Goal: Task Accomplishment & Management: Use online tool/utility

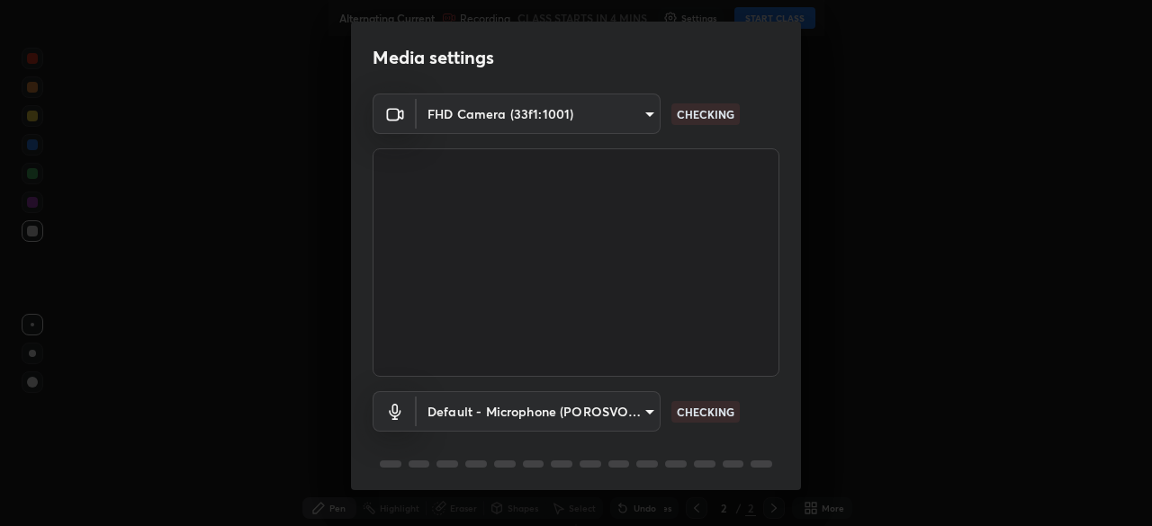
click at [635, 403] on body "Erase all Alternating Current Recording CLASS STARTS IN 4 MINS Settings START C…" at bounding box center [576, 263] width 1152 height 526
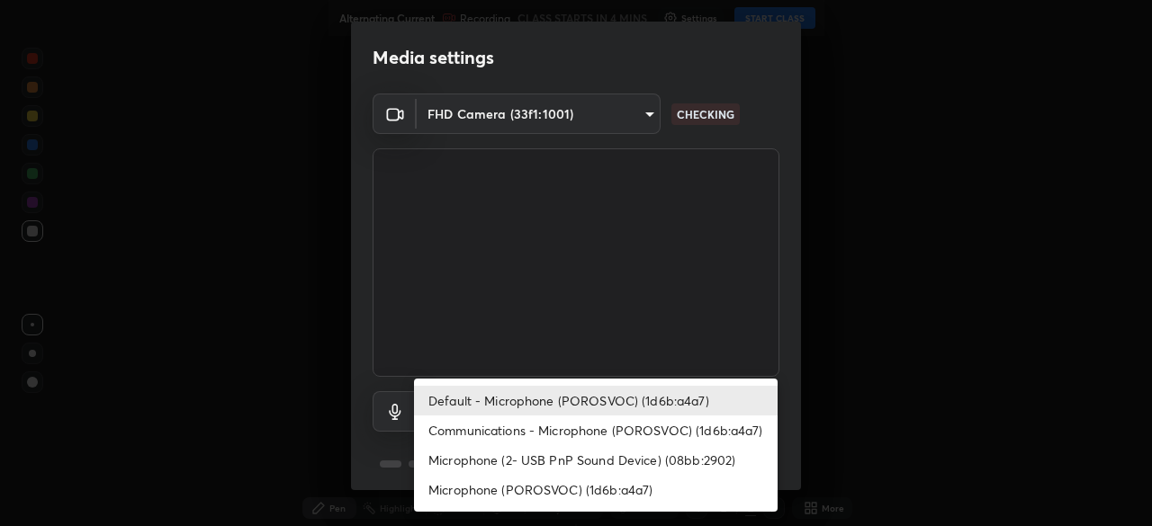
click at [639, 436] on li "Communications - Microphone (POROSVOC) (1d6b:a4a7)" at bounding box center [595, 431] width 363 height 30
type input "communications"
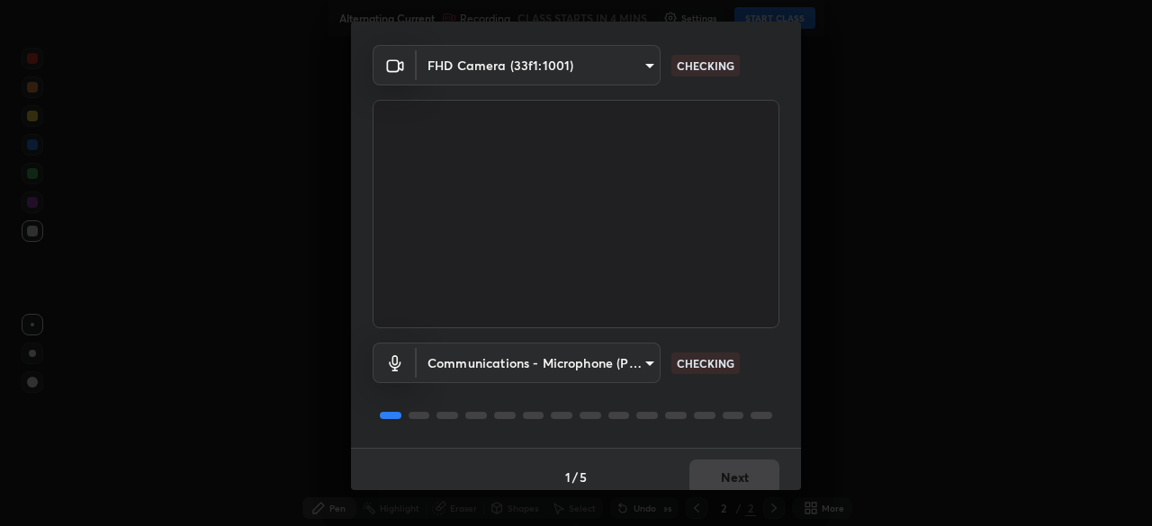
scroll to position [64, 0]
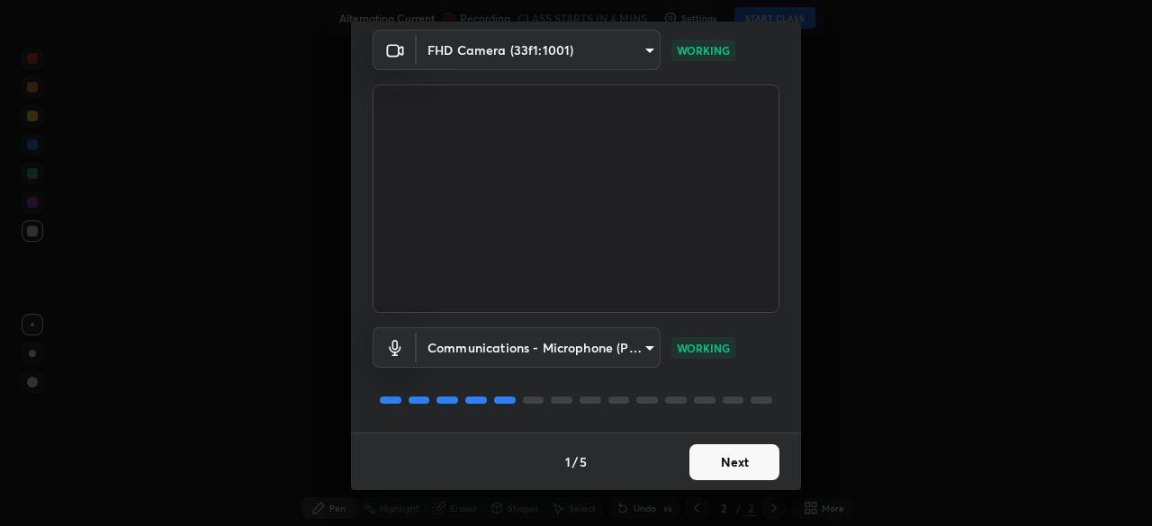
click at [713, 455] on button "Next" at bounding box center [734, 462] width 90 height 36
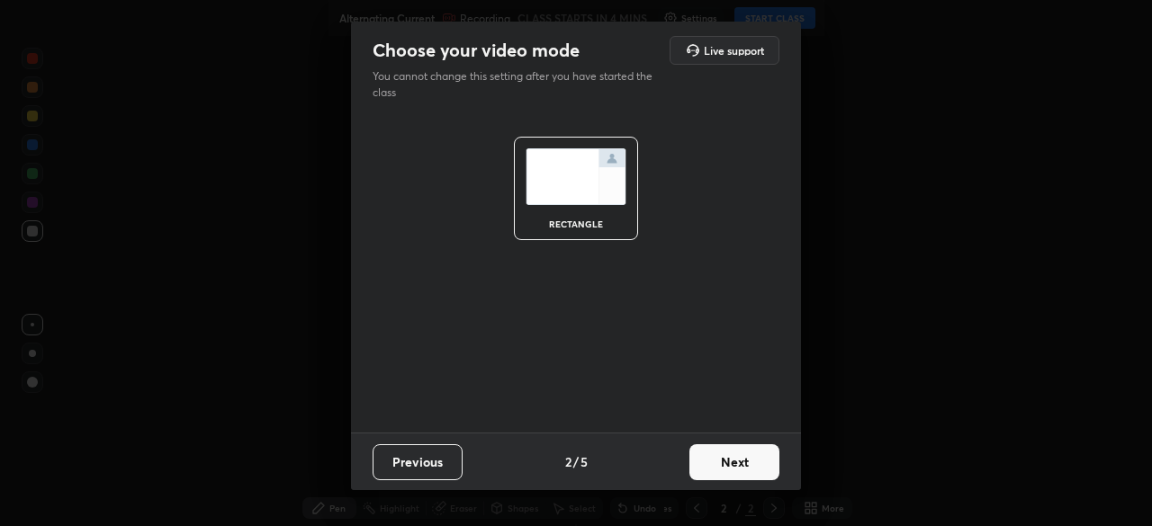
scroll to position [0, 0]
click at [722, 451] on button "Next" at bounding box center [734, 462] width 90 height 36
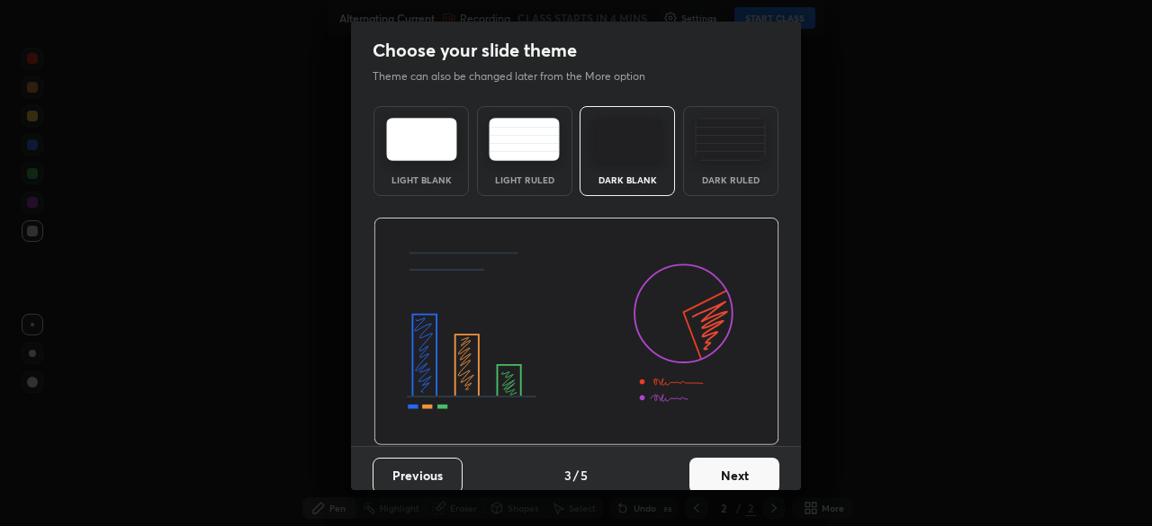
click at [714, 461] on button "Next" at bounding box center [734, 476] width 90 height 36
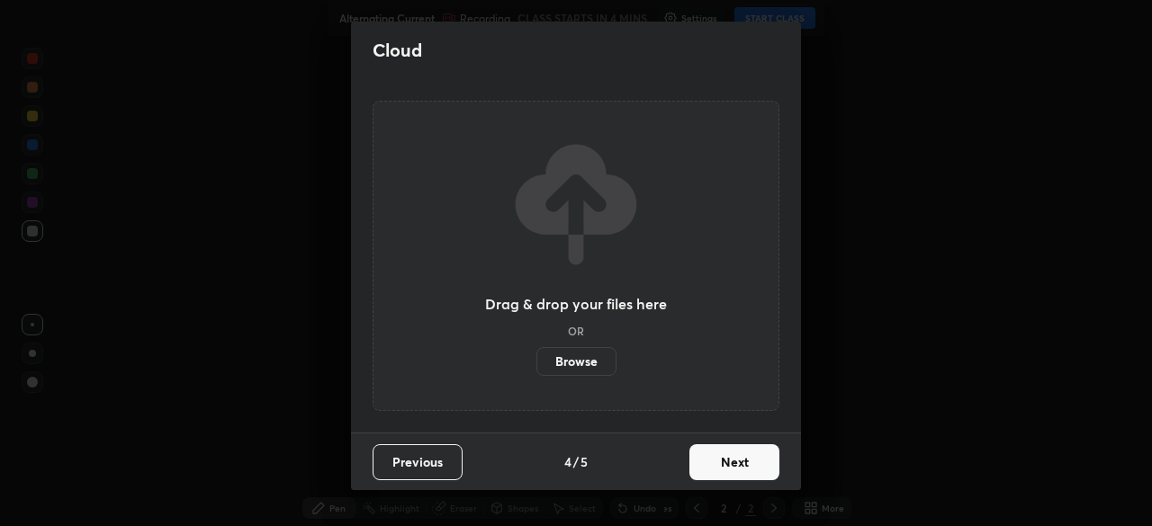
click at [713, 459] on button "Next" at bounding box center [734, 462] width 90 height 36
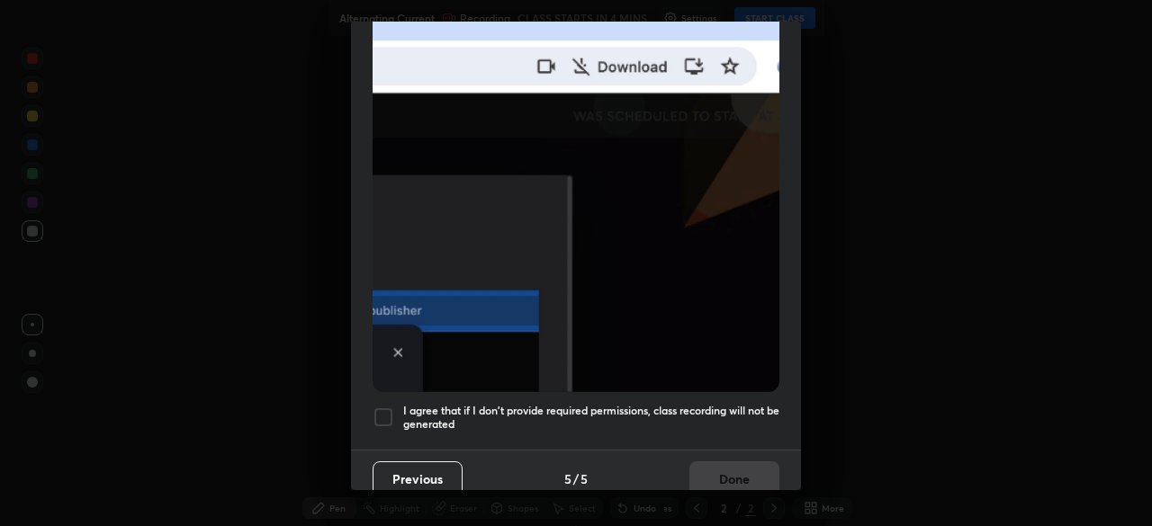
scroll to position [431, 0]
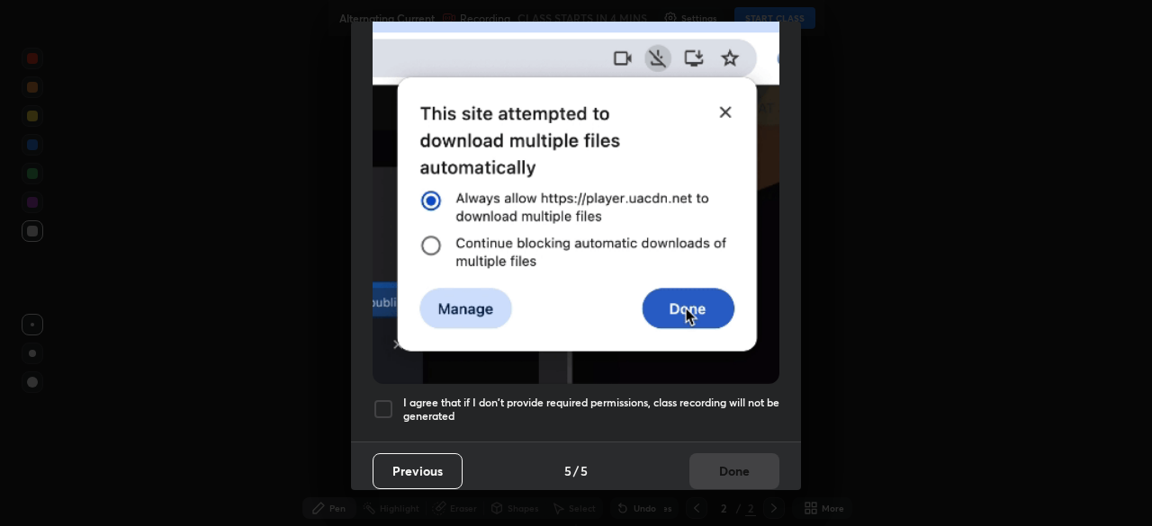
click at [704, 396] on h5 "I agree that if I don't provide required permissions, class recording will not …" at bounding box center [591, 410] width 376 height 28
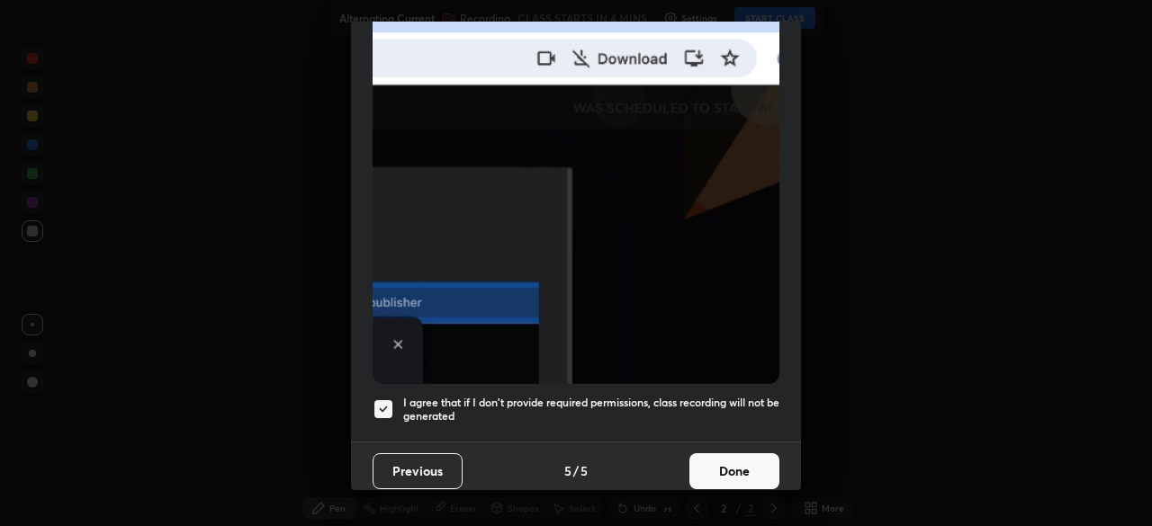
click at [719, 453] on button "Done" at bounding box center [734, 471] width 90 height 36
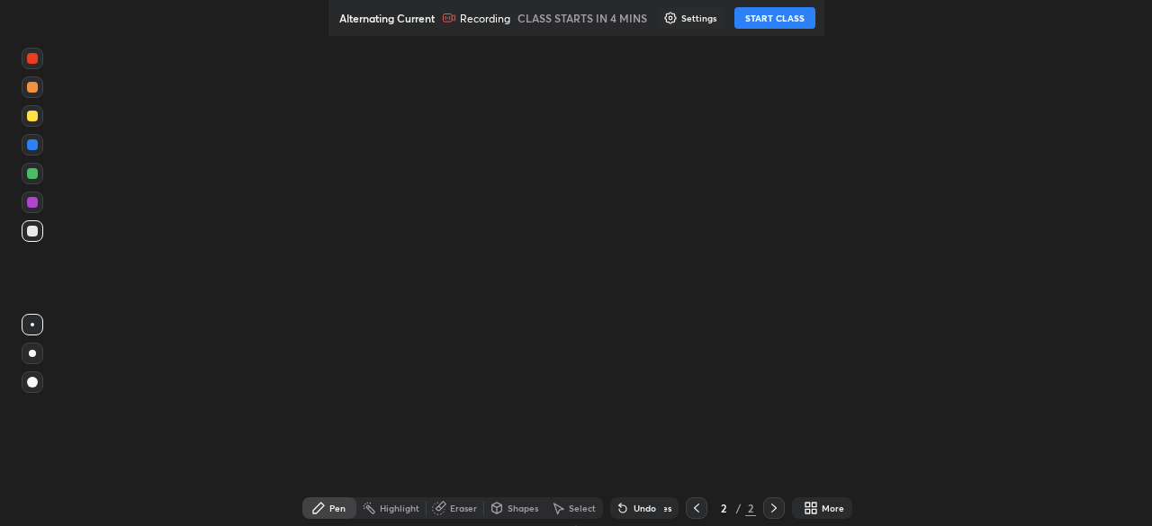
click at [768, 22] on button "START CLASS" at bounding box center [774, 18] width 81 height 22
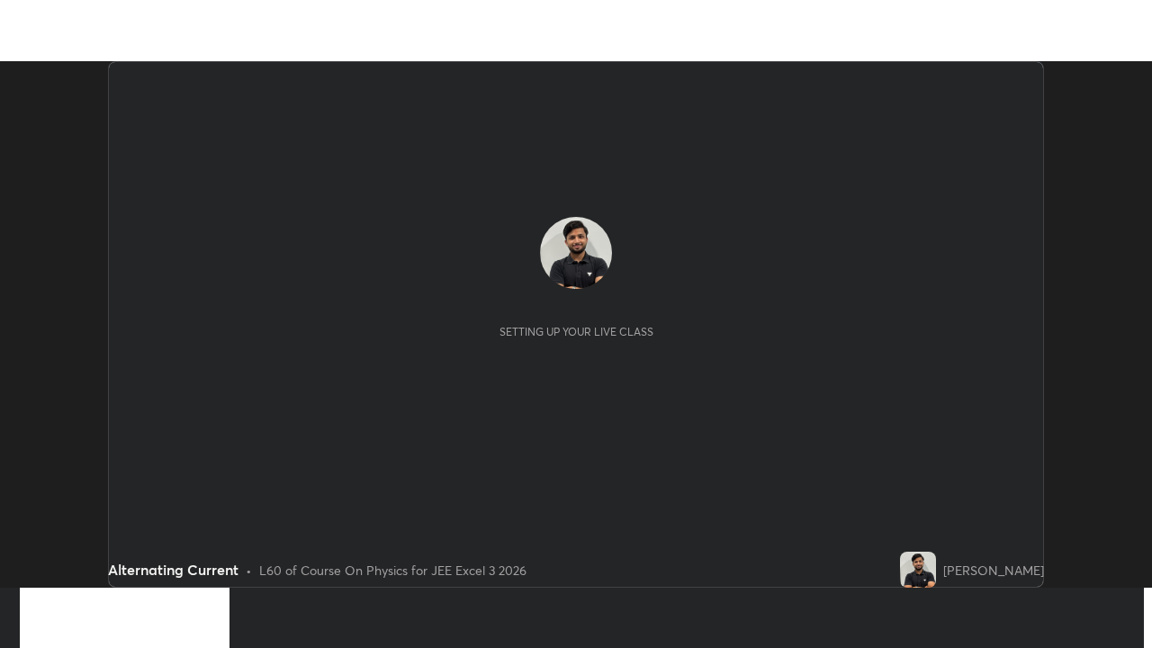
scroll to position [526, 1152]
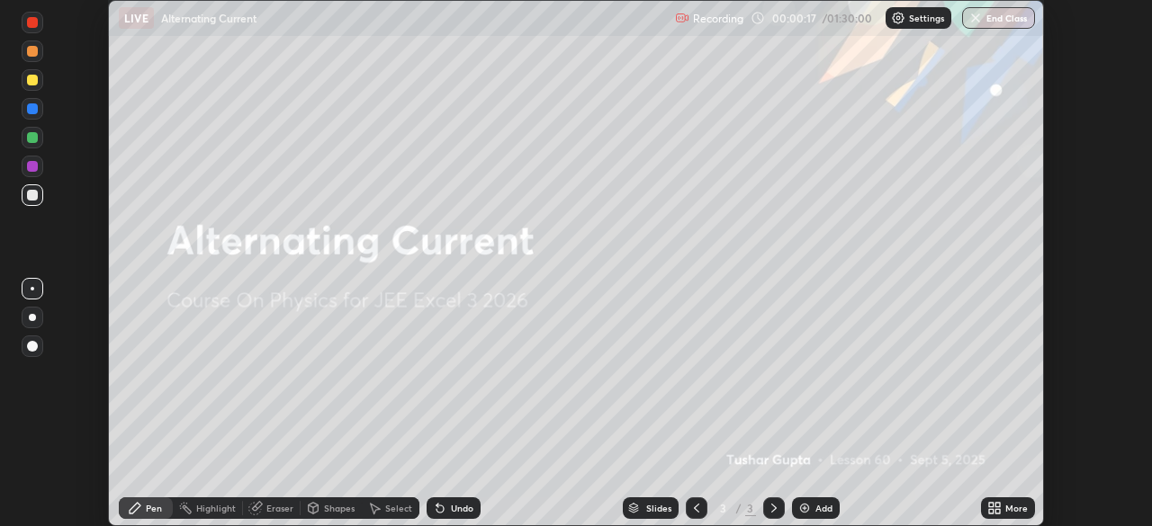
click at [1005, 505] on div "More" at bounding box center [1016, 508] width 22 height 9
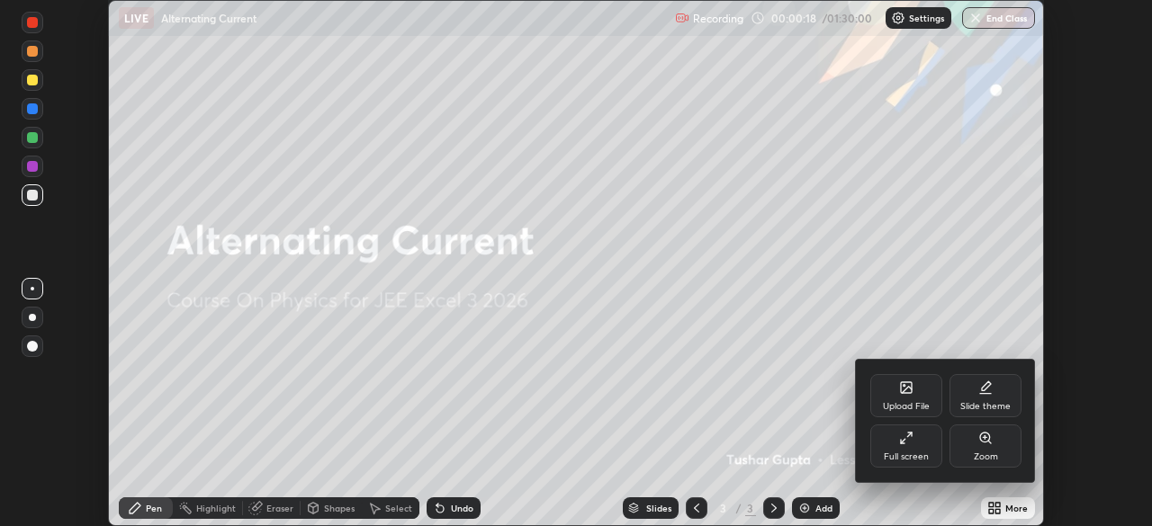
click at [919, 451] on div "Full screen" at bounding box center [906, 446] width 72 height 43
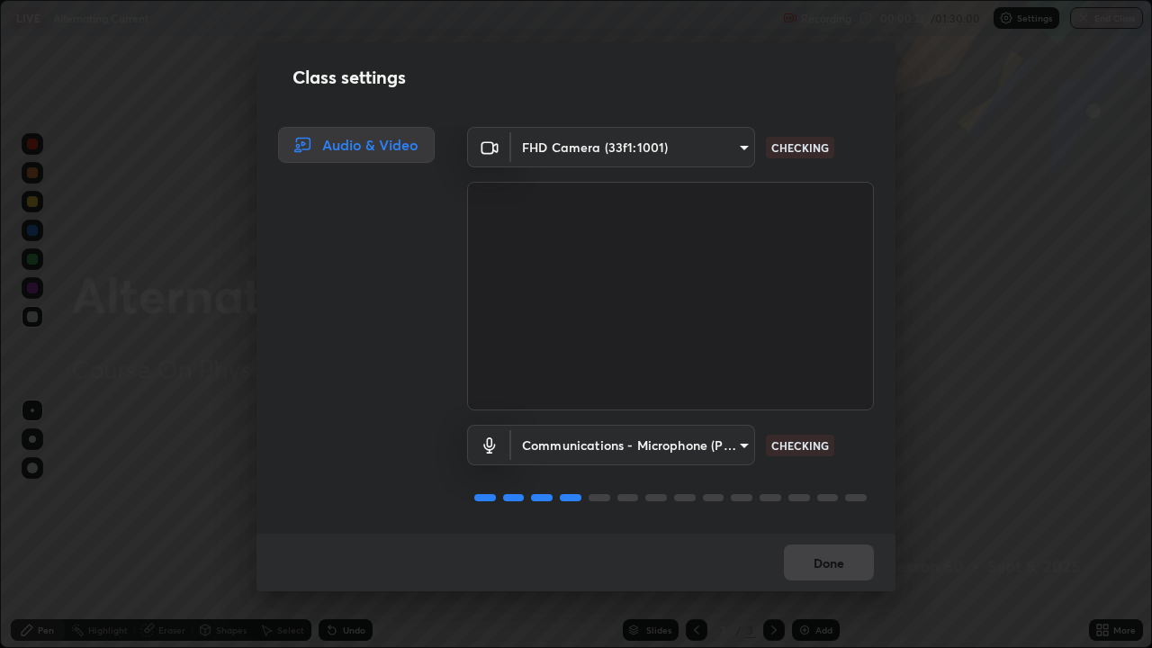
scroll to position [2, 0]
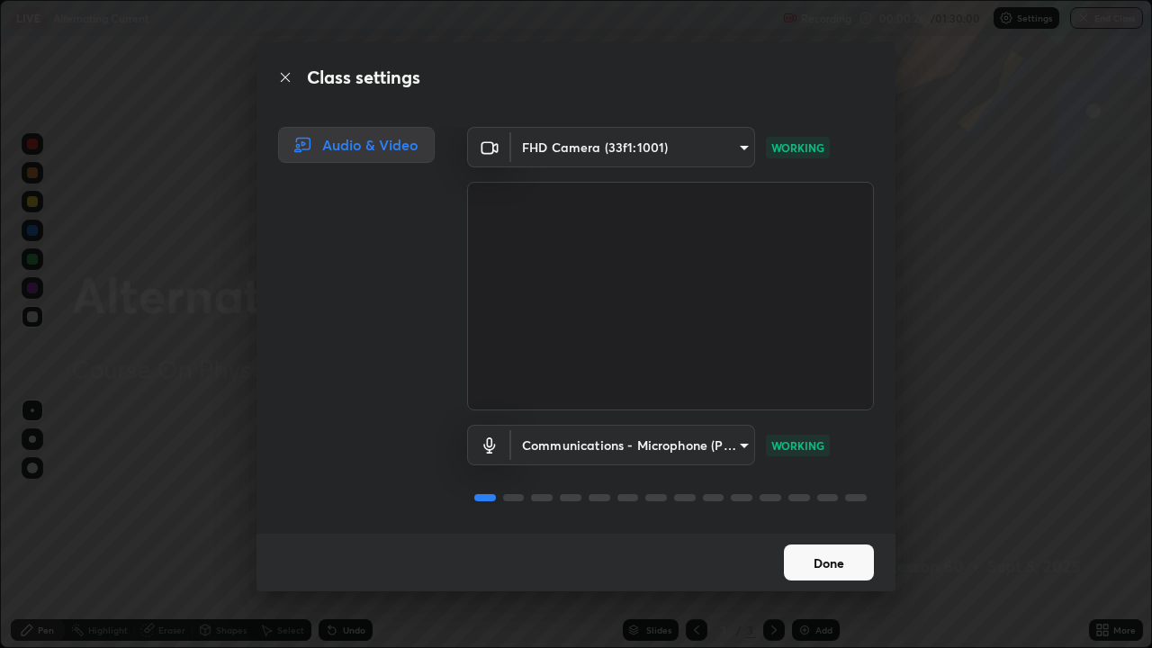
click at [819, 525] on button "Done" at bounding box center [829, 562] width 90 height 36
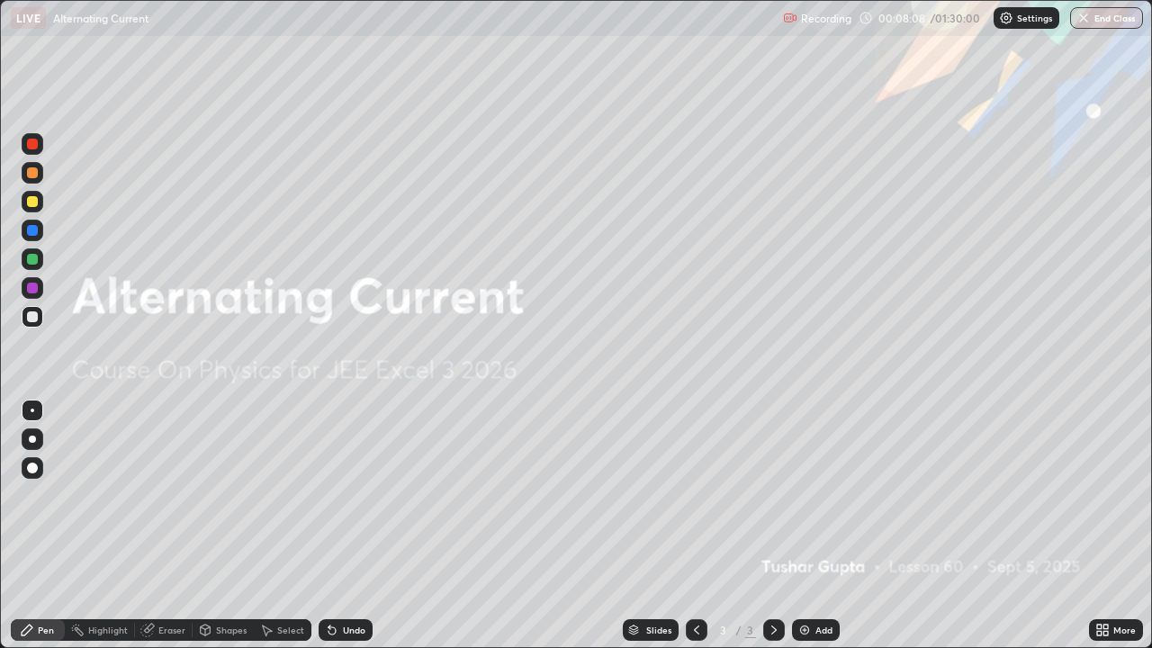
click at [818, 525] on div "Add" at bounding box center [823, 629] width 17 height 9
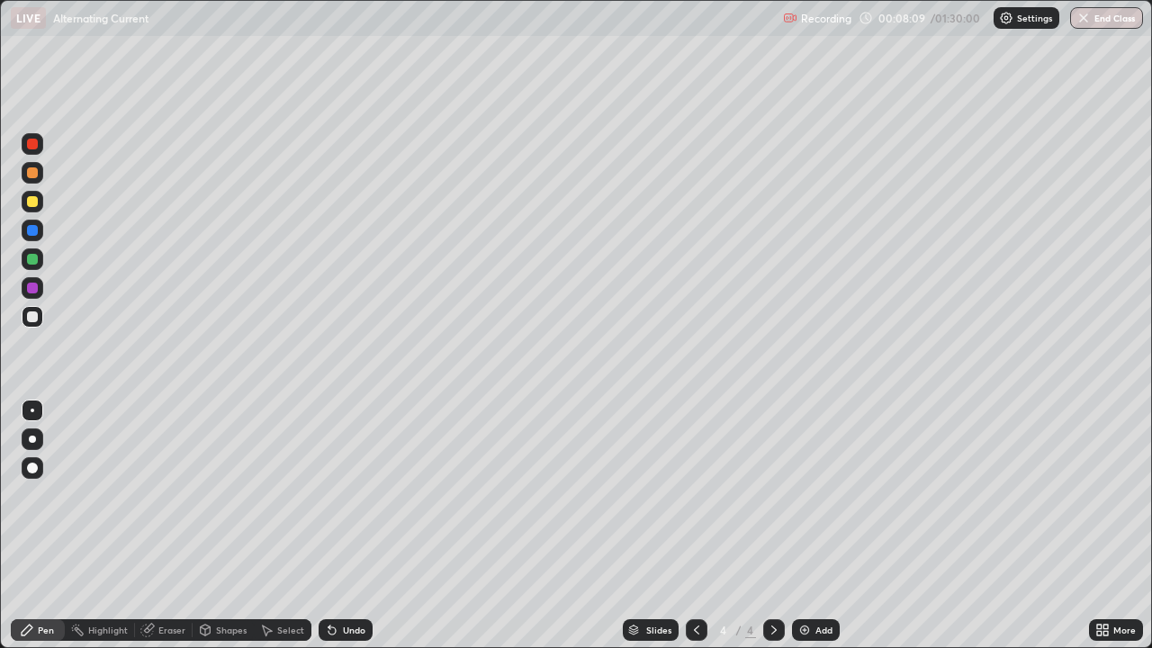
click at [219, 525] on div "Shapes" at bounding box center [231, 629] width 31 height 9
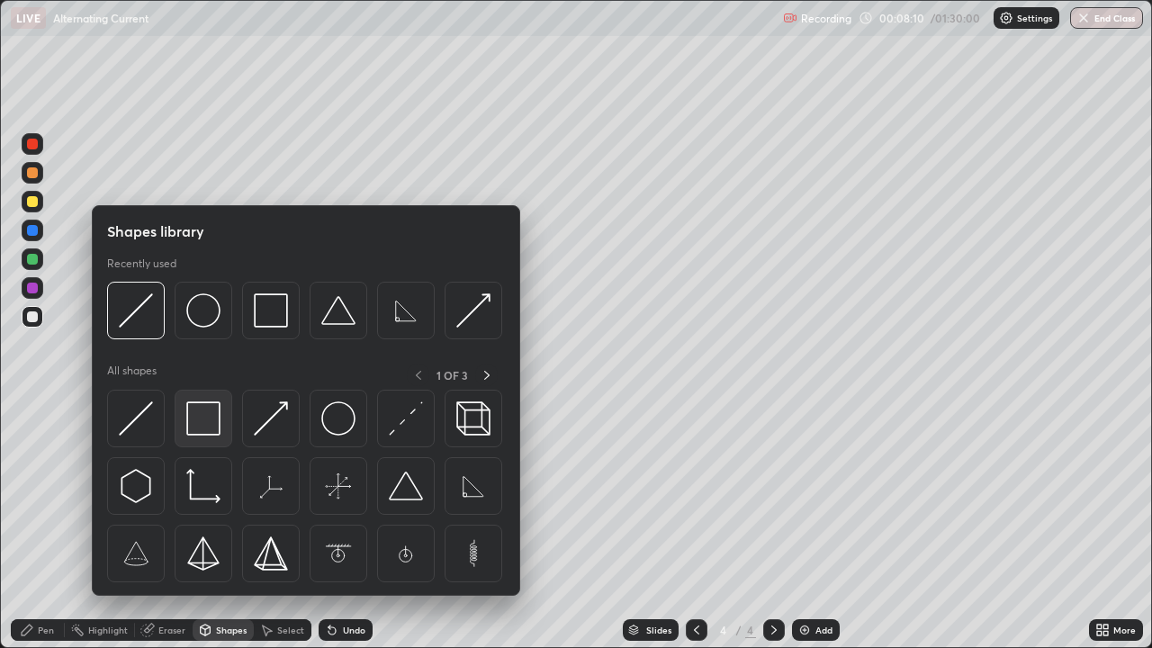
click at [212, 419] on img at bounding box center [203, 418] width 34 height 34
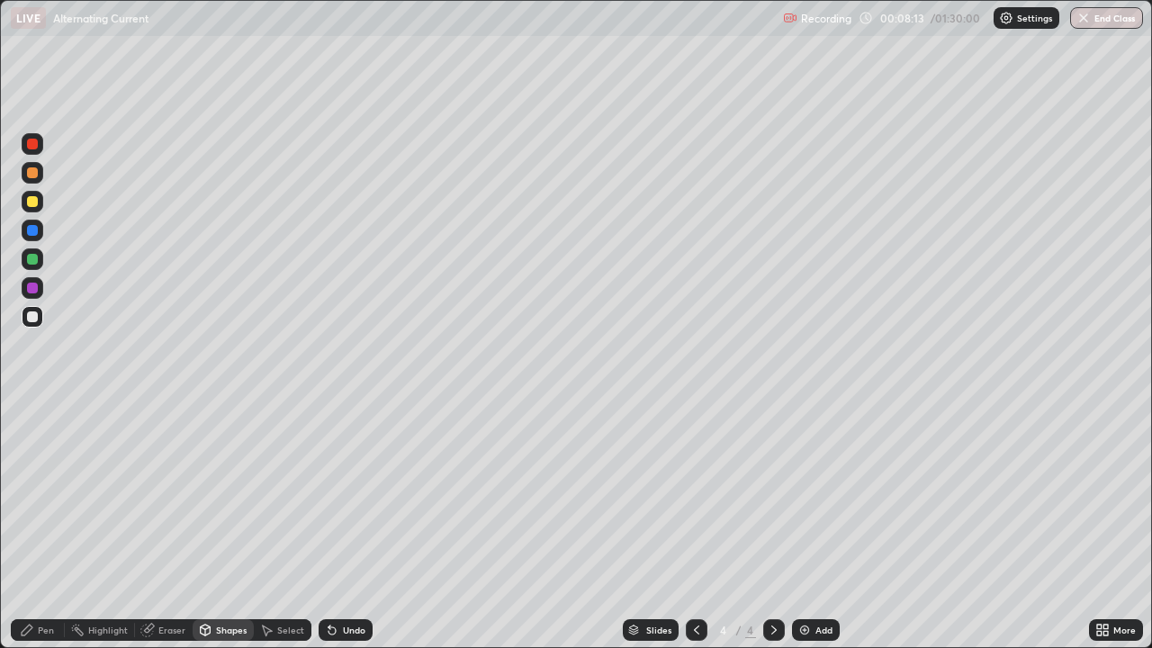
click at [35, 525] on div "Pen" at bounding box center [38, 630] width 54 height 22
click at [223, 525] on div "Shapes" at bounding box center [223, 630] width 61 height 22
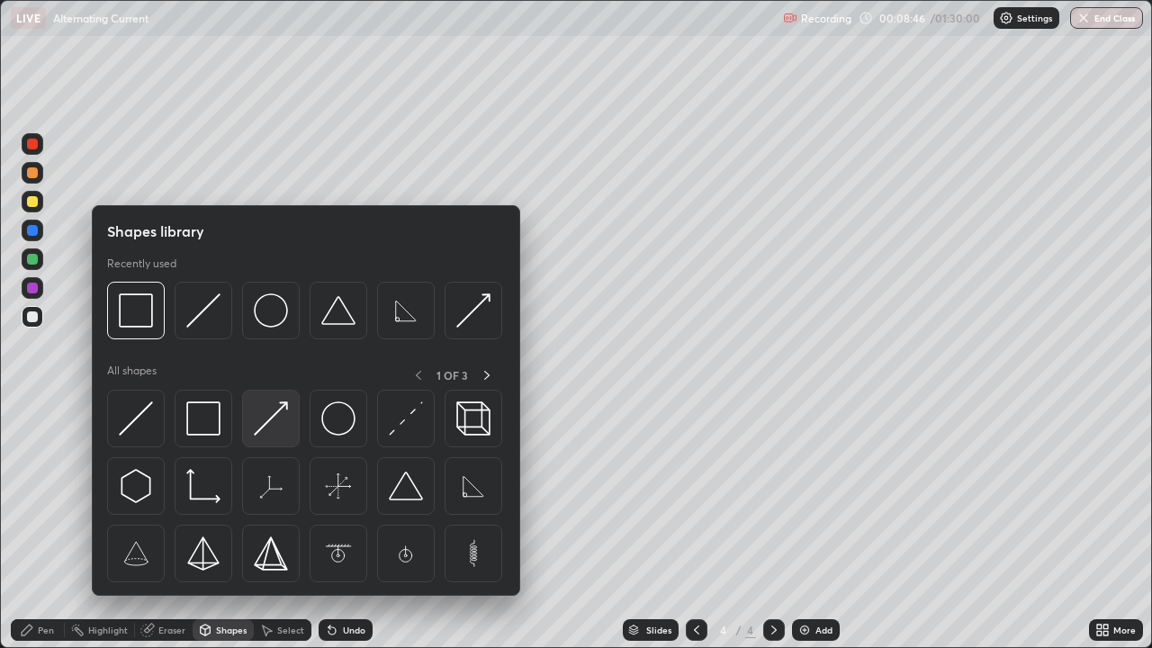
click at [277, 430] on img at bounding box center [271, 418] width 34 height 34
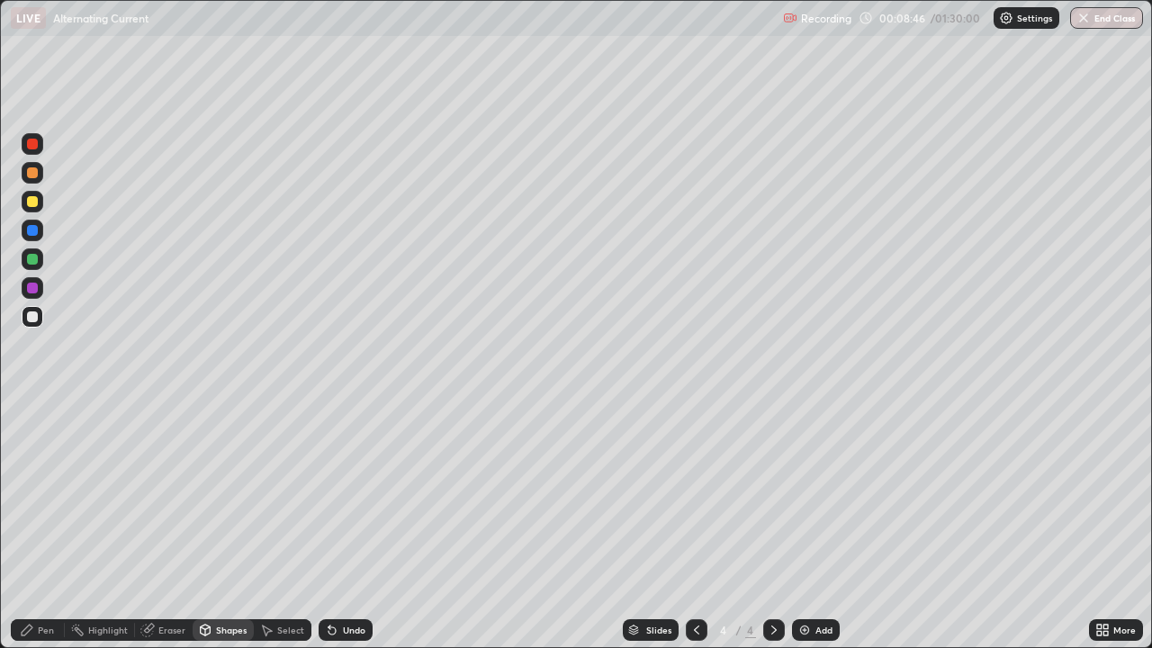
click at [40, 192] on div at bounding box center [33, 202] width 22 height 22
click at [212, 525] on div "Shapes" at bounding box center [223, 630] width 61 height 22
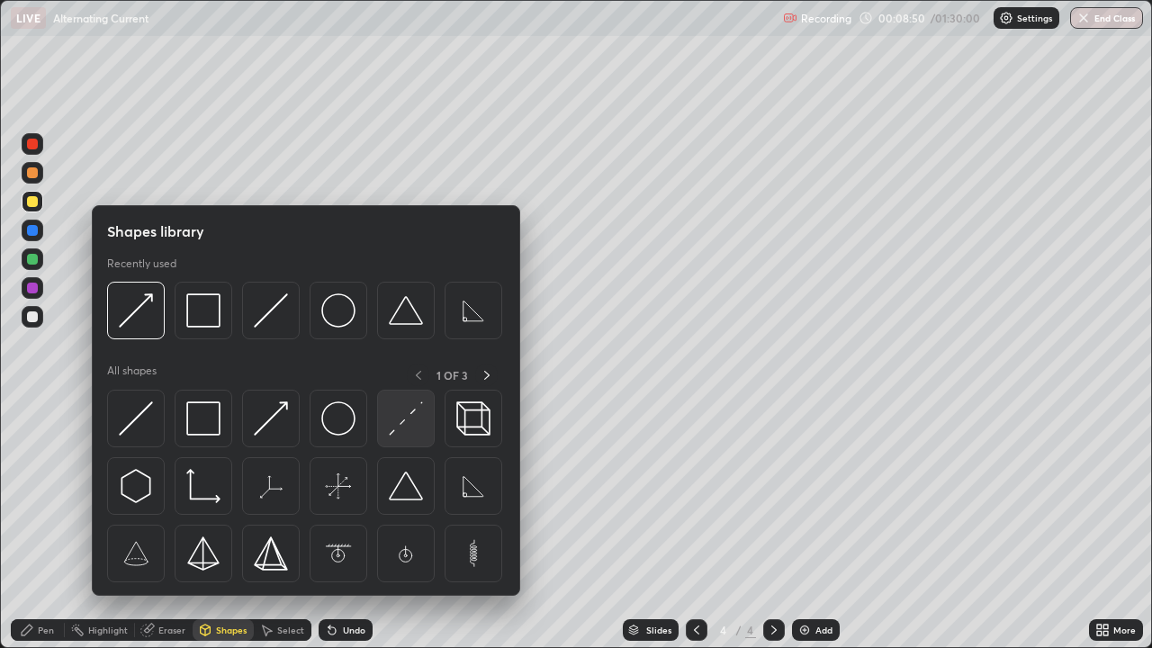
click at [394, 411] on img at bounding box center [406, 418] width 34 height 34
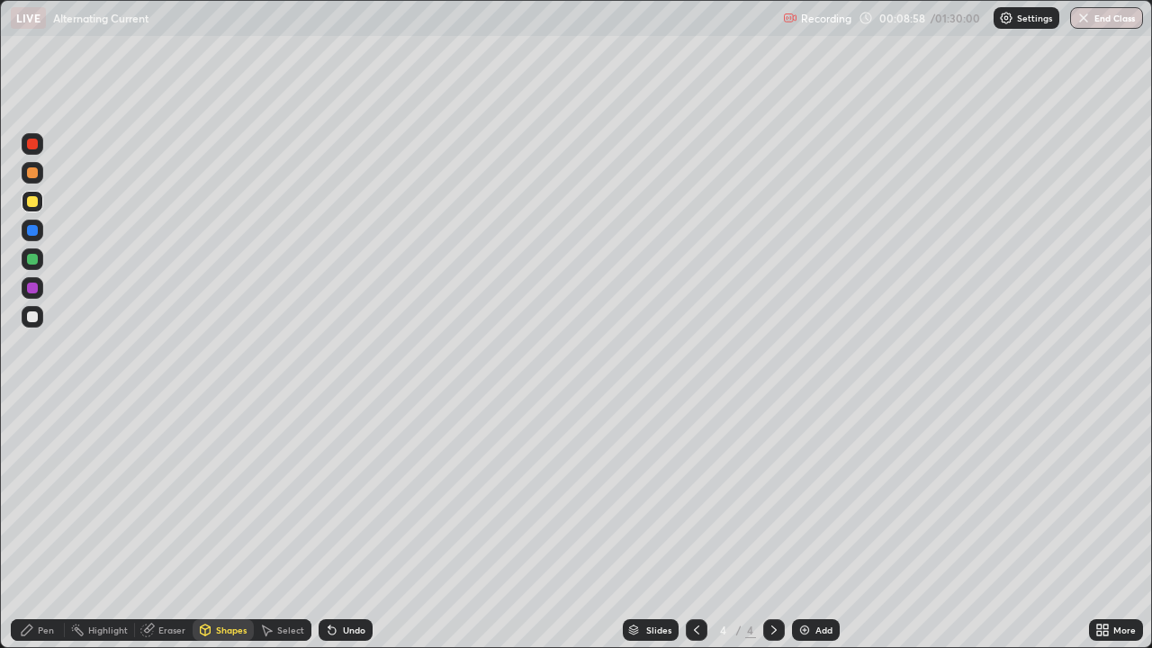
click at [41, 525] on div "Pen" at bounding box center [46, 629] width 16 height 9
click at [235, 525] on div "Shapes" at bounding box center [231, 629] width 31 height 9
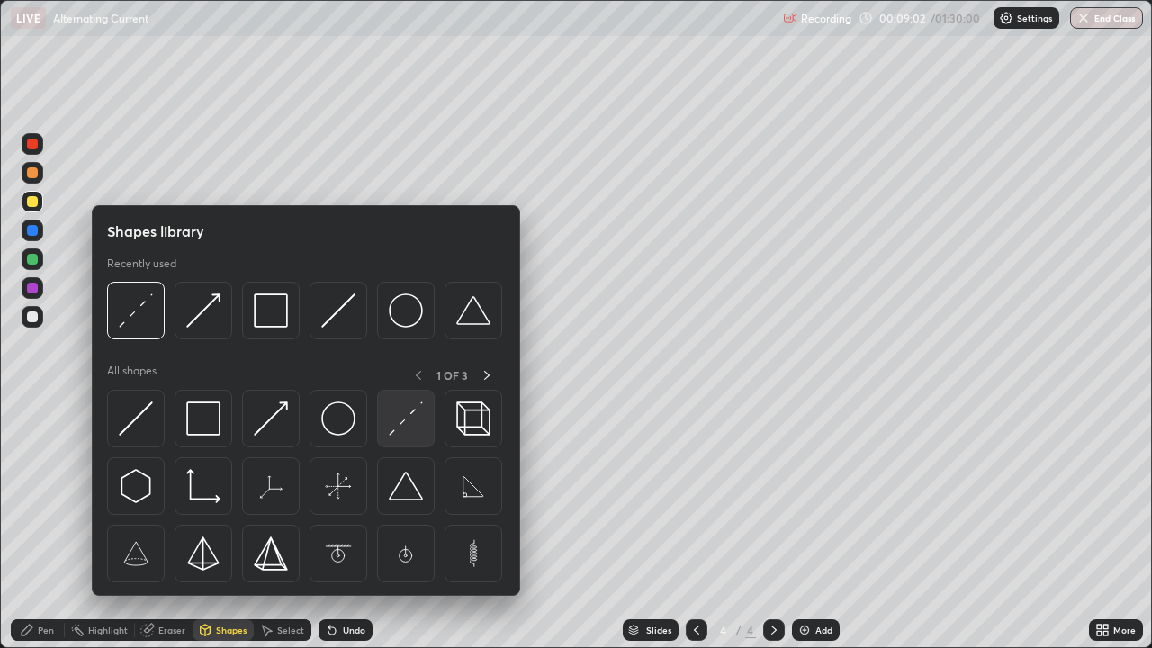
click at [405, 407] on img at bounding box center [406, 418] width 34 height 34
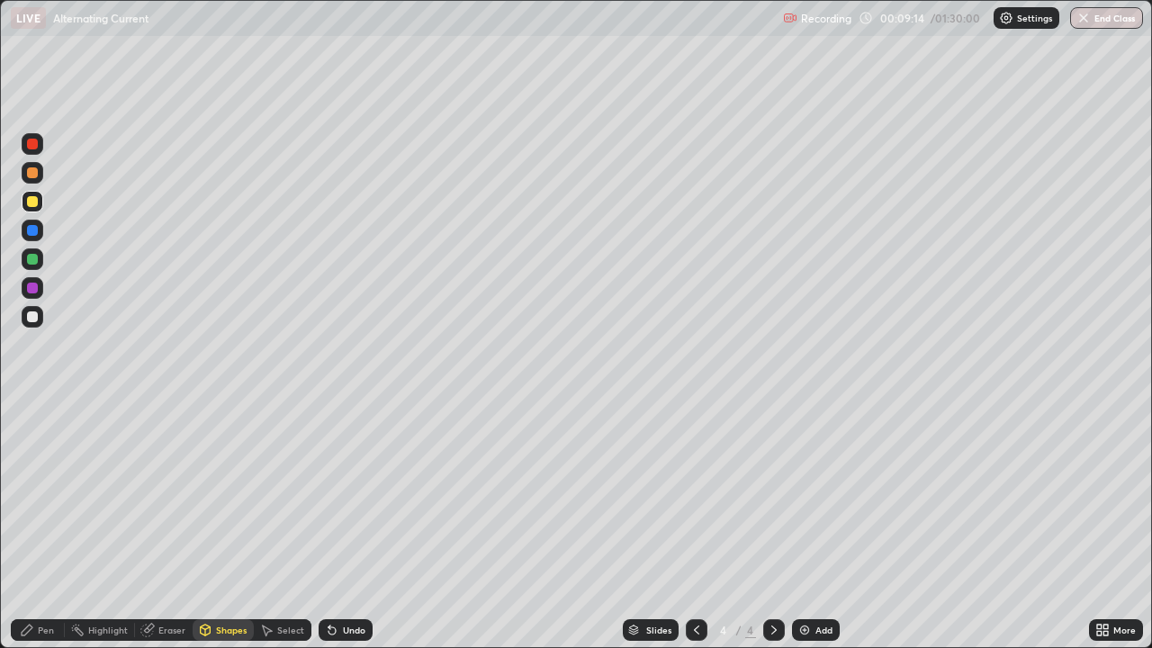
click at [33, 316] on div at bounding box center [32, 316] width 11 height 11
click at [354, 525] on div "Undo" at bounding box center [354, 629] width 22 height 9
click at [43, 525] on div "Pen" at bounding box center [38, 630] width 54 height 22
click at [232, 525] on div "Shapes" at bounding box center [231, 629] width 31 height 9
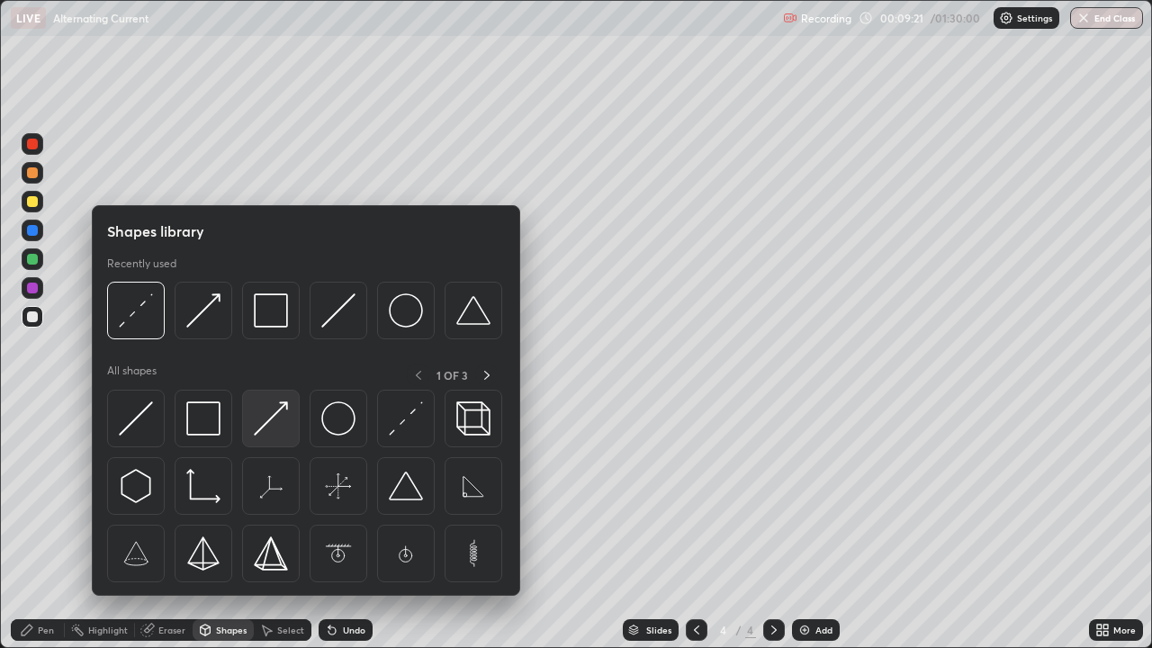
click at [275, 415] on img at bounding box center [271, 418] width 34 height 34
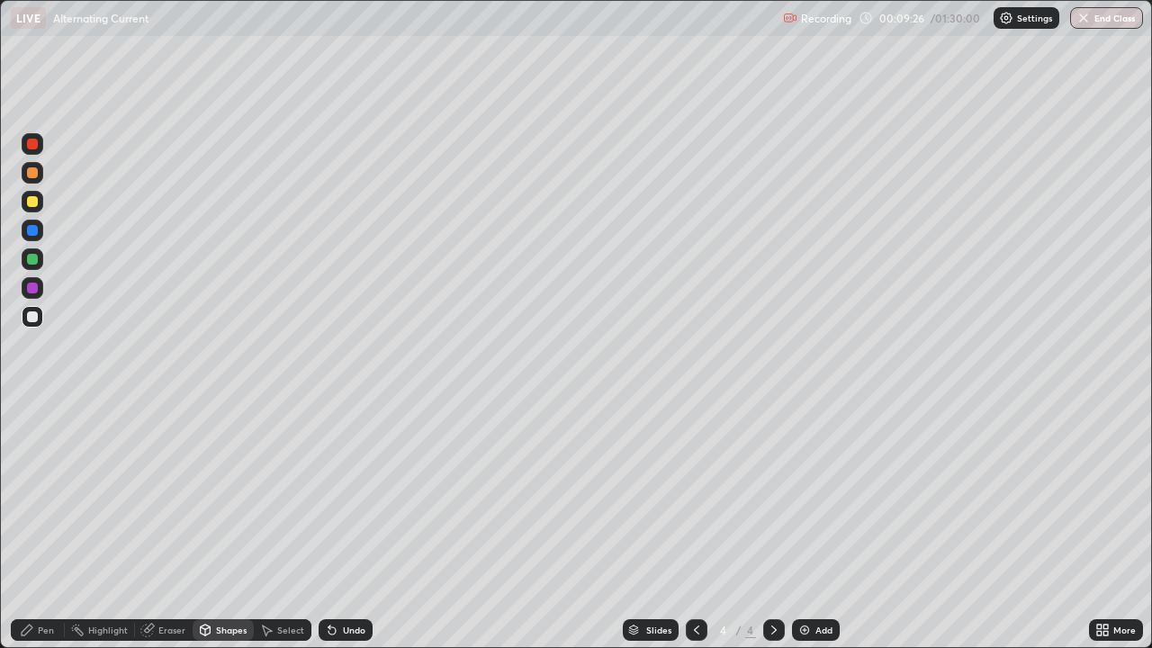
click at [41, 525] on div "Pen" at bounding box center [38, 630] width 54 height 22
click at [229, 525] on div "Shapes" at bounding box center [231, 629] width 31 height 9
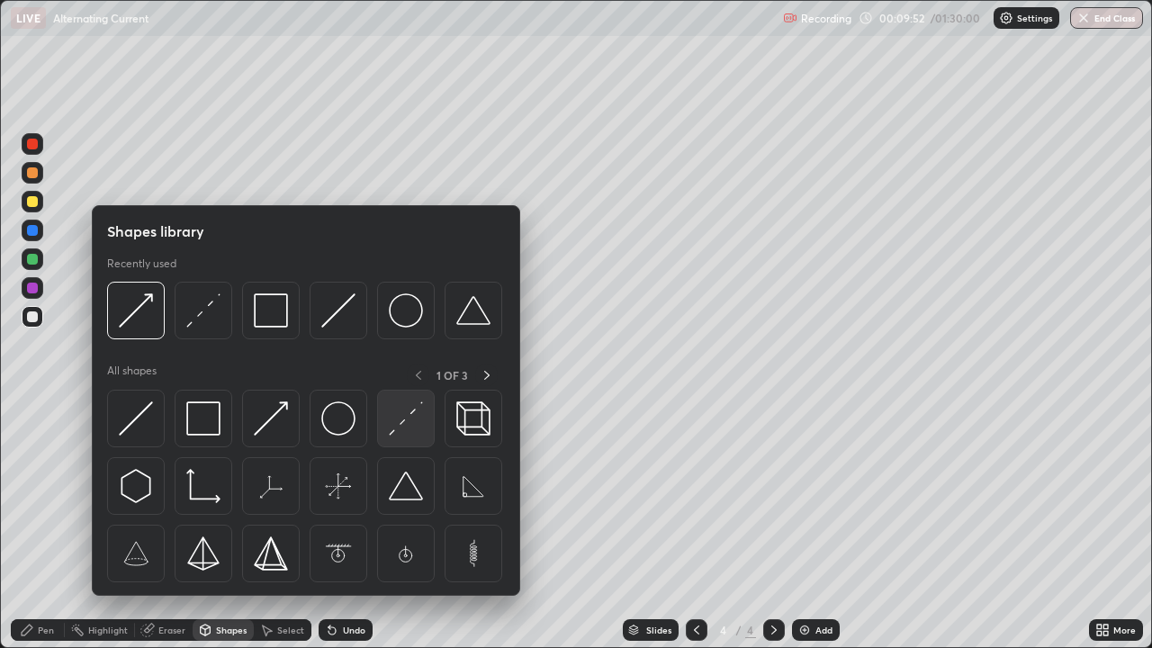
click at [414, 416] on img at bounding box center [406, 418] width 34 height 34
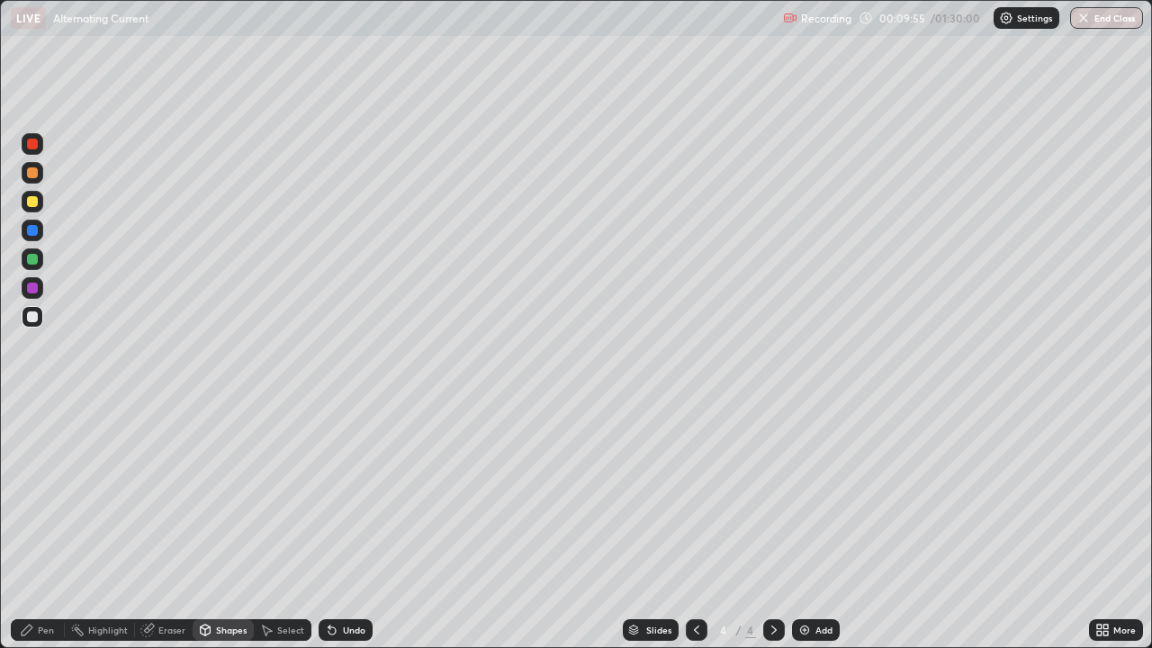
click at [227, 525] on div "Shapes" at bounding box center [231, 629] width 31 height 9
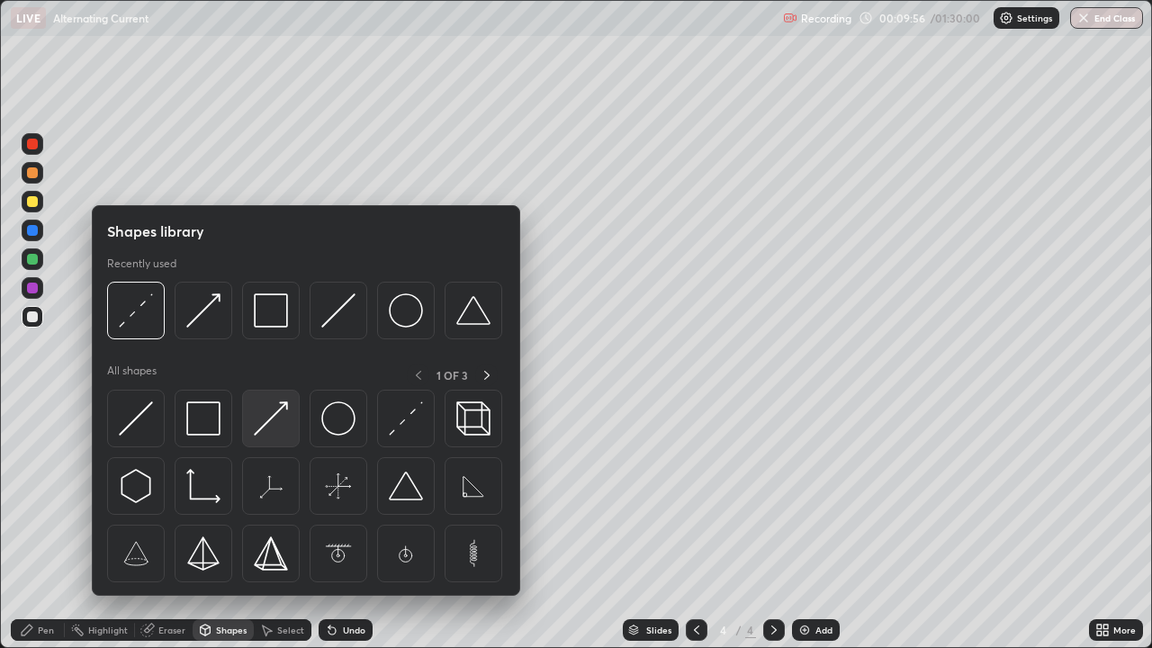
click at [272, 425] on img at bounding box center [271, 418] width 34 height 34
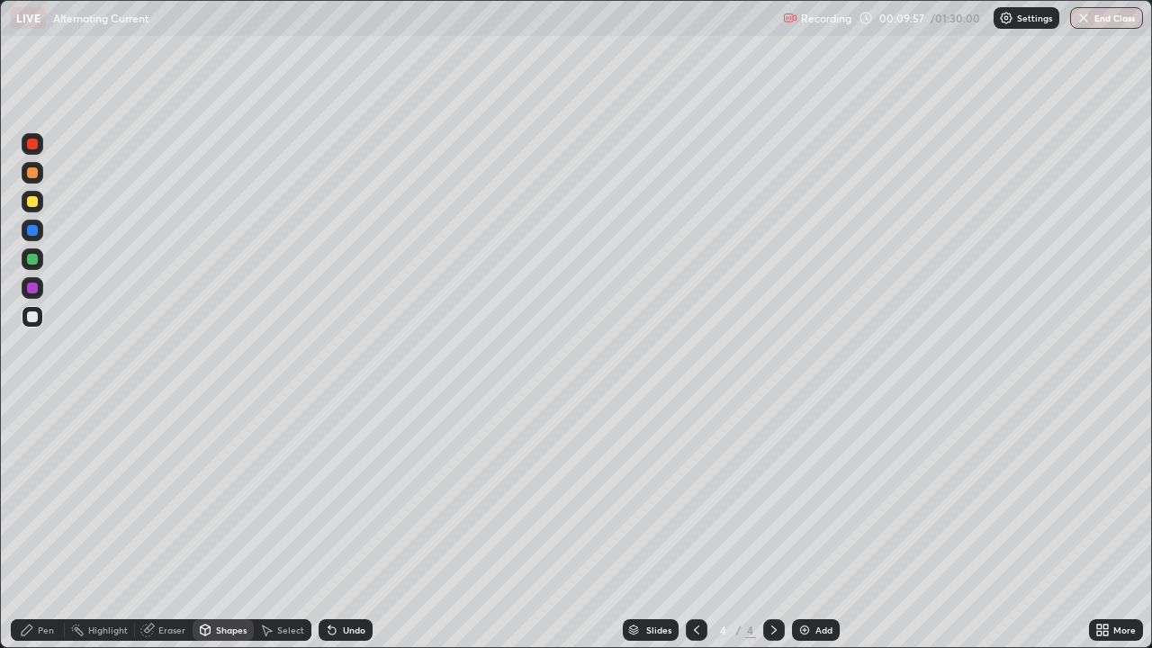
click at [40, 288] on div at bounding box center [33, 288] width 22 height 22
click at [363, 525] on div "Undo" at bounding box center [345, 630] width 54 height 22
click at [54, 525] on div "Pen" at bounding box center [38, 630] width 54 height 22
click at [176, 525] on div "Eraser" at bounding box center [164, 630] width 58 height 22
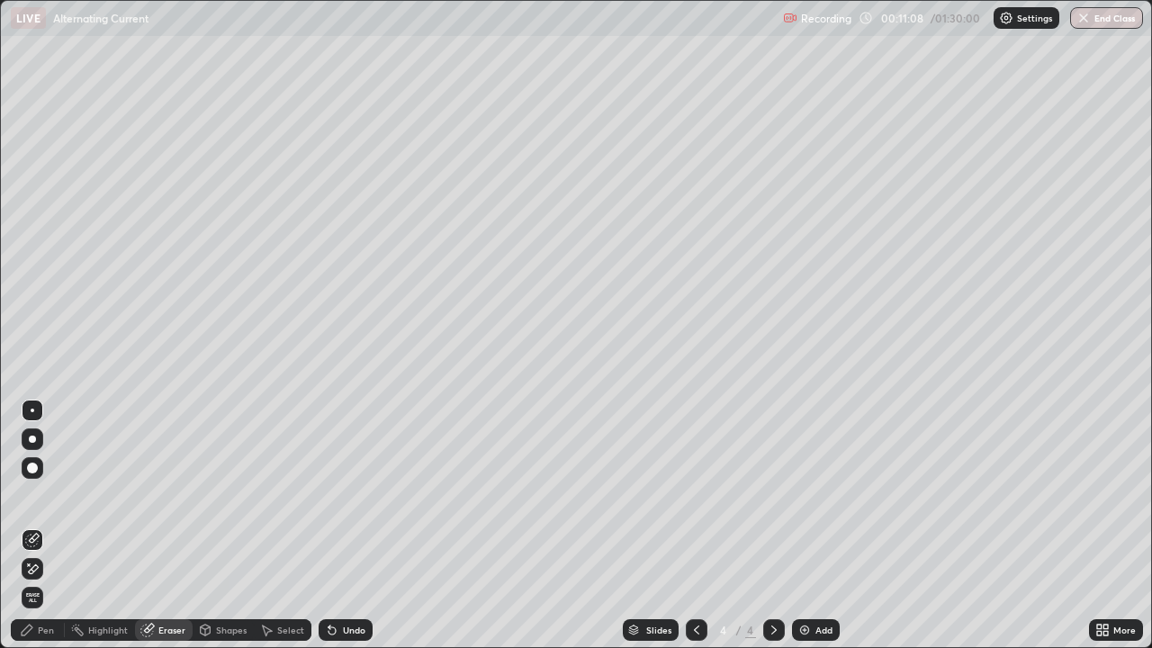
click at [42, 525] on div at bounding box center [33, 568] width 22 height 29
click at [52, 525] on div "Pen" at bounding box center [46, 629] width 16 height 9
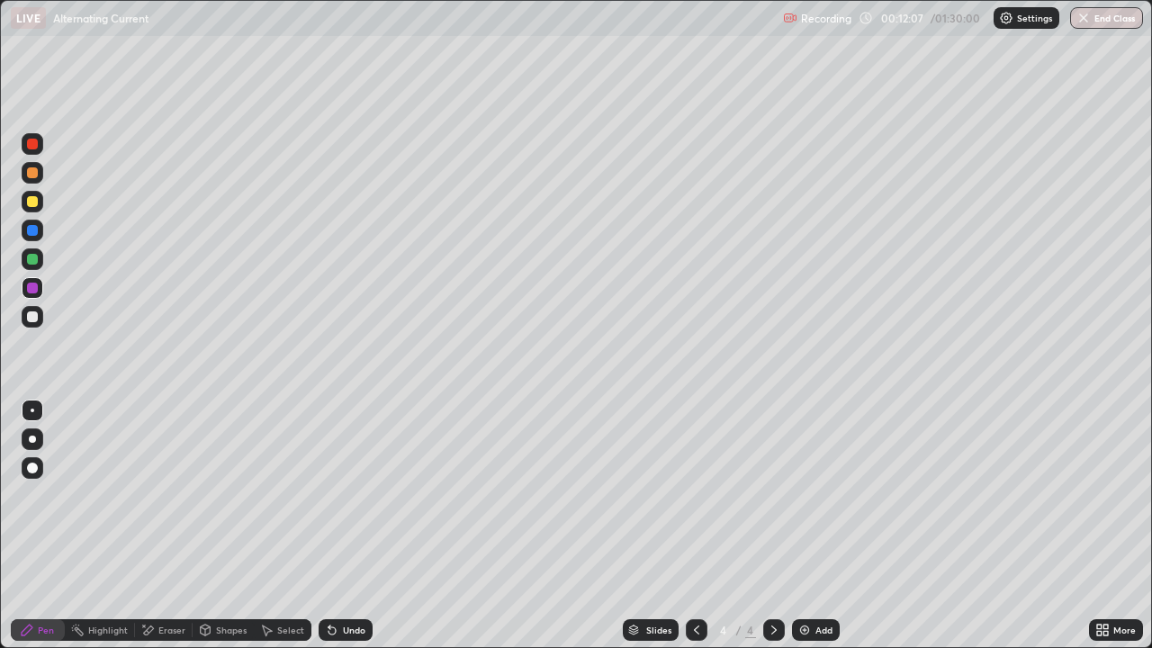
click at [162, 525] on div "Eraser" at bounding box center [171, 629] width 27 height 9
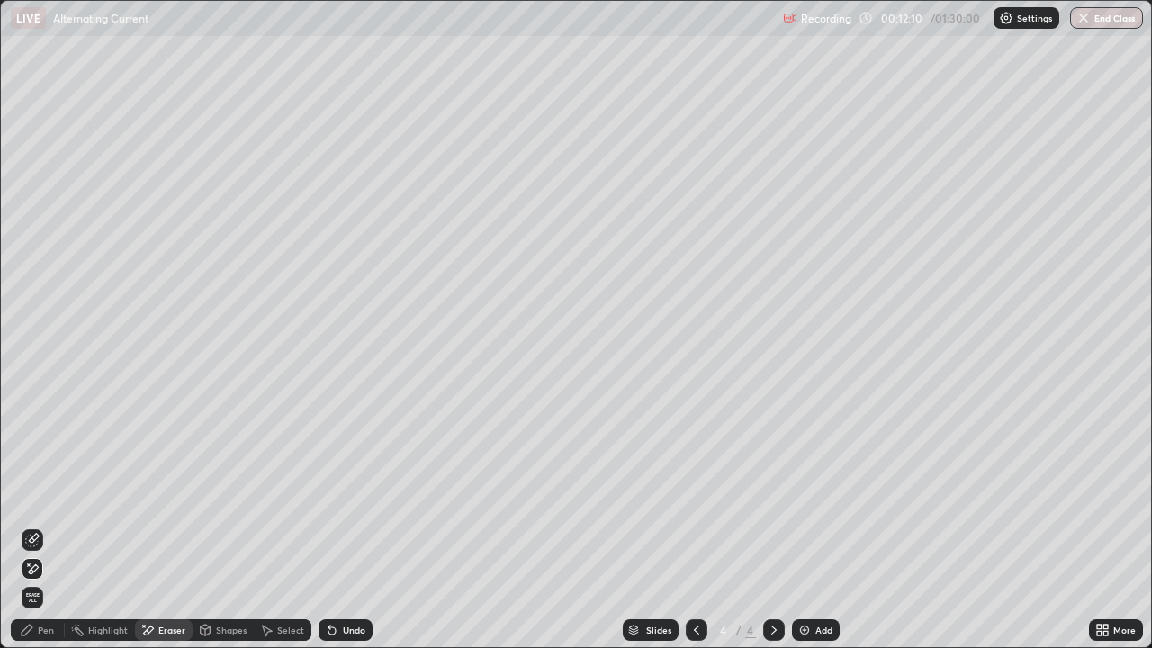
click at [340, 525] on div "Undo" at bounding box center [345, 630] width 54 height 22
click at [360, 525] on div "Undo" at bounding box center [354, 629] width 22 height 9
click at [46, 525] on div "Pen" at bounding box center [46, 629] width 16 height 9
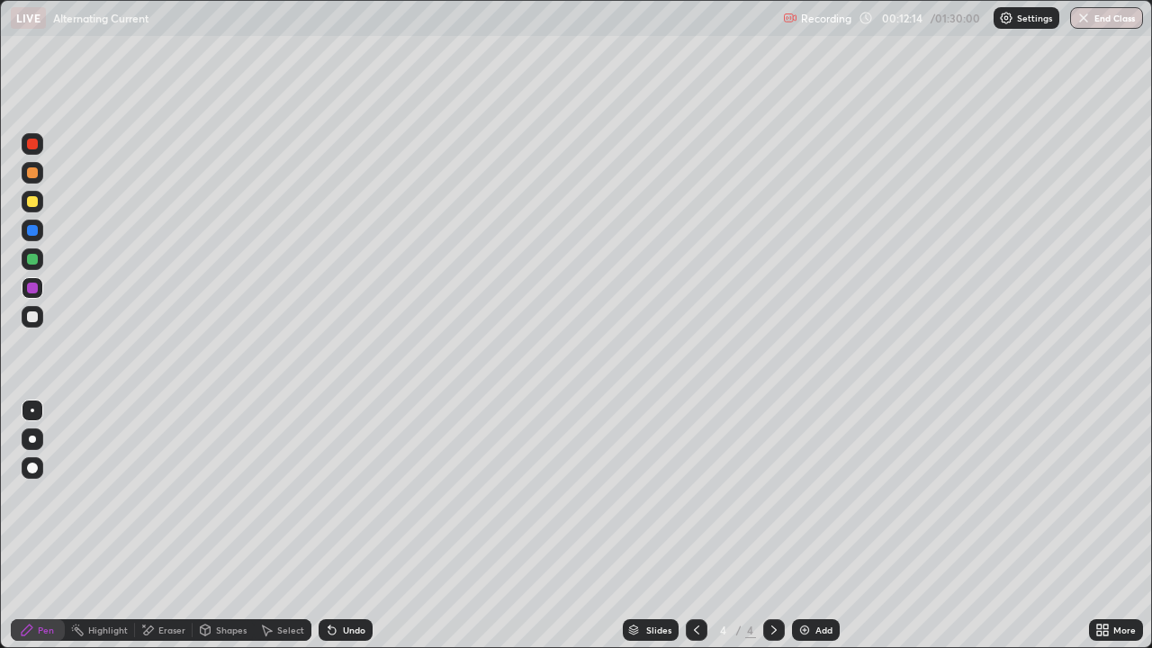
click at [33, 259] on div at bounding box center [32, 259] width 11 height 11
click at [363, 525] on div "Undo" at bounding box center [345, 630] width 54 height 22
click at [367, 525] on div "Undo" at bounding box center [345, 630] width 54 height 22
click at [113, 525] on div "Highlight" at bounding box center [100, 630] width 70 height 22
click at [51, 525] on div "Pen" at bounding box center [46, 629] width 16 height 9
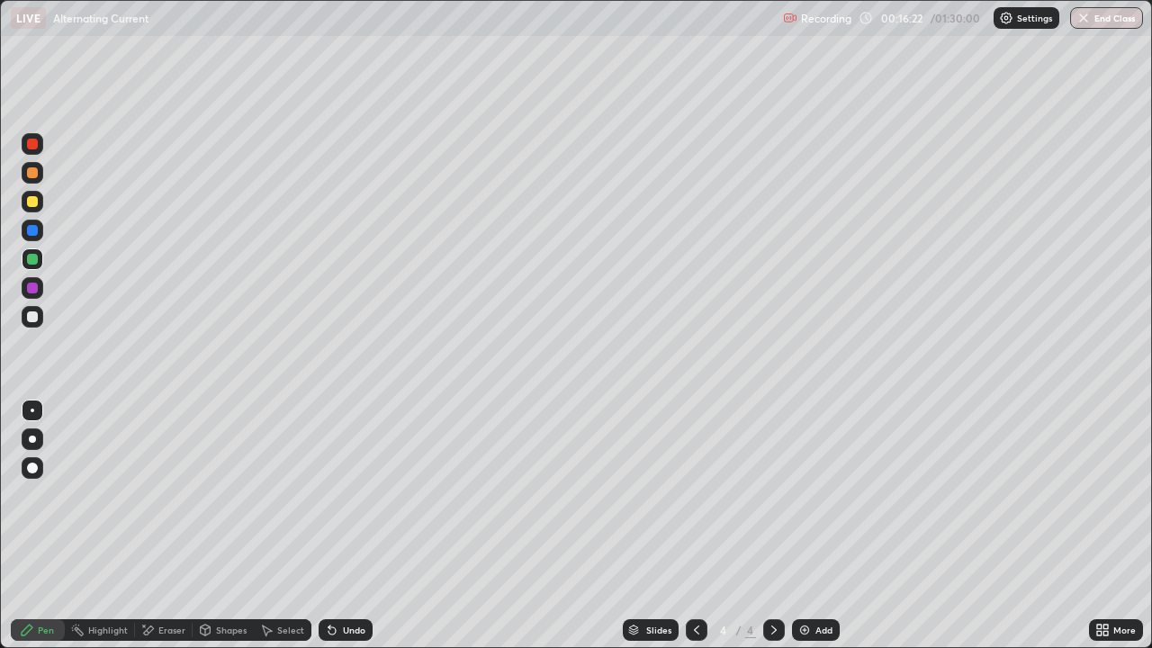
click at [802, 525] on img at bounding box center [804, 630] width 14 height 14
click at [35, 182] on div at bounding box center [33, 173] width 22 height 22
click at [329, 525] on icon at bounding box center [331, 630] width 7 height 7
click at [336, 525] on div "Undo" at bounding box center [345, 630] width 54 height 22
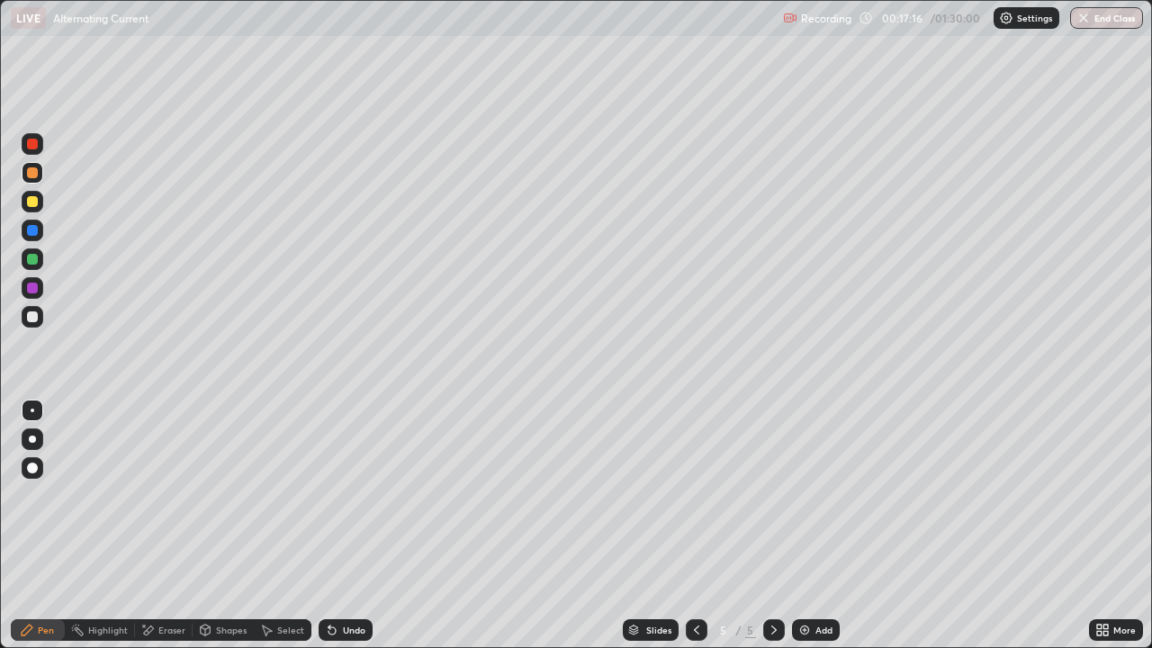
click at [37, 313] on div at bounding box center [32, 316] width 11 height 11
click at [34, 174] on div at bounding box center [32, 172] width 11 height 11
click at [812, 525] on div "Add" at bounding box center [816, 630] width 48 height 22
click at [33, 317] on div at bounding box center [32, 316] width 11 height 11
click at [216, 525] on div "Shapes" at bounding box center [231, 629] width 31 height 9
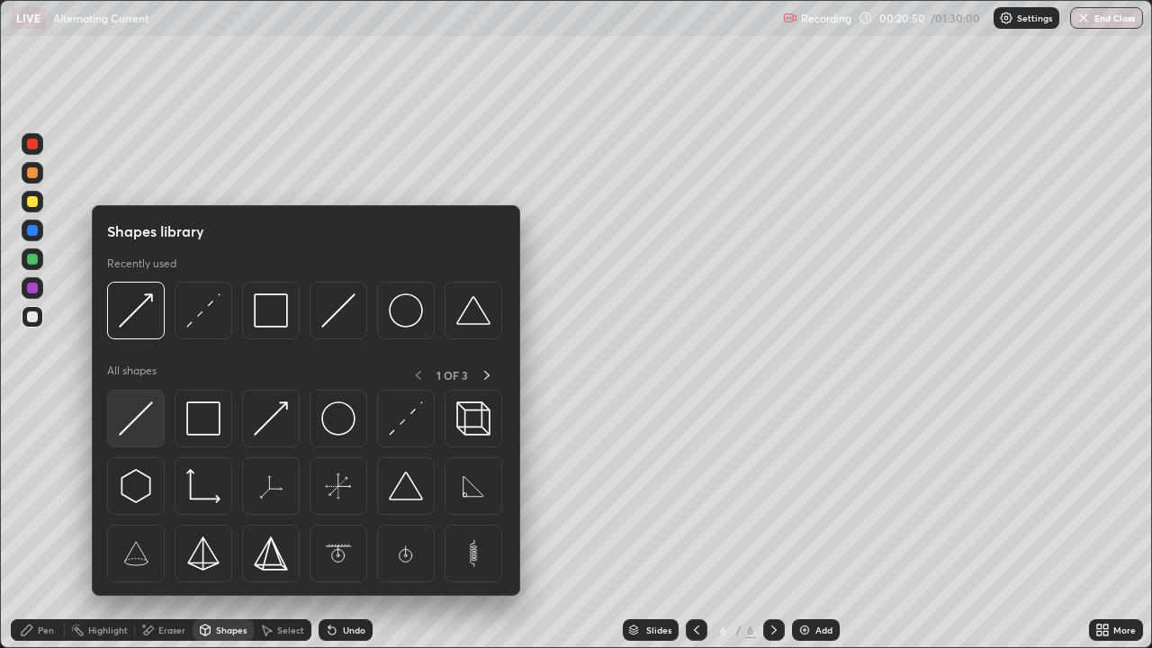
click at [147, 404] on img at bounding box center [136, 418] width 34 height 34
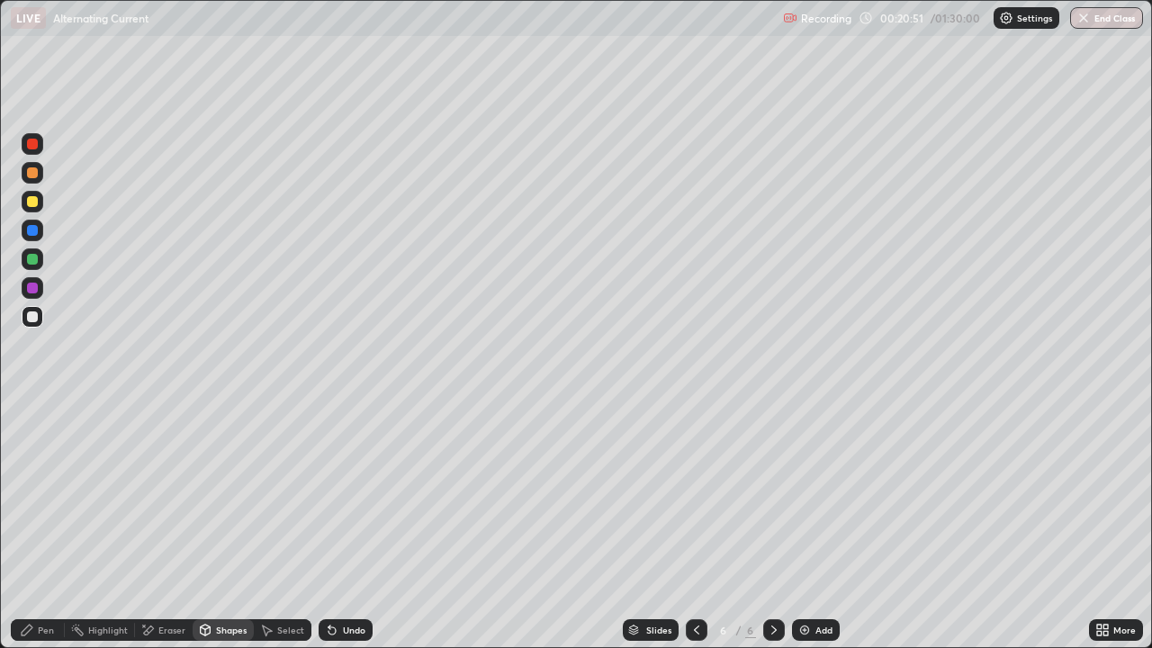
click at [343, 525] on div "Undo" at bounding box center [354, 629] width 22 height 9
click at [226, 525] on div "Shapes" at bounding box center [231, 629] width 31 height 9
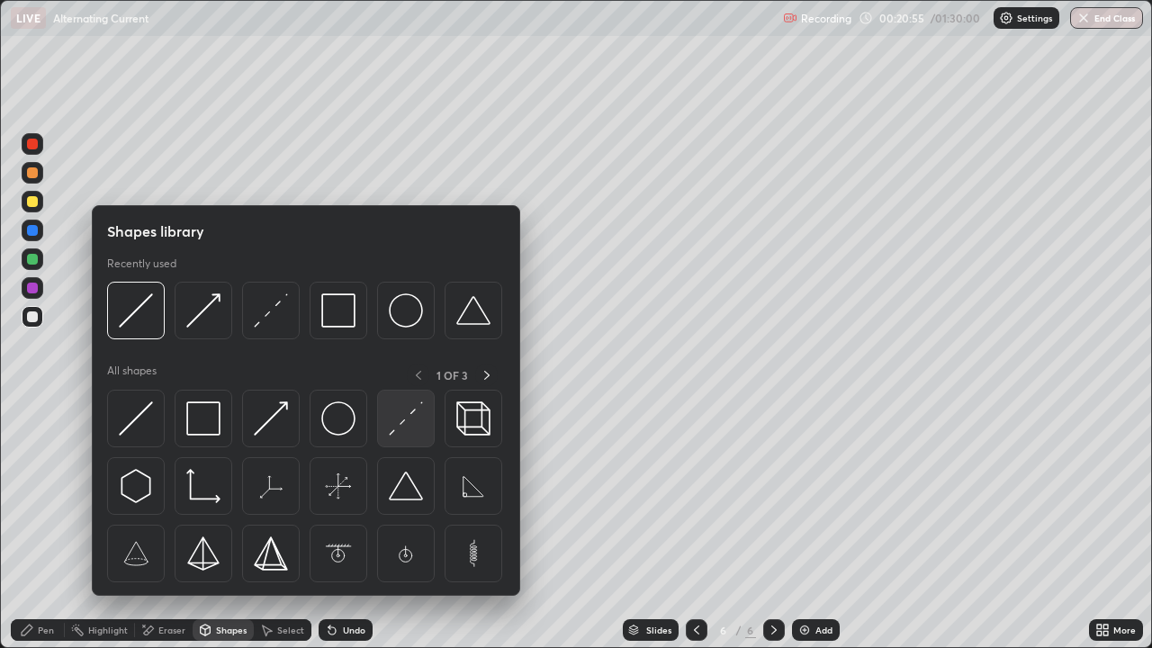
click at [406, 417] on img at bounding box center [406, 418] width 34 height 34
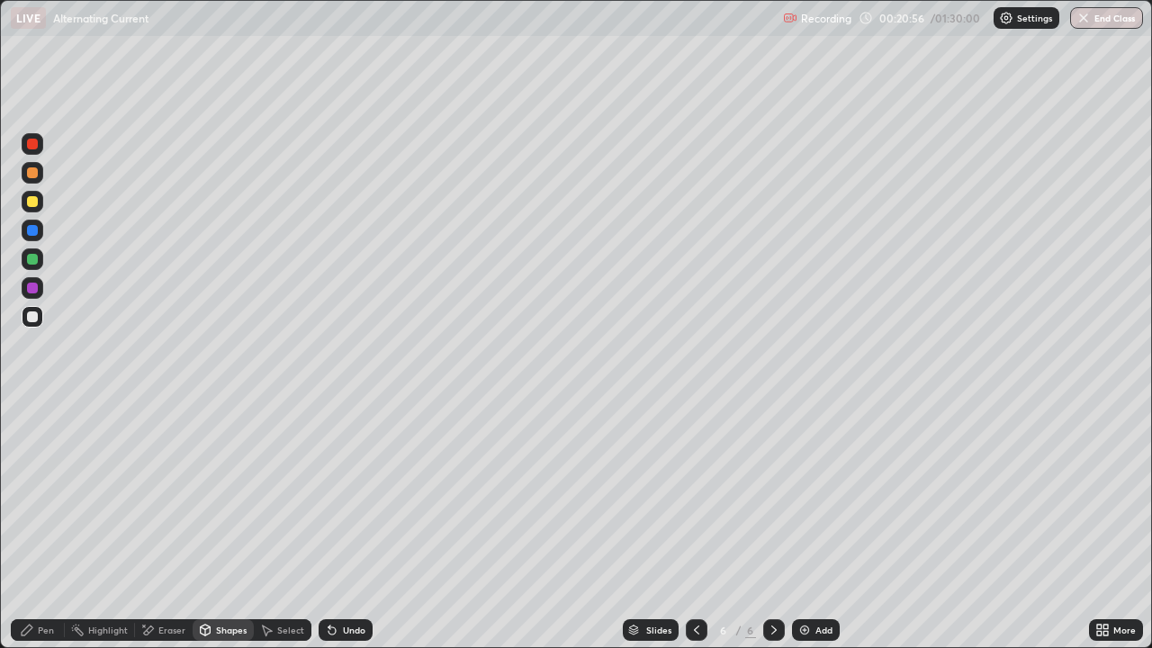
click at [39, 232] on div at bounding box center [33, 231] width 22 height 22
click at [37, 209] on div at bounding box center [33, 202] width 22 height 22
click at [53, 525] on div "Pen" at bounding box center [46, 629] width 16 height 9
click at [32, 318] on div at bounding box center [32, 316] width 11 height 11
click at [221, 525] on div "Shapes" at bounding box center [231, 629] width 31 height 9
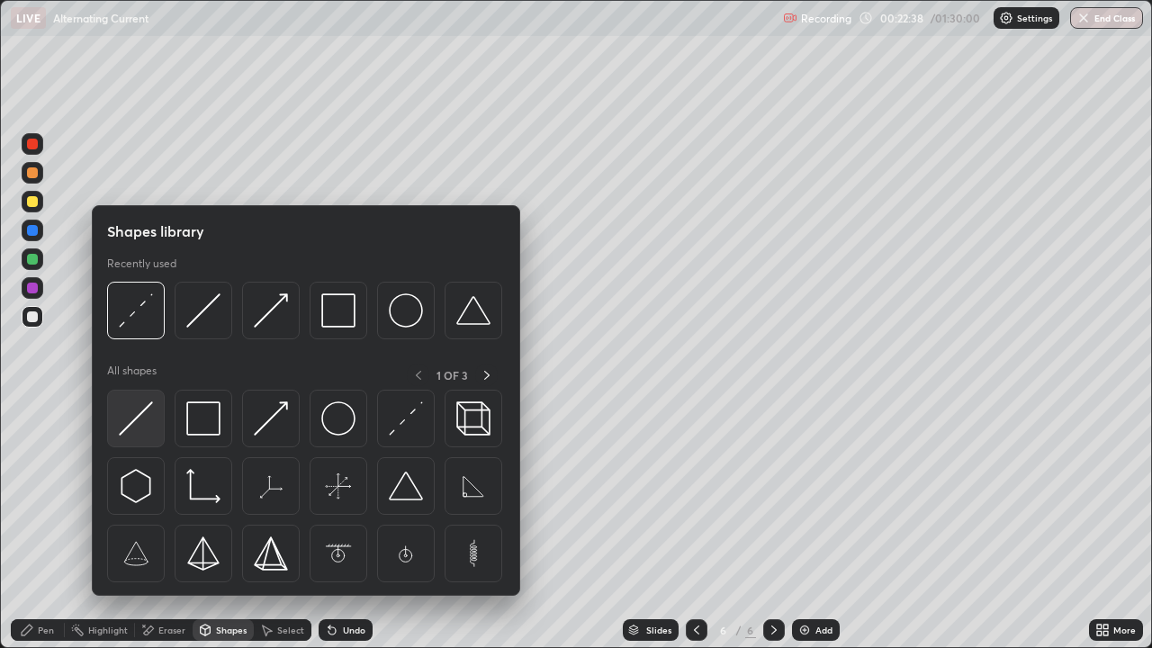
click at [157, 417] on div at bounding box center [136, 419] width 58 height 58
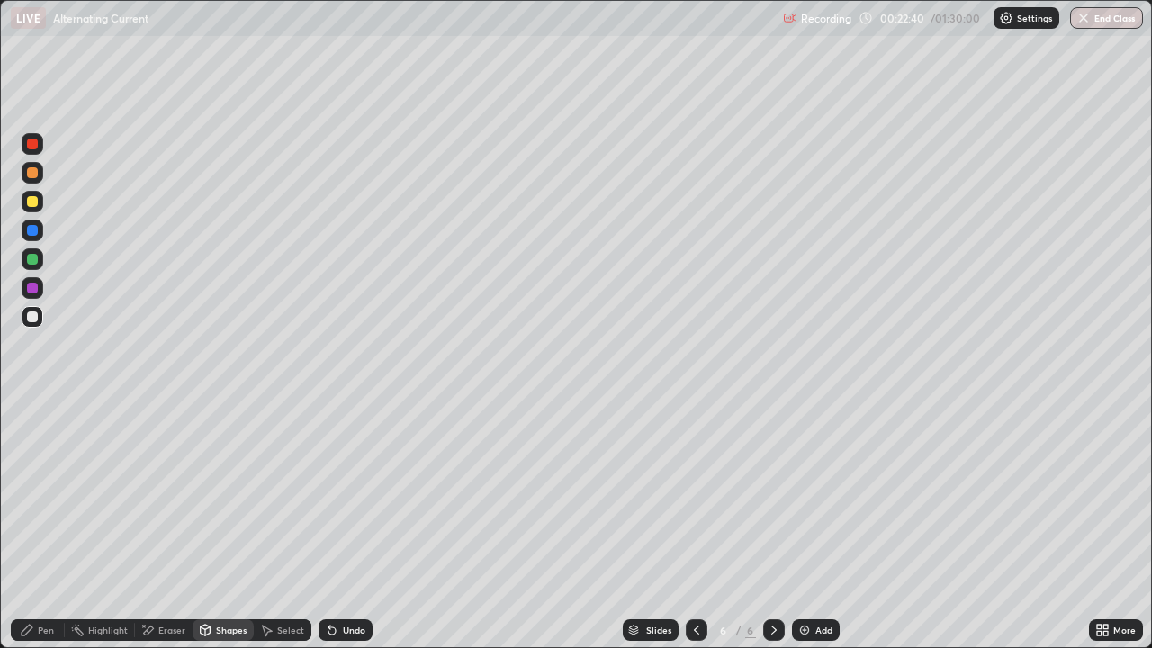
click at [345, 525] on div "Undo" at bounding box center [345, 630] width 54 height 22
click at [224, 525] on div "Shapes" at bounding box center [231, 629] width 31 height 9
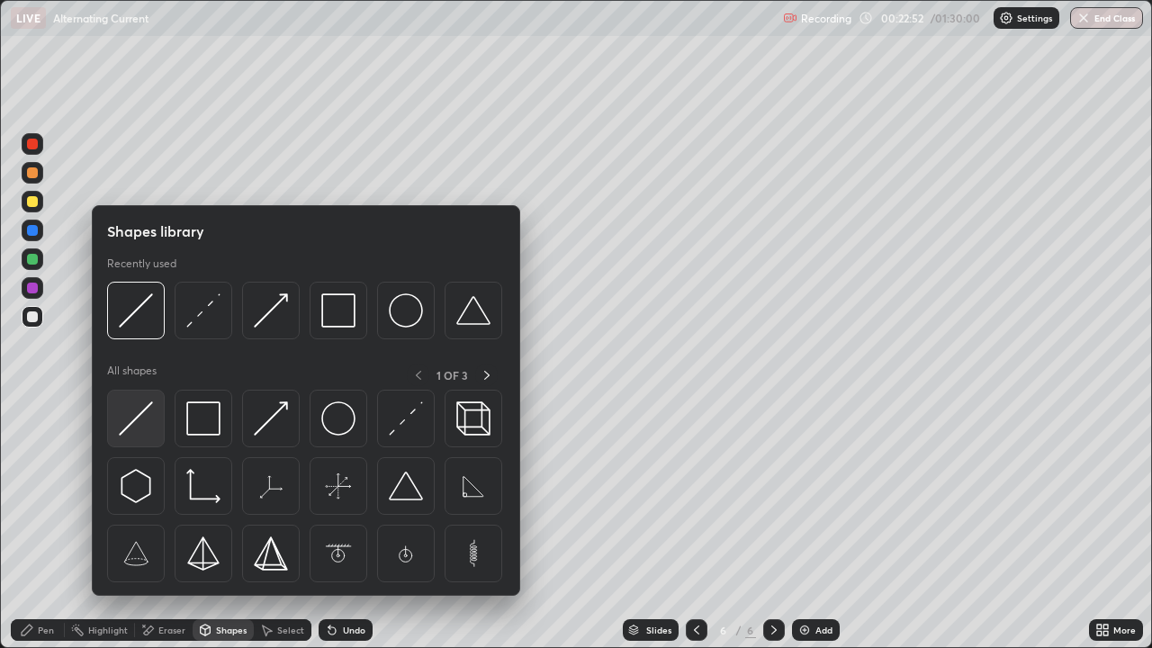
click at [139, 431] on img at bounding box center [136, 418] width 34 height 34
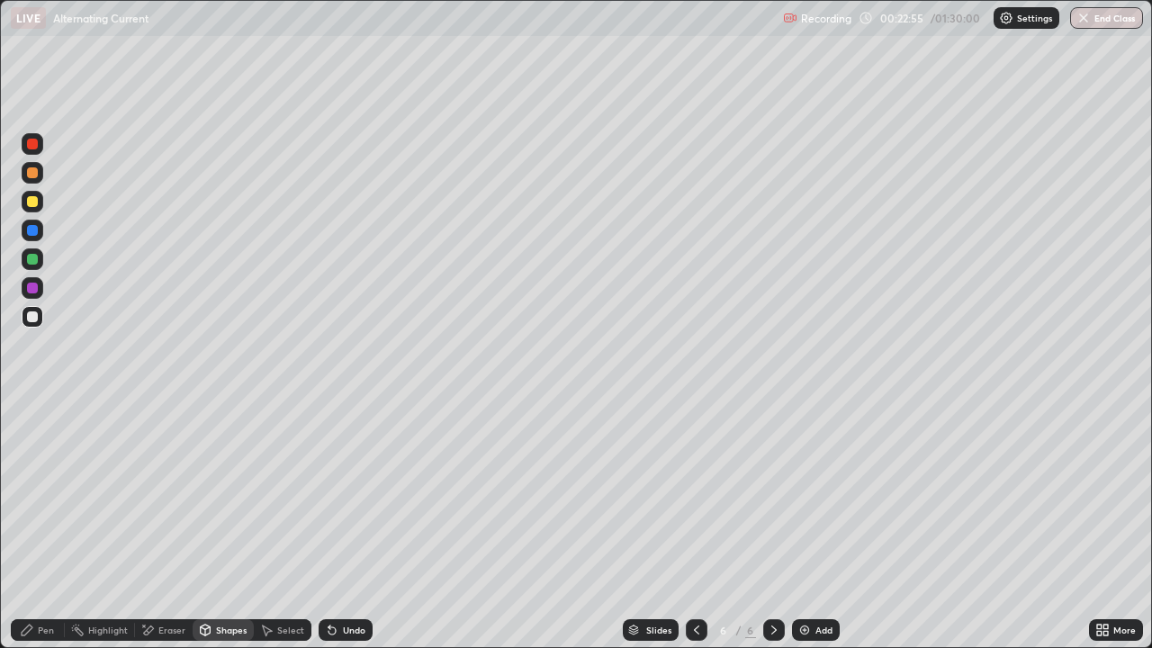
click at [338, 525] on div "Undo" at bounding box center [345, 630] width 54 height 22
click at [343, 525] on div "Undo" at bounding box center [354, 629] width 22 height 9
click at [335, 525] on icon at bounding box center [332, 630] width 14 height 14
click at [41, 525] on div "Pen" at bounding box center [38, 630] width 54 height 22
click at [234, 525] on div "Shapes" at bounding box center [231, 629] width 31 height 9
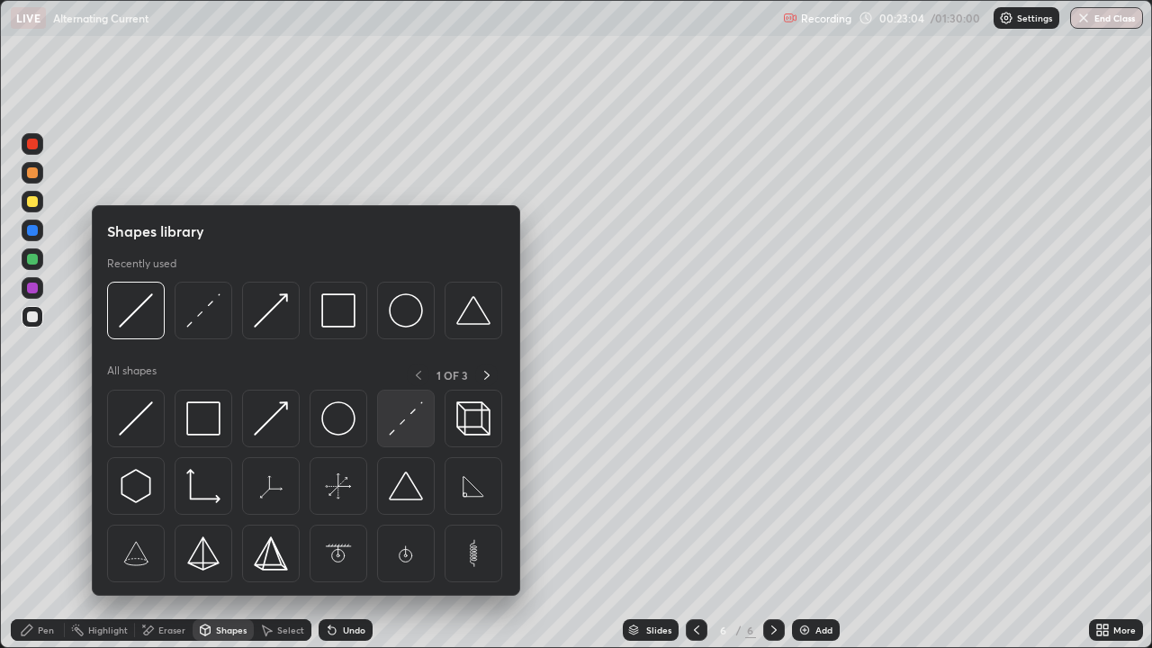
click at [407, 406] on img at bounding box center [406, 418] width 34 height 34
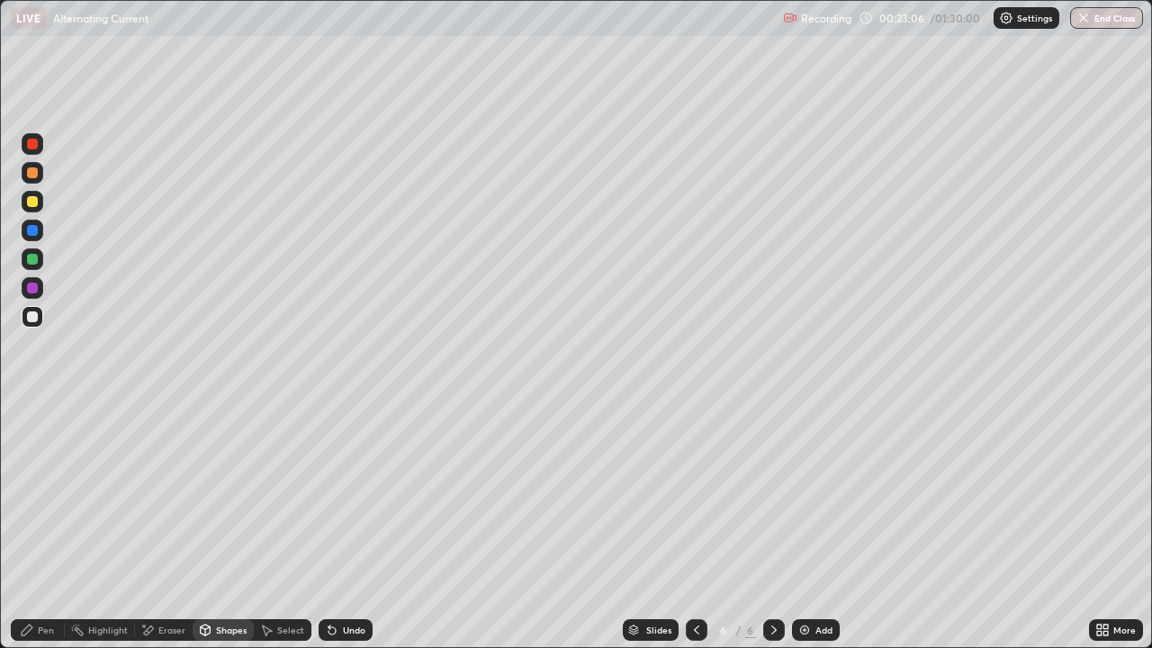
click at [214, 525] on div "Shapes" at bounding box center [223, 630] width 61 height 22
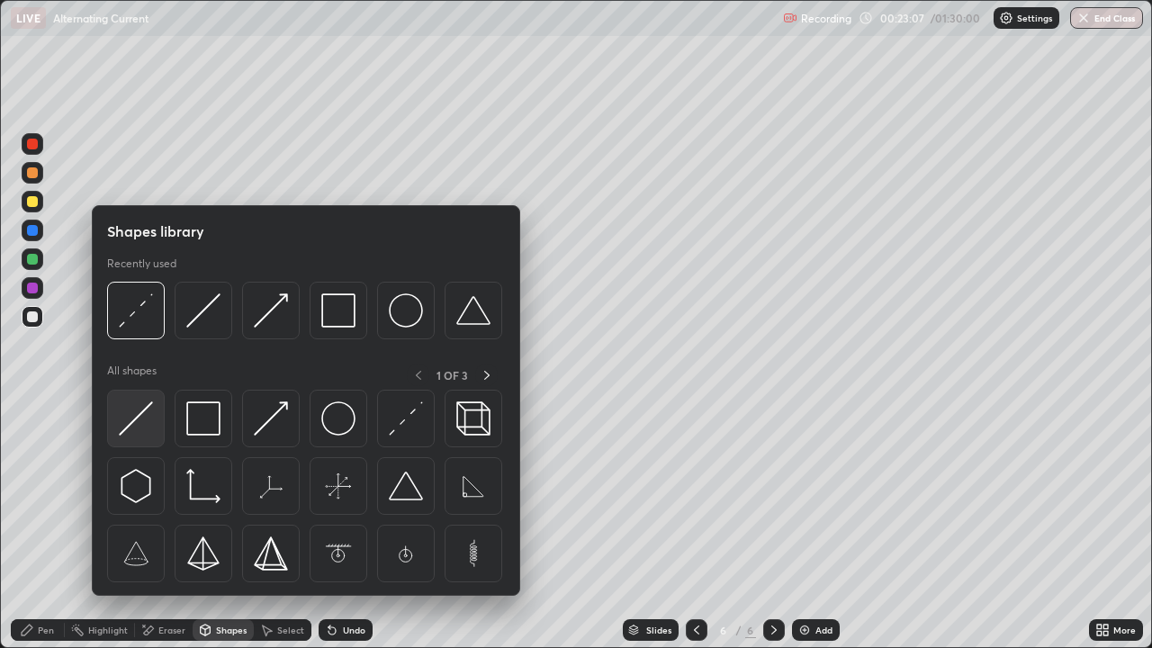
click at [148, 425] on img at bounding box center [136, 418] width 34 height 34
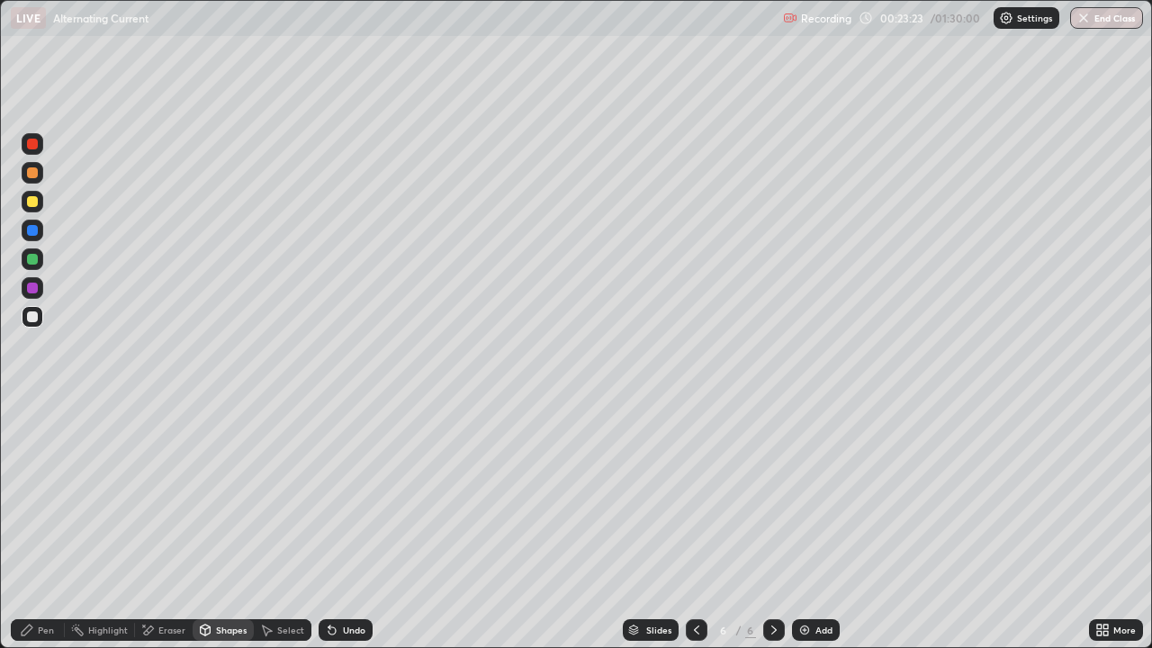
click at [339, 525] on div "Undo" at bounding box center [345, 630] width 54 height 22
click at [223, 525] on div "Shapes" at bounding box center [231, 629] width 31 height 9
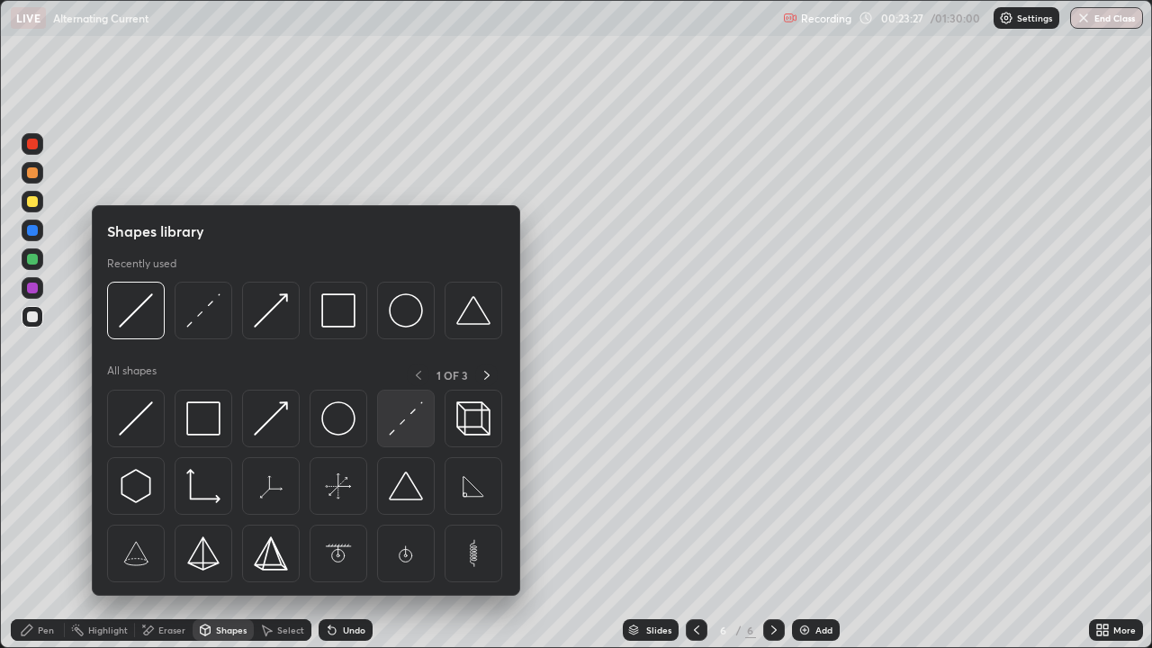
click at [399, 414] on img at bounding box center [406, 418] width 34 height 34
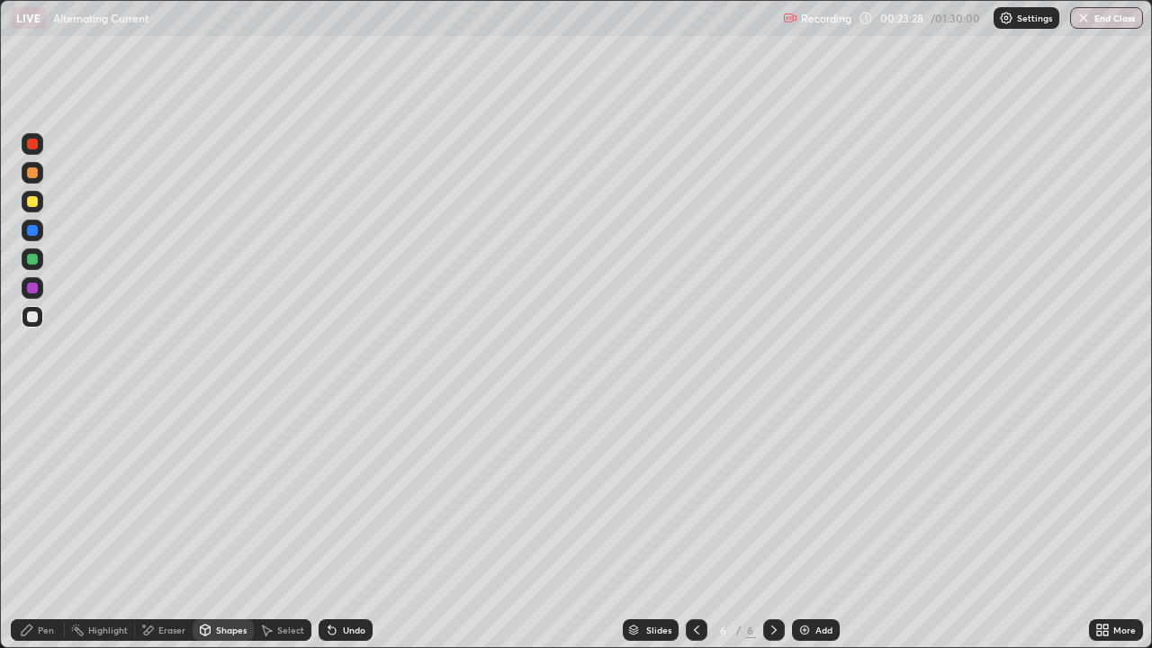
click at [39, 260] on div at bounding box center [33, 259] width 22 height 22
click at [40, 525] on div "Pen" at bounding box center [46, 629] width 16 height 9
click at [32, 289] on div at bounding box center [32, 287] width 11 height 11
click at [36, 290] on div at bounding box center [32, 287] width 11 height 11
click at [100, 525] on div "Highlight" at bounding box center [108, 629] width 40 height 9
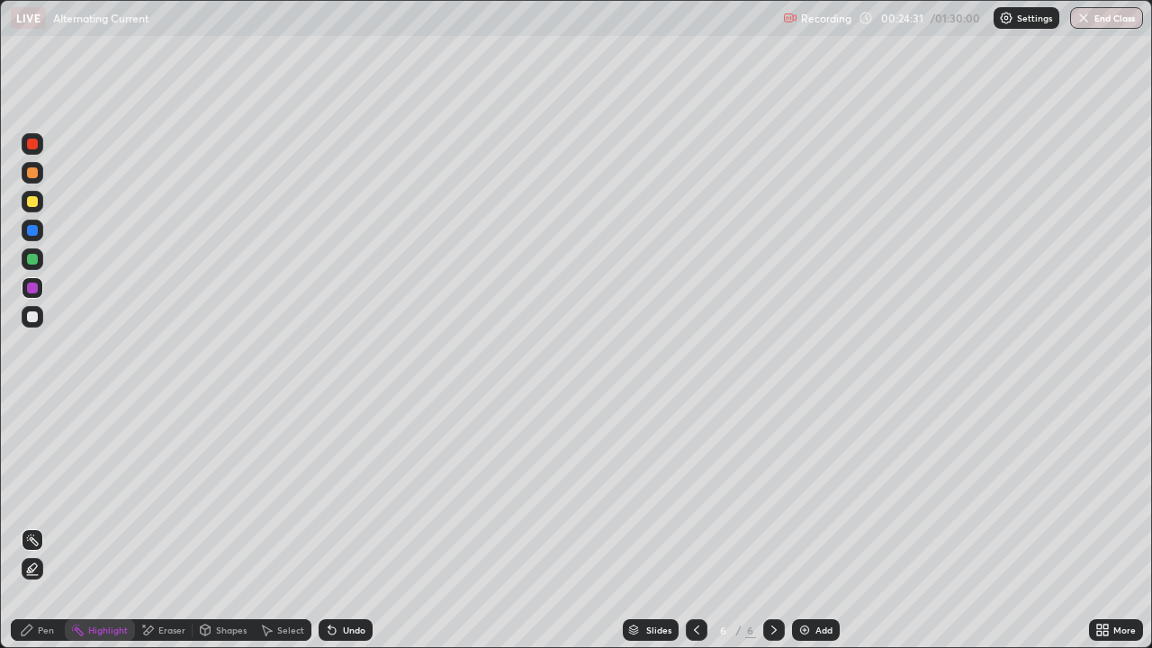
click at [43, 525] on div "Pen" at bounding box center [38, 630] width 54 height 22
click at [115, 525] on div "Highlight" at bounding box center [100, 630] width 70 height 22
click at [43, 525] on div "Pen" at bounding box center [46, 629] width 16 height 9
click at [328, 525] on icon at bounding box center [331, 630] width 7 height 7
click at [157, 525] on div "Eraser" at bounding box center [164, 630] width 58 height 22
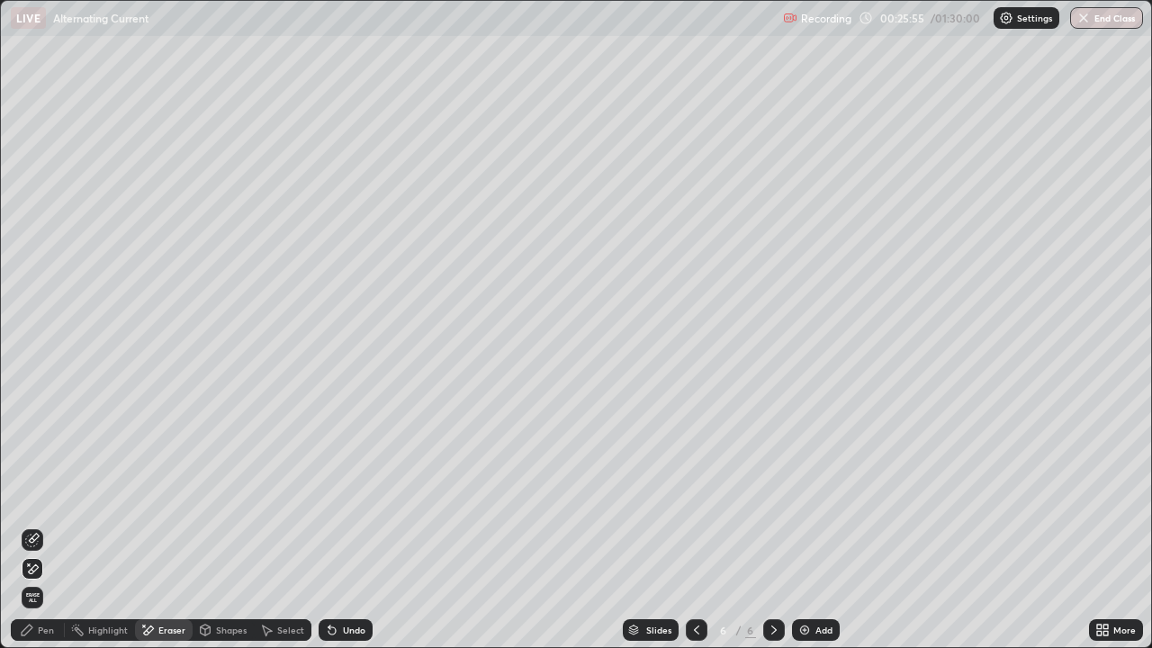
click at [50, 525] on div "Pen" at bounding box center [46, 629] width 16 height 9
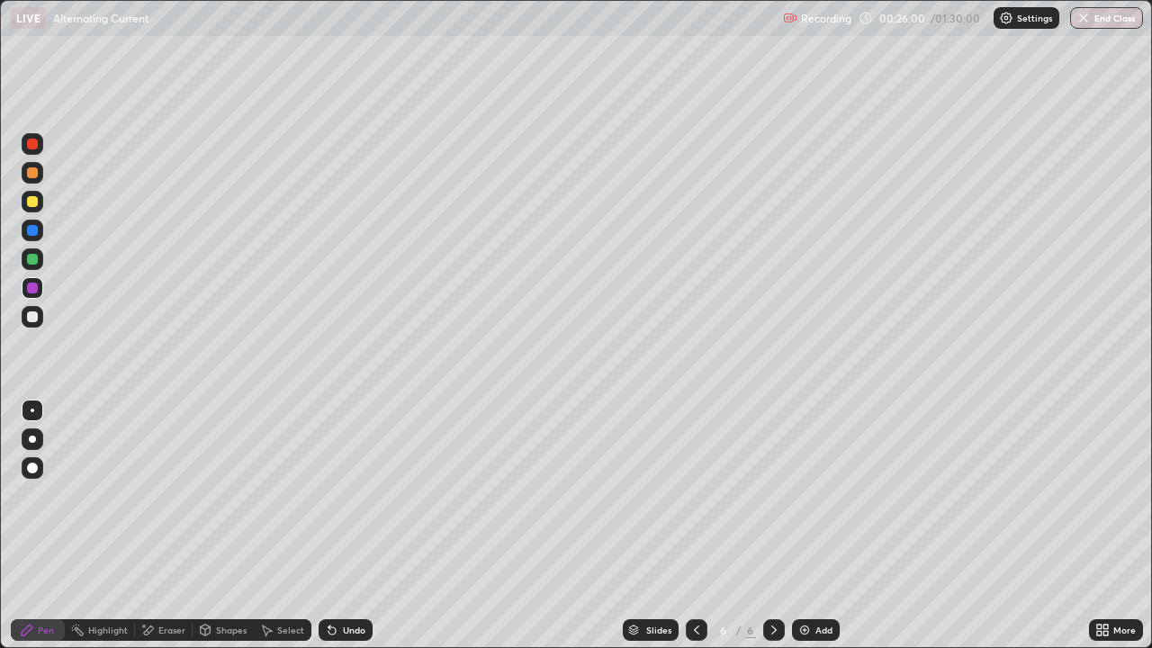
click at [351, 525] on div "Undo" at bounding box center [354, 629] width 22 height 9
click at [343, 525] on div "Undo" at bounding box center [354, 629] width 22 height 9
click at [346, 525] on div "Undo" at bounding box center [345, 630] width 54 height 22
click at [343, 525] on div "Undo" at bounding box center [345, 630] width 54 height 22
click at [818, 525] on div "Add" at bounding box center [823, 629] width 17 height 9
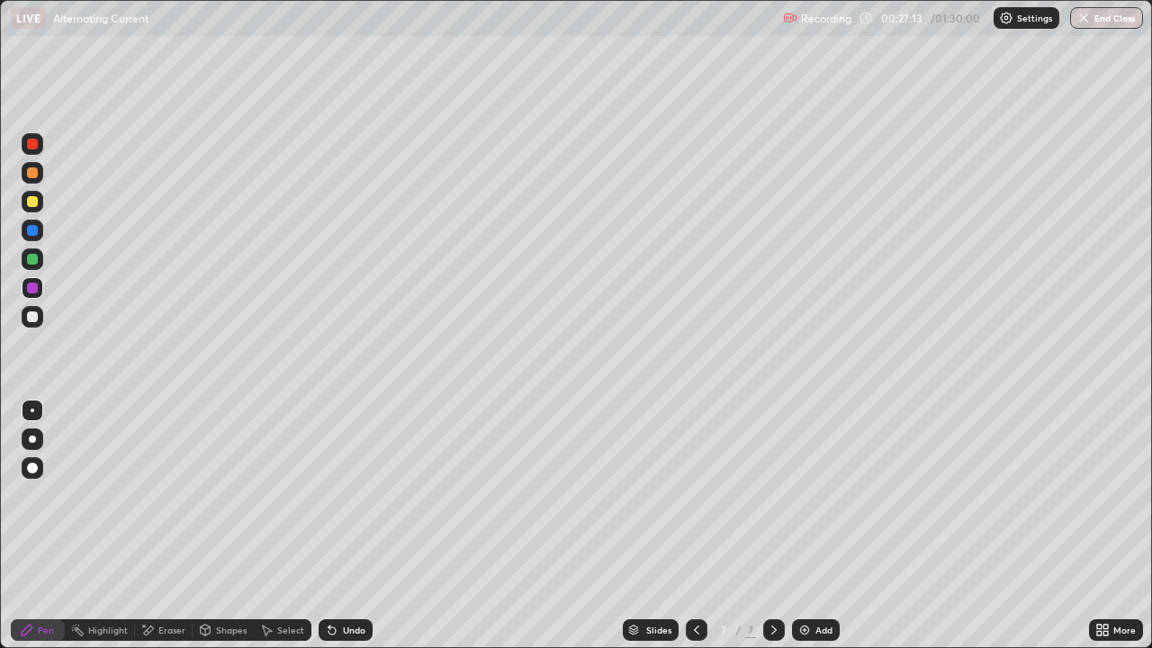
click at [39, 313] on div at bounding box center [33, 317] width 22 height 22
click at [701, 525] on icon at bounding box center [696, 630] width 14 height 14
click at [770, 525] on icon at bounding box center [774, 630] width 14 height 14
click at [214, 525] on div "Shapes" at bounding box center [223, 630] width 61 height 22
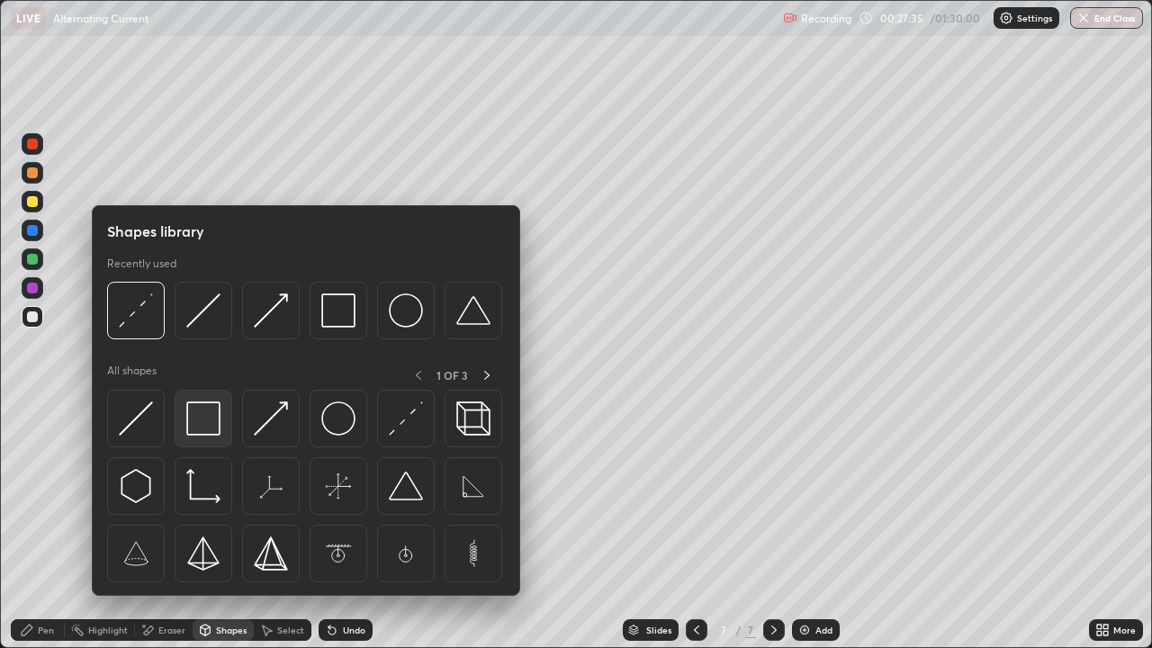
click at [209, 422] on img at bounding box center [203, 418] width 34 height 34
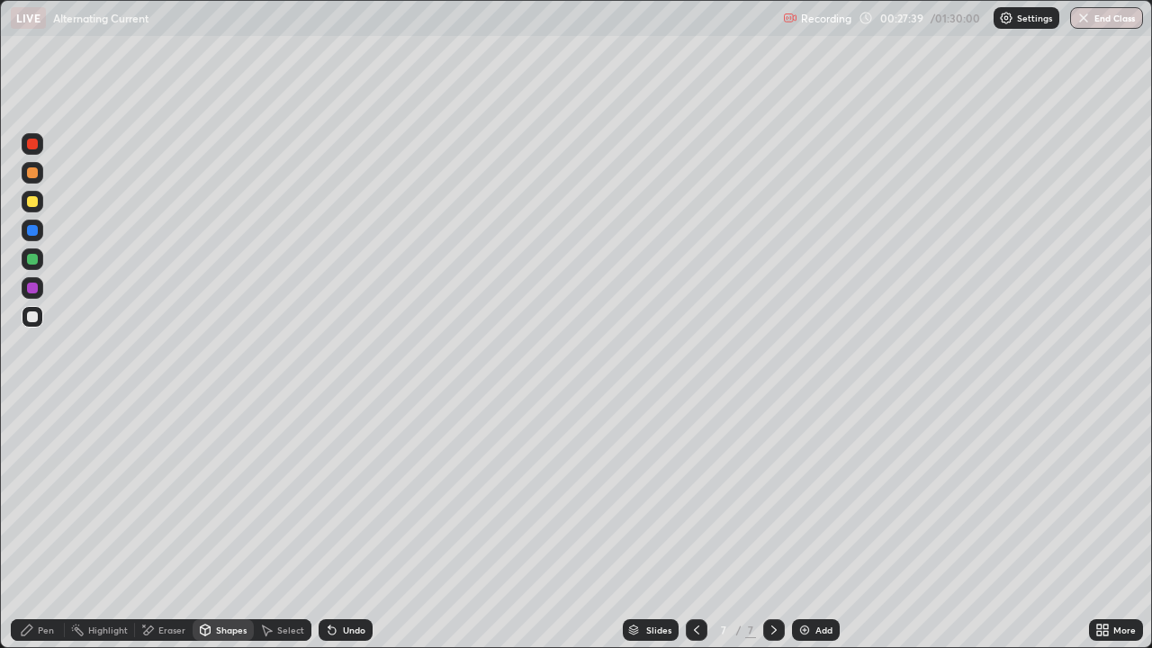
click at [347, 525] on div "Undo" at bounding box center [345, 630] width 54 height 22
click at [232, 525] on div "Shapes" at bounding box center [223, 630] width 61 height 22
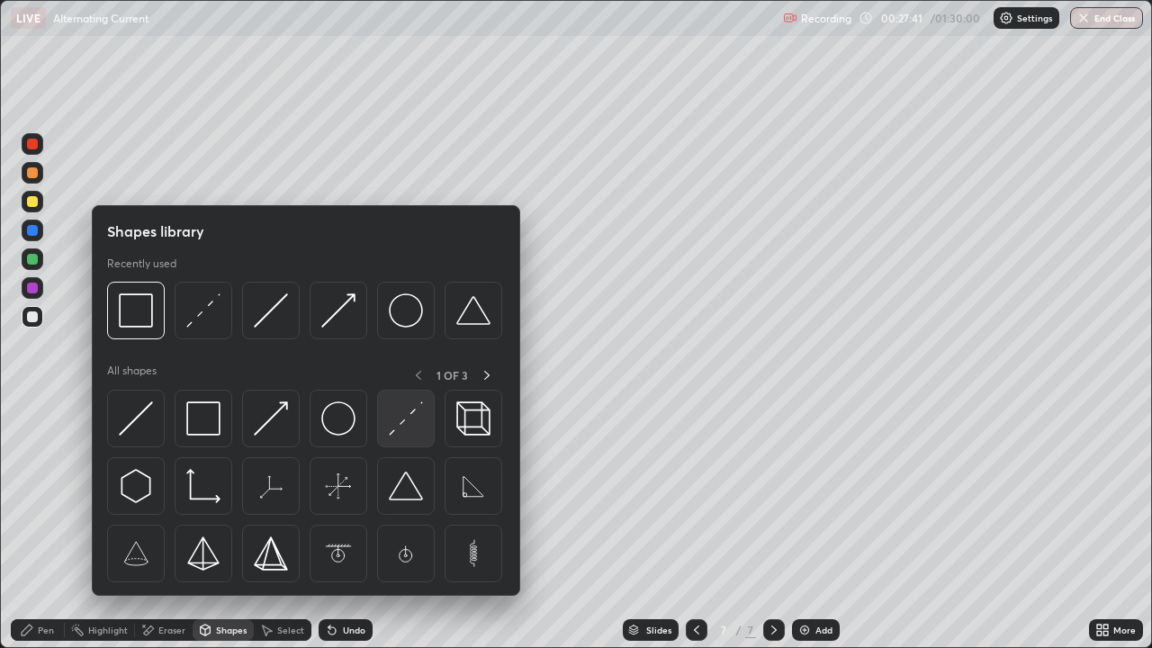
click at [401, 415] on img at bounding box center [406, 418] width 34 height 34
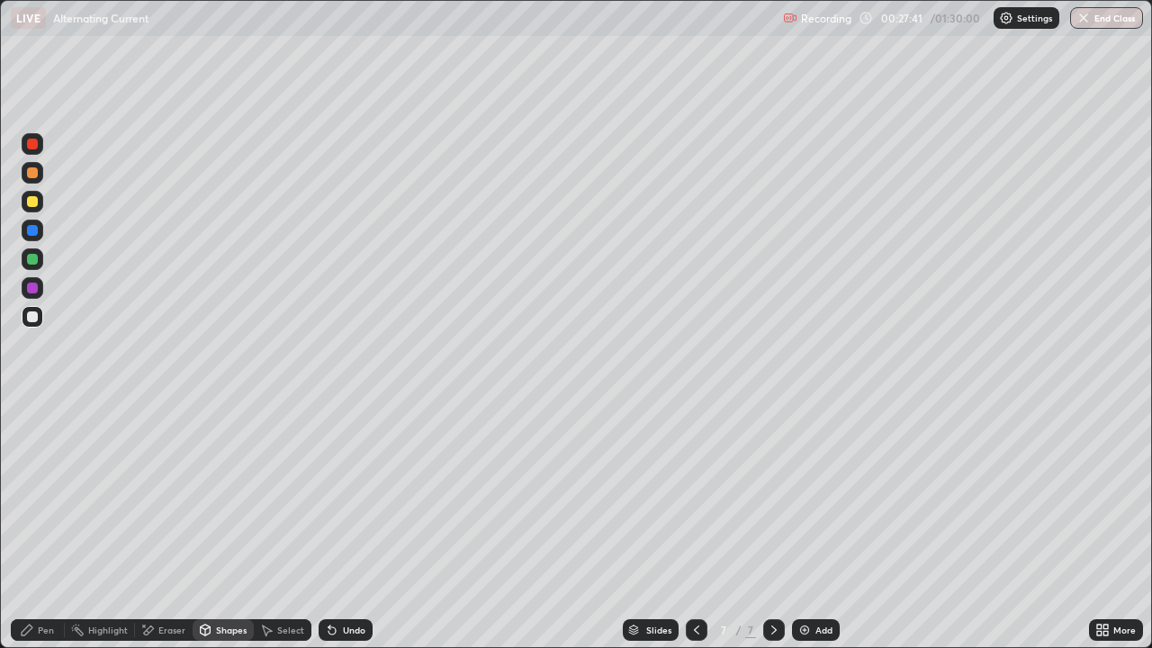
click at [36, 232] on div at bounding box center [32, 230] width 11 height 11
click at [45, 525] on div "Pen" at bounding box center [46, 629] width 16 height 9
click at [41, 318] on div at bounding box center [33, 317] width 22 height 22
click at [355, 525] on div "Undo" at bounding box center [345, 630] width 54 height 22
click at [349, 525] on div "Undo" at bounding box center [345, 630] width 54 height 22
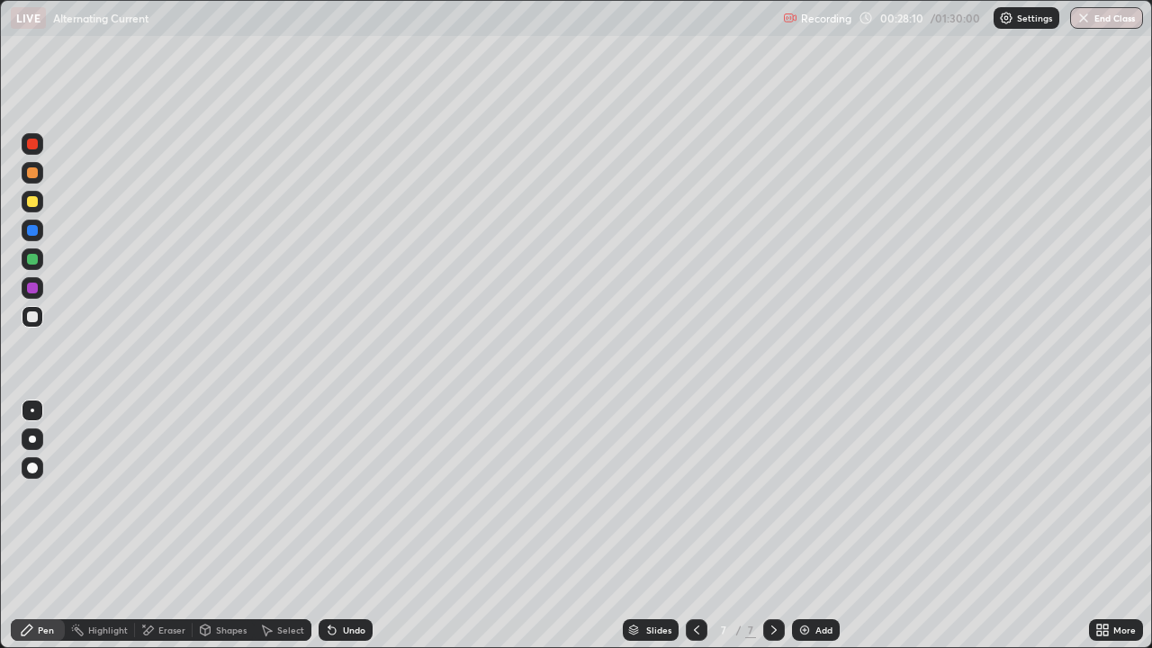
click at [166, 525] on div "Eraser" at bounding box center [164, 630] width 58 height 22
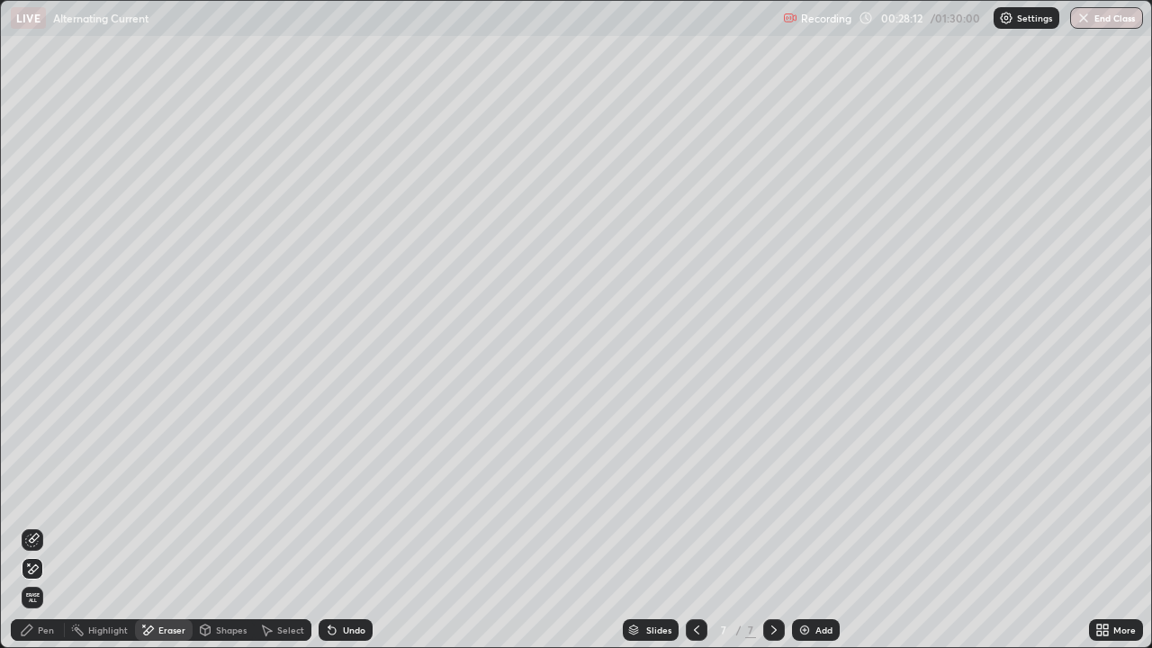
click at [49, 525] on div "Pen" at bounding box center [38, 630] width 54 height 22
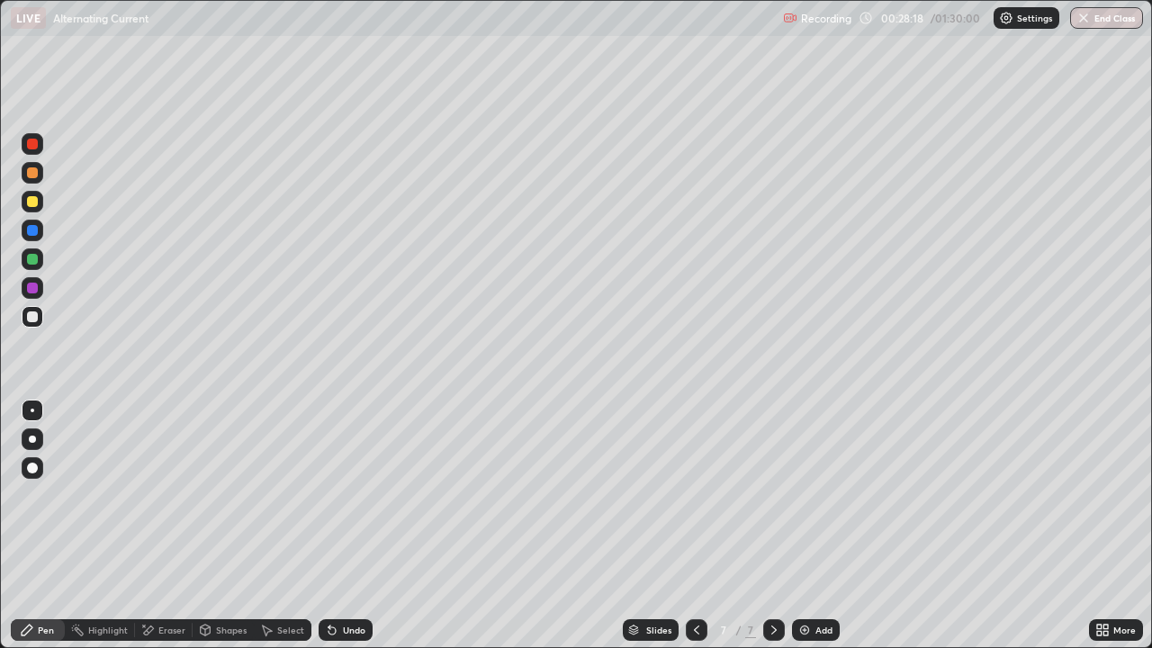
click at [359, 525] on div "Undo" at bounding box center [354, 629] width 22 height 9
click at [240, 525] on div "Shapes" at bounding box center [231, 629] width 31 height 9
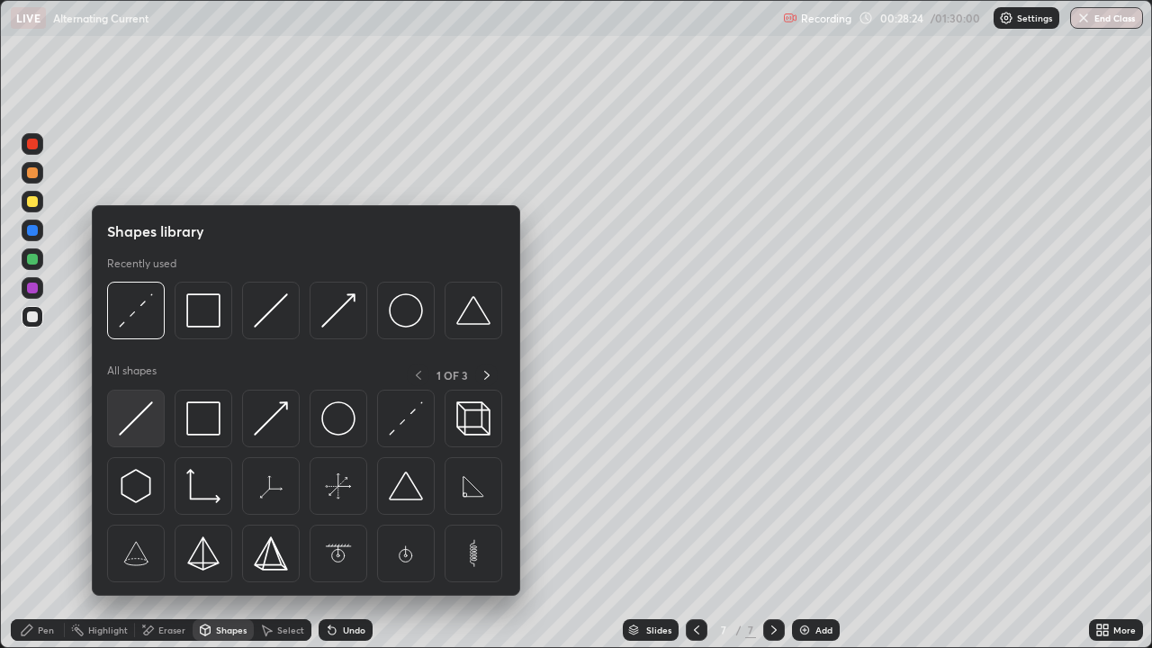
click at [155, 419] on div at bounding box center [136, 419] width 58 height 58
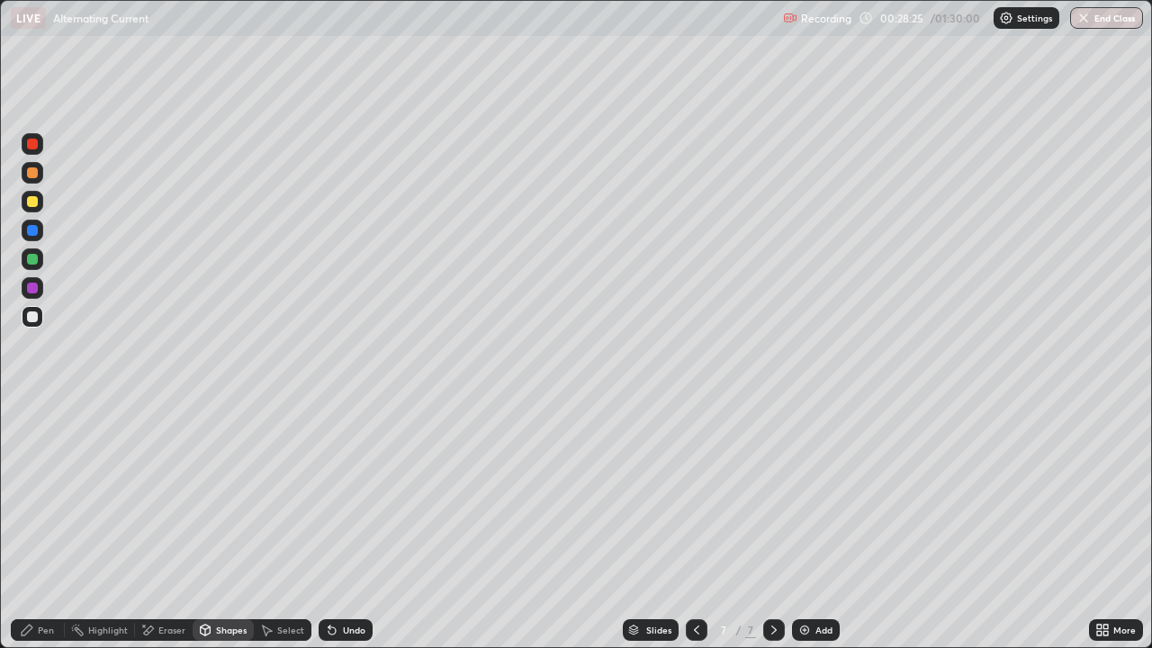
click at [40, 232] on div at bounding box center [33, 231] width 22 height 22
click at [359, 525] on div "Undo" at bounding box center [354, 629] width 22 height 9
click at [228, 525] on div "Shapes" at bounding box center [231, 629] width 31 height 9
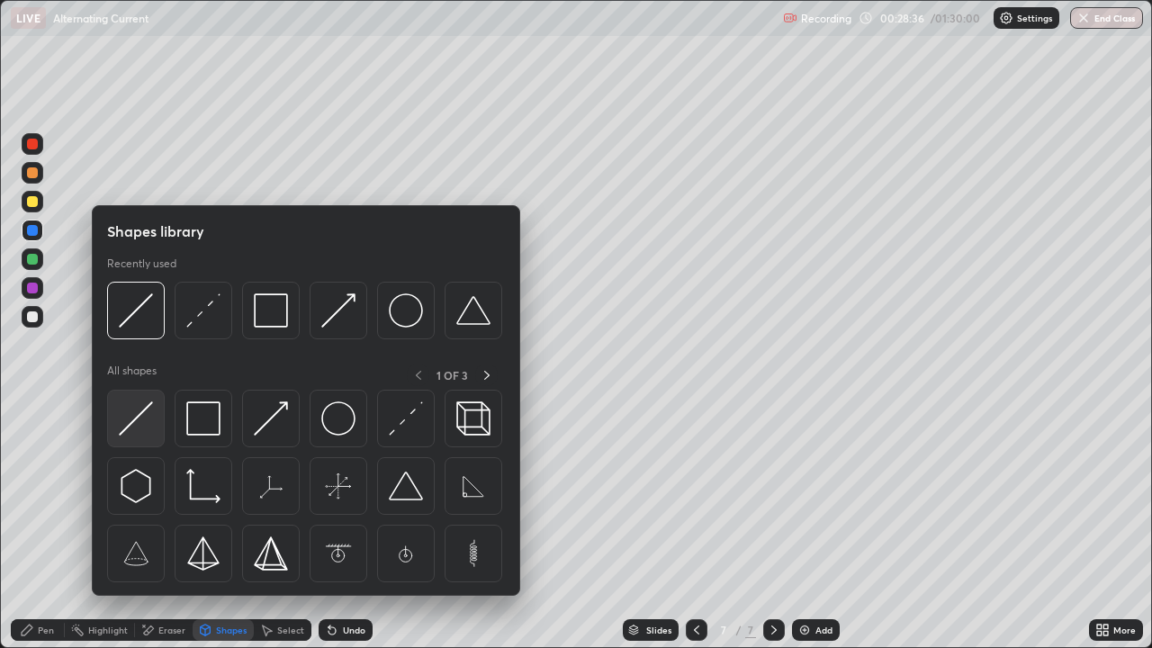
click at [142, 426] on img at bounding box center [136, 418] width 34 height 34
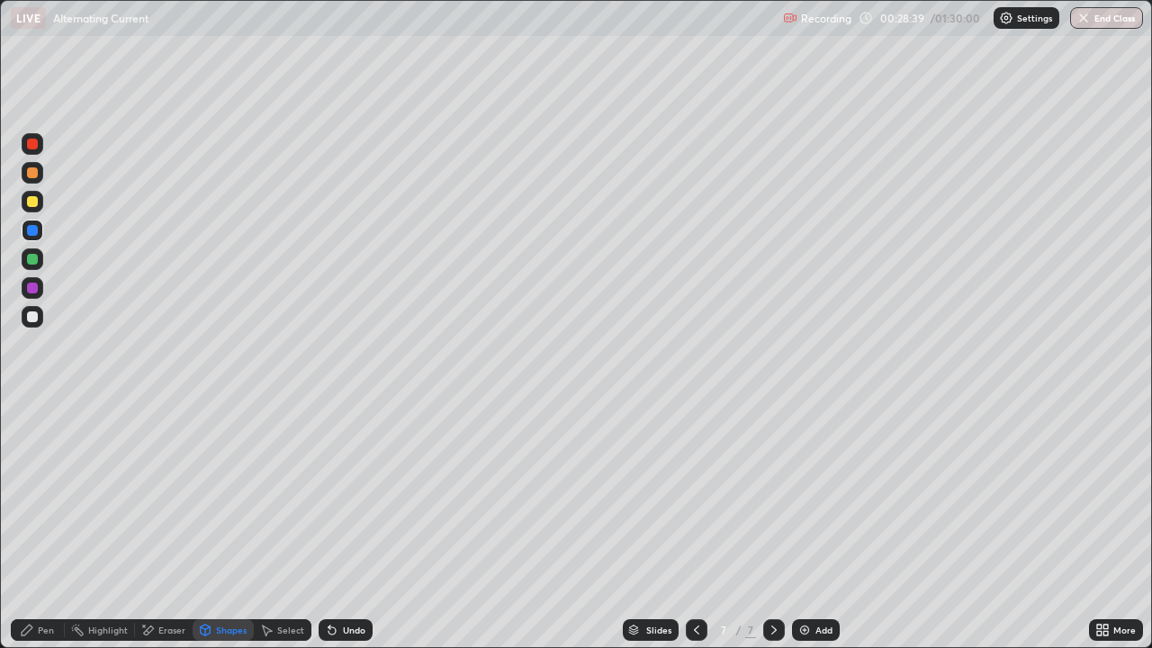
click at [236, 525] on div "Shapes" at bounding box center [231, 629] width 31 height 9
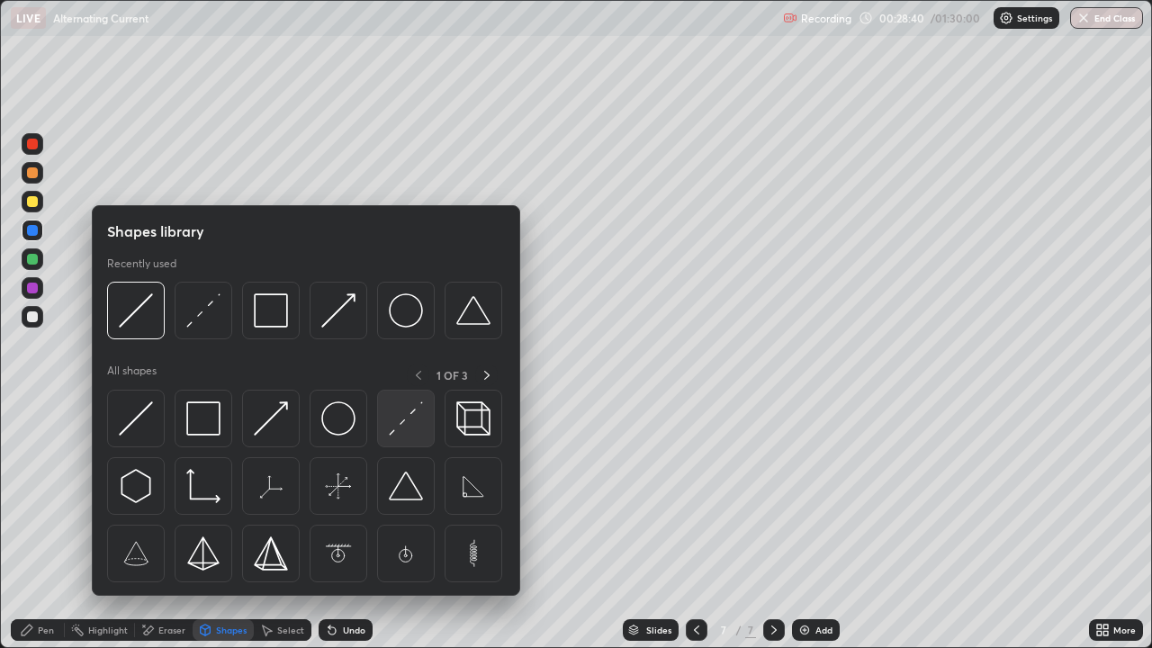
click at [414, 411] on img at bounding box center [406, 418] width 34 height 34
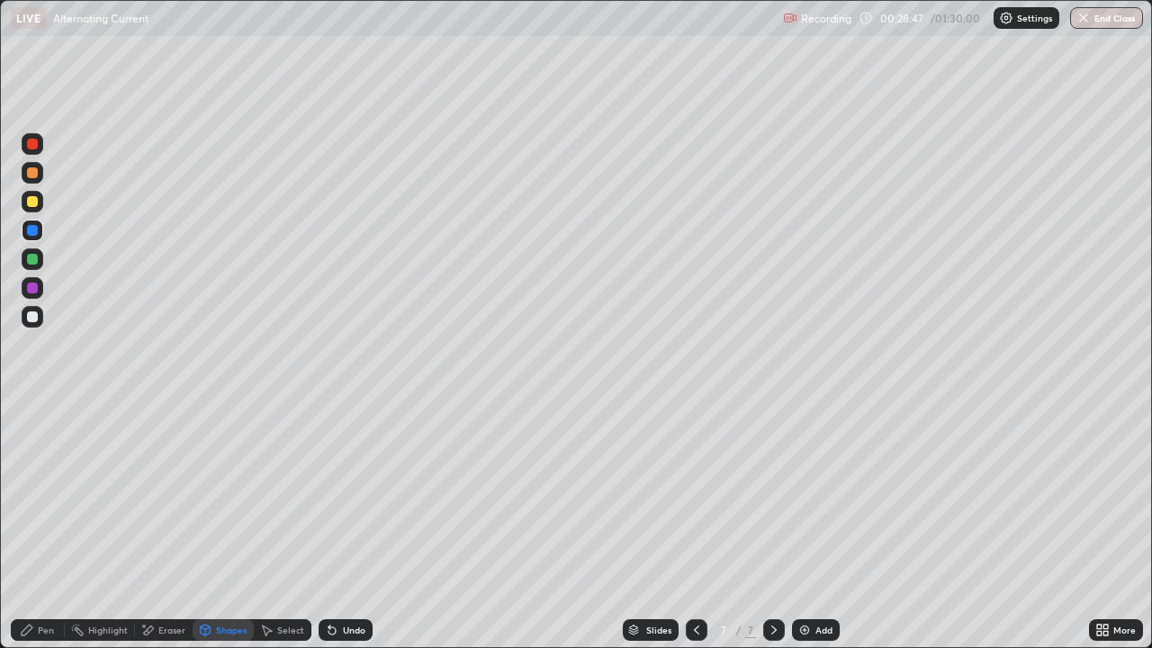
click at [225, 525] on div "Shapes" at bounding box center [223, 630] width 61 height 22
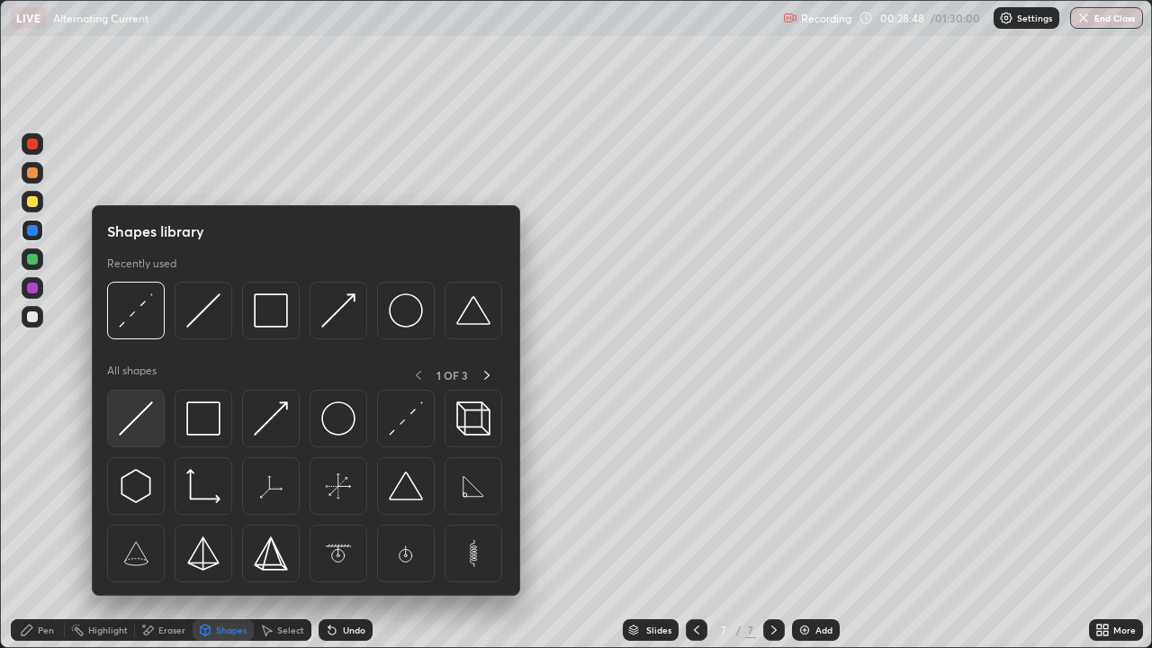
click at [146, 423] on img at bounding box center [136, 418] width 34 height 34
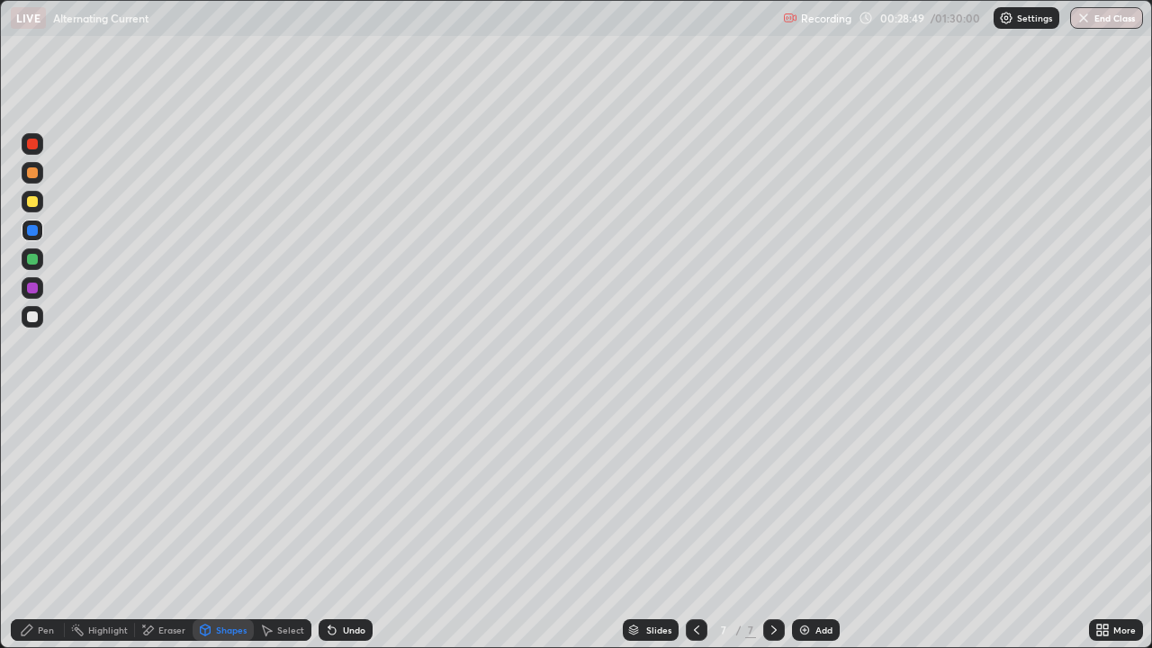
click at [41, 260] on div at bounding box center [33, 259] width 22 height 22
click at [232, 525] on div "Shapes" at bounding box center [223, 630] width 61 height 22
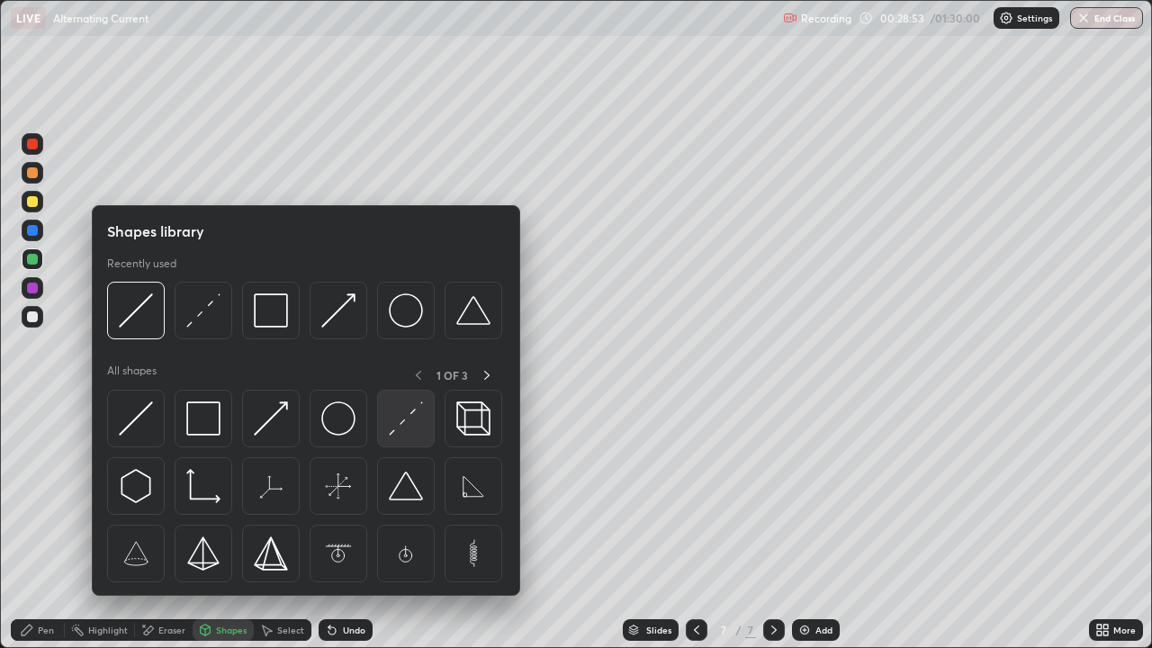
click at [407, 424] on img at bounding box center [406, 418] width 34 height 34
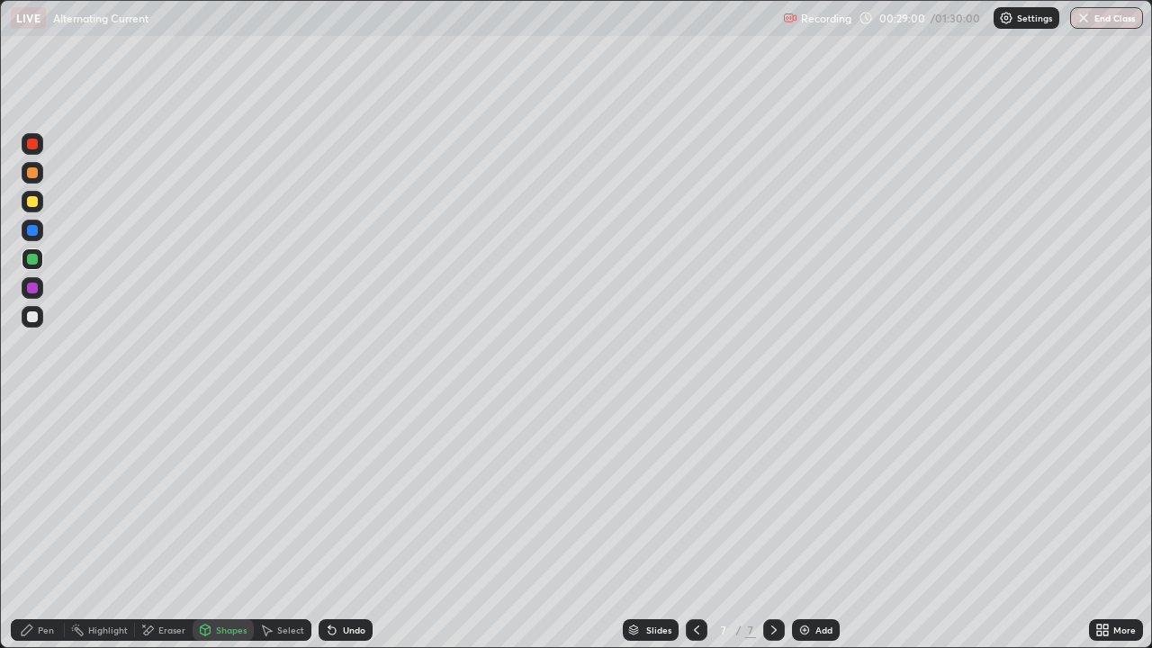
click at [52, 525] on div "Pen" at bounding box center [38, 630] width 54 height 22
click at [703, 525] on div at bounding box center [697, 630] width 22 height 22
click at [772, 525] on icon at bounding box center [774, 630] width 14 height 14
click at [826, 525] on div "Add" at bounding box center [823, 629] width 17 height 9
click at [219, 525] on div "Shapes" at bounding box center [231, 629] width 31 height 9
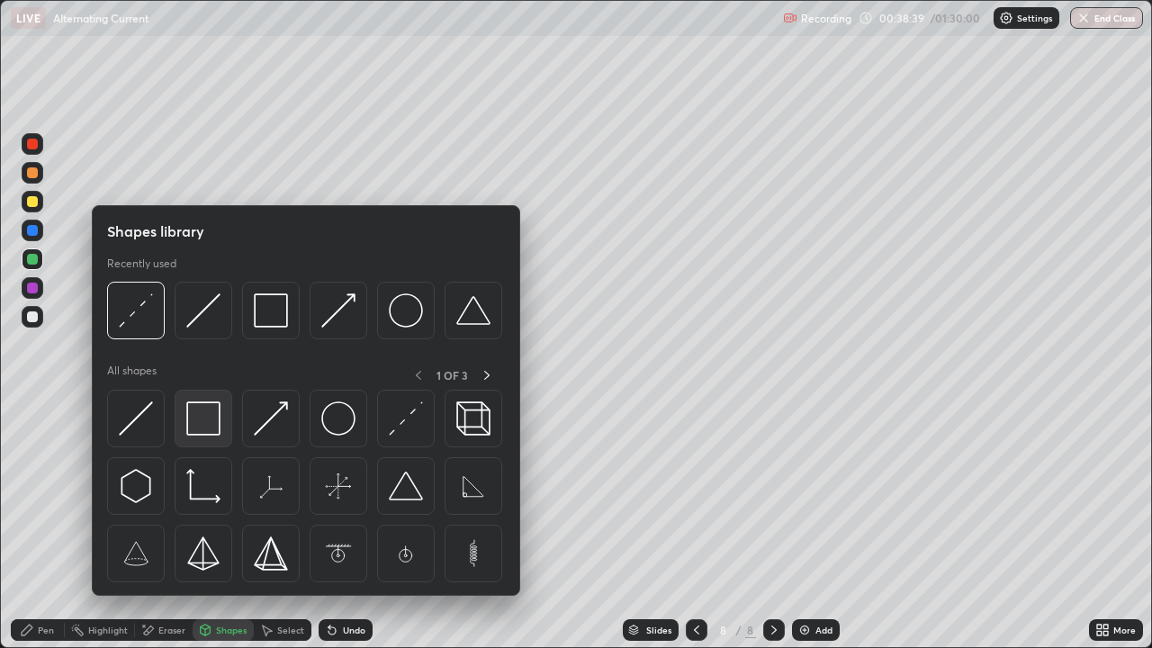
click at [212, 415] on img at bounding box center [203, 418] width 34 height 34
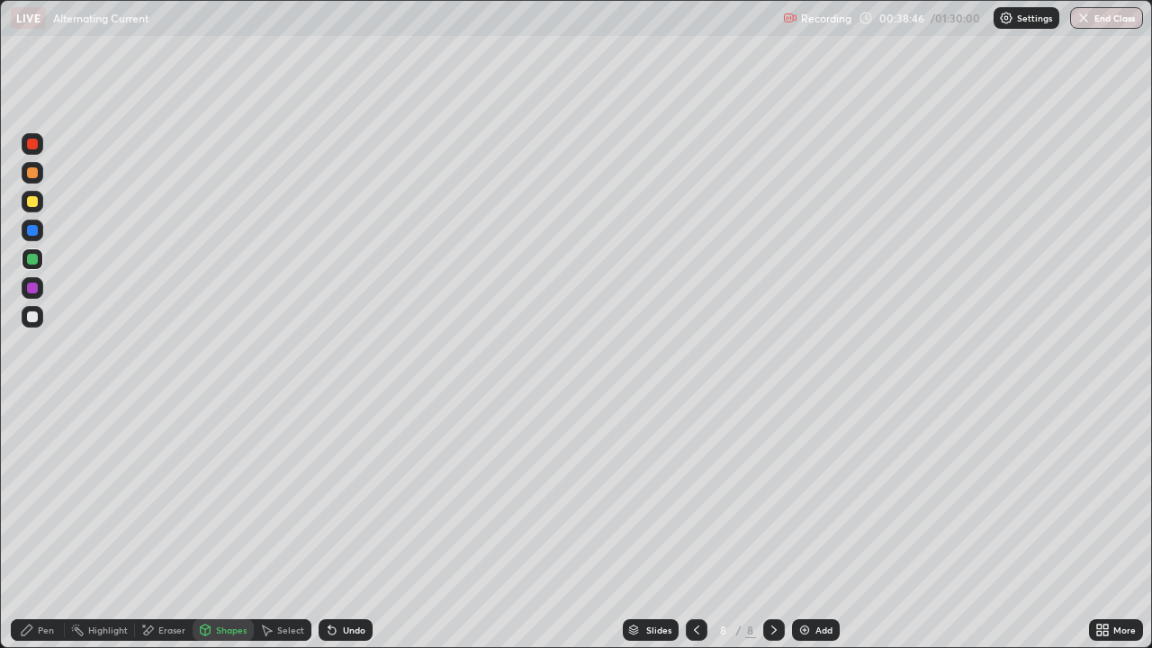
click at [220, 525] on div "Shapes" at bounding box center [223, 630] width 61 height 22
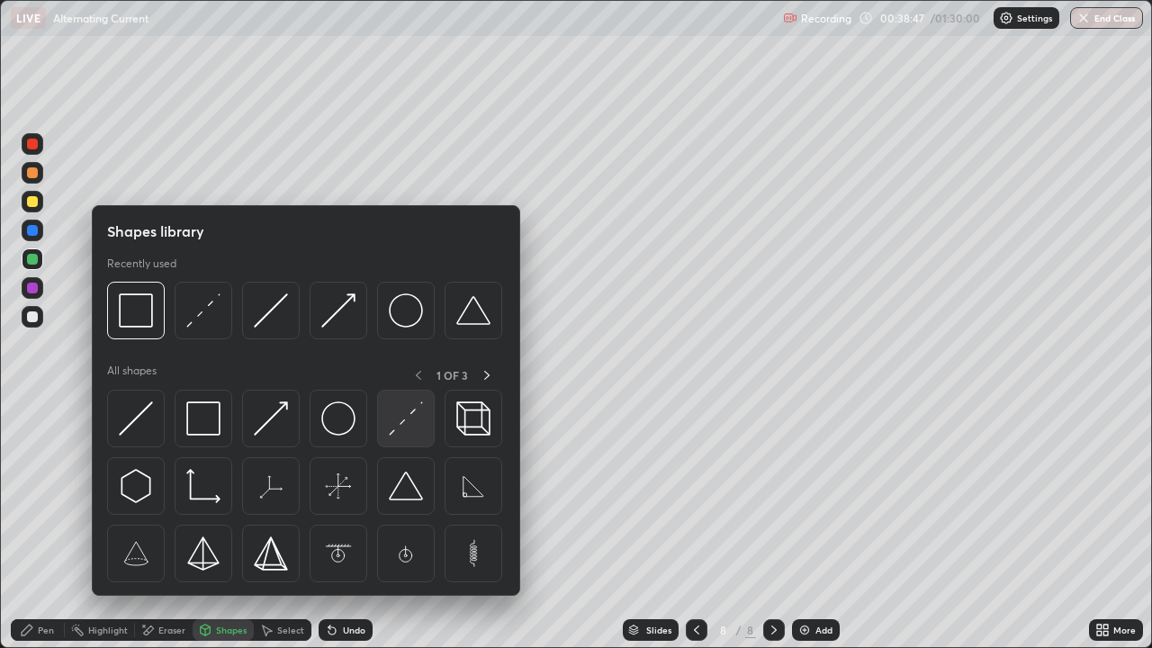
click at [399, 426] on img at bounding box center [406, 418] width 34 height 34
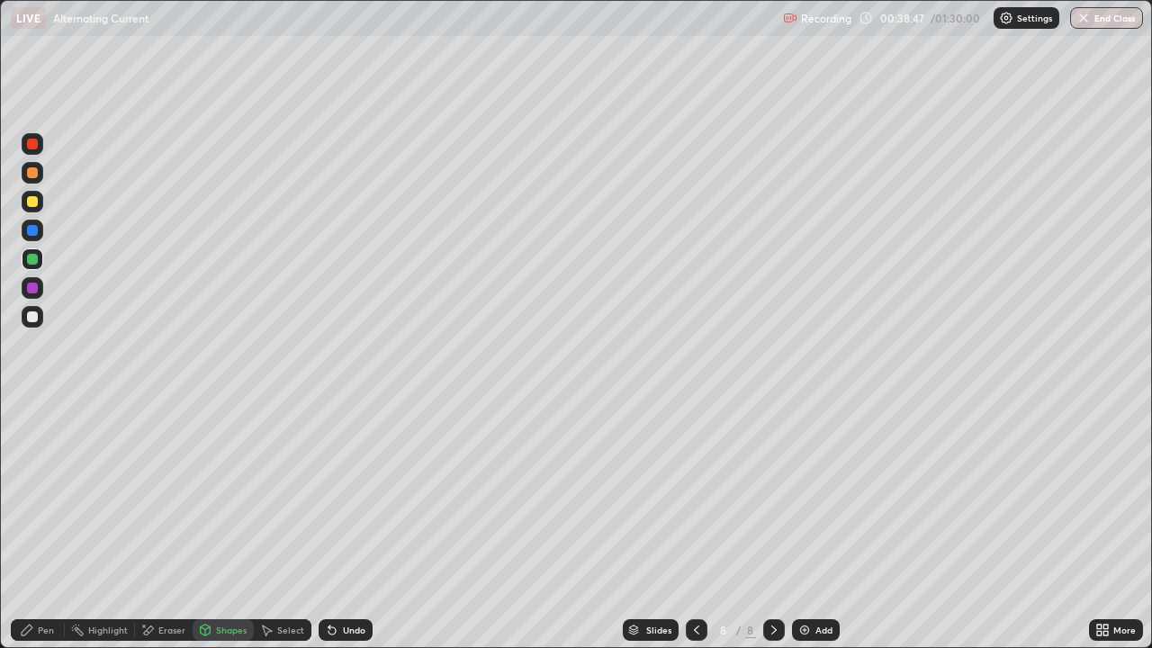
click at [39, 317] on div at bounding box center [33, 317] width 22 height 22
click at [40, 525] on div "Pen" at bounding box center [38, 630] width 54 height 22
click at [36, 281] on div at bounding box center [33, 288] width 22 height 22
click at [39, 260] on div at bounding box center [33, 259] width 22 height 22
click at [776, 525] on icon at bounding box center [774, 630] width 14 height 14
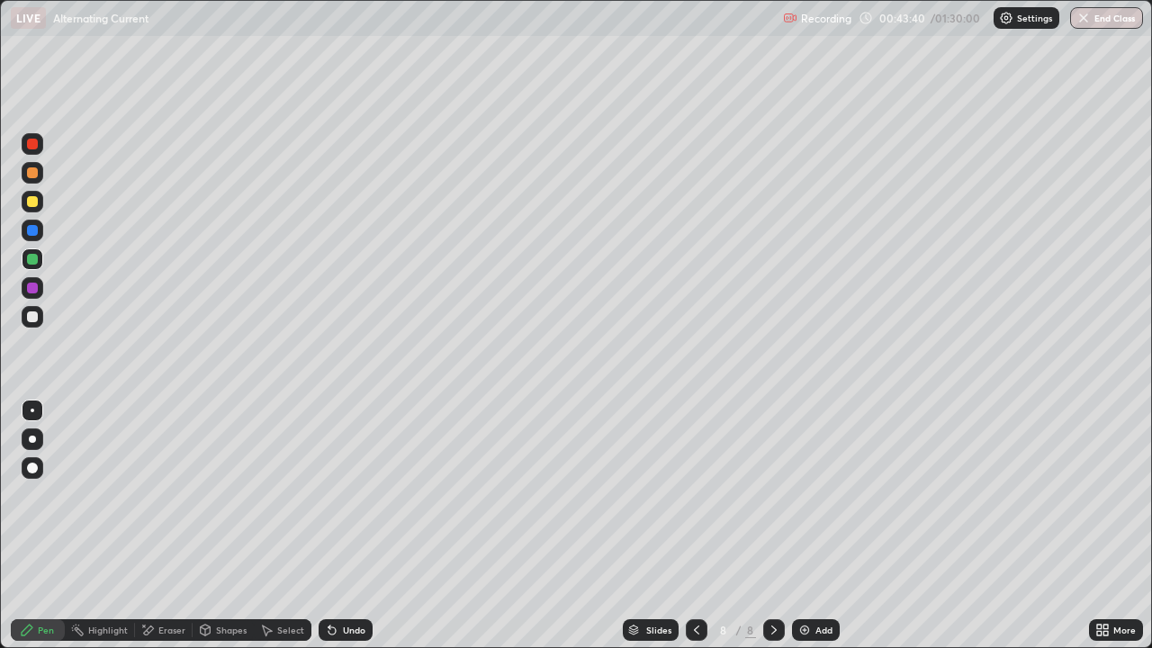
click at [803, 525] on div "Add" at bounding box center [816, 630] width 48 height 22
click at [223, 525] on div "Shapes" at bounding box center [231, 629] width 31 height 9
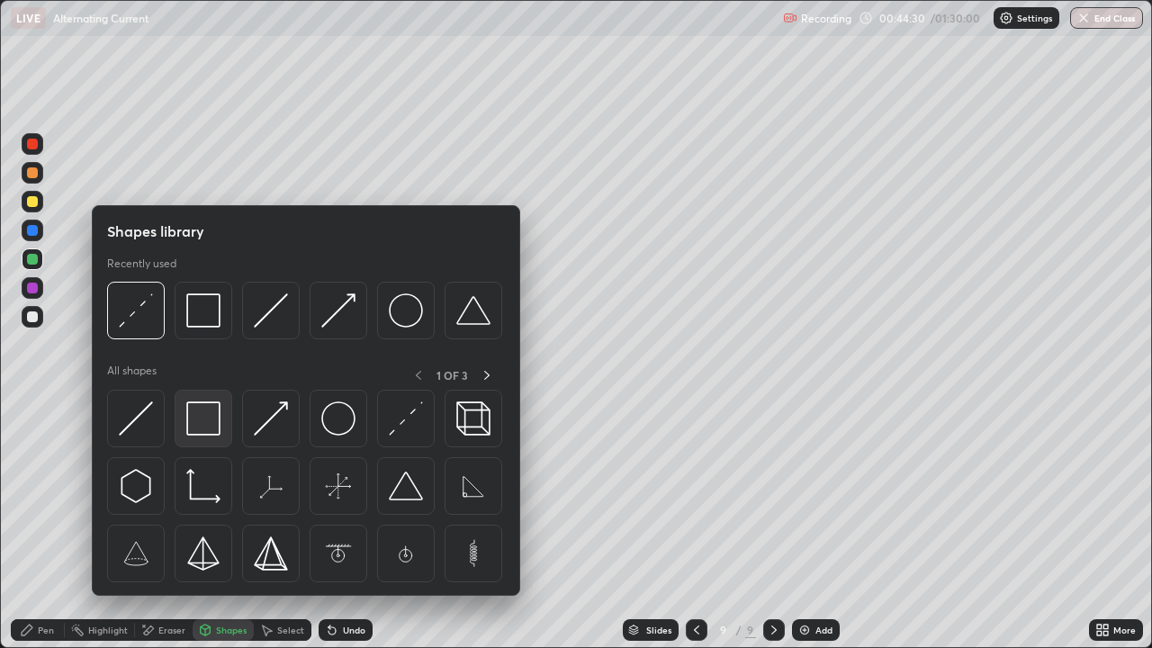
click at [214, 426] on img at bounding box center [203, 418] width 34 height 34
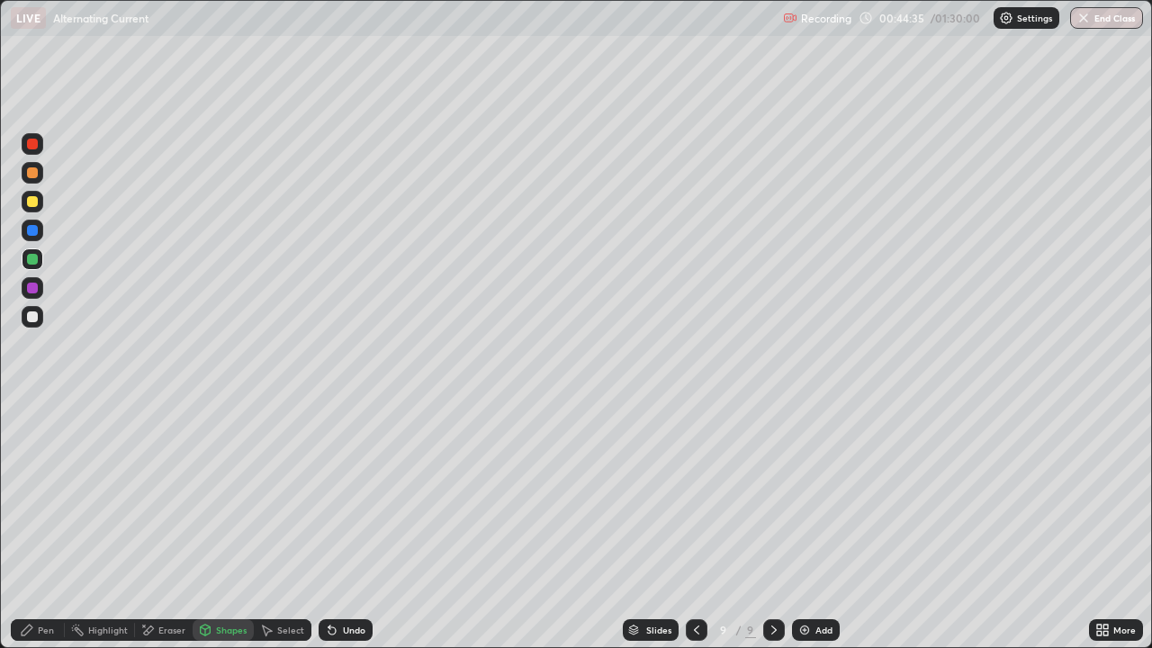
click at [45, 525] on div "Pen" at bounding box center [46, 629] width 16 height 9
click at [219, 525] on div "Shapes" at bounding box center [231, 629] width 31 height 9
click at [336, 525] on div "Undo" at bounding box center [345, 630] width 54 height 22
click at [336, 525] on icon at bounding box center [332, 630] width 14 height 14
click at [44, 525] on div "Pen" at bounding box center [46, 629] width 16 height 9
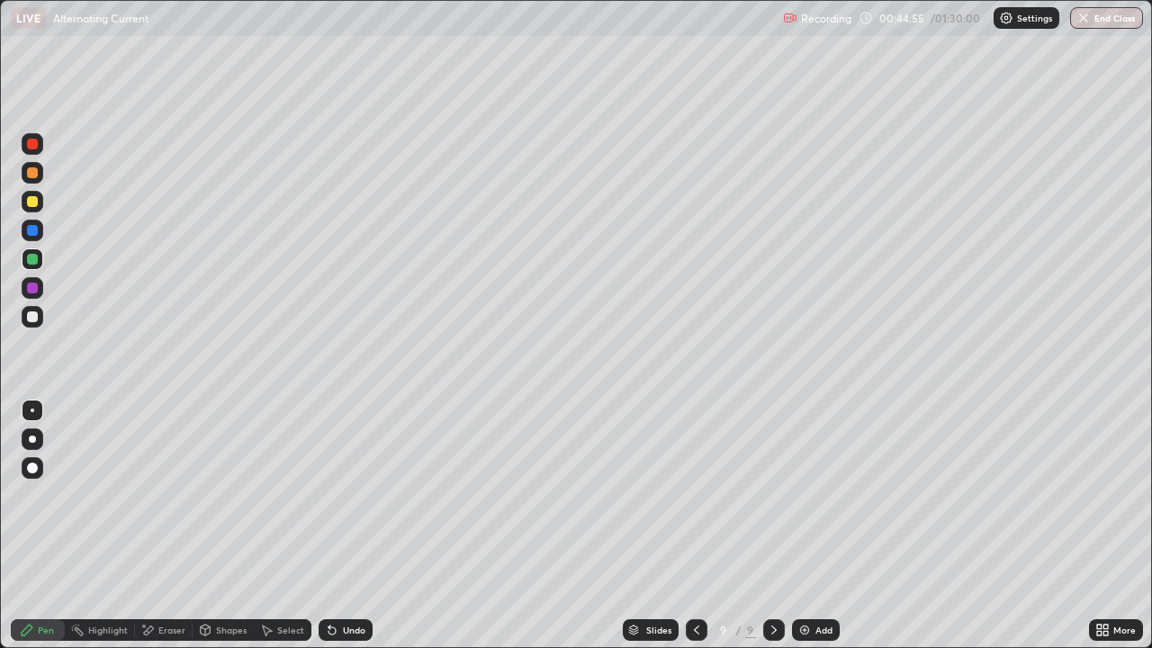
click at [335, 525] on icon at bounding box center [332, 630] width 14 height 14
click at [225, 525] on div "Shapes" at bounding box center [231, 629] width 31 height 9
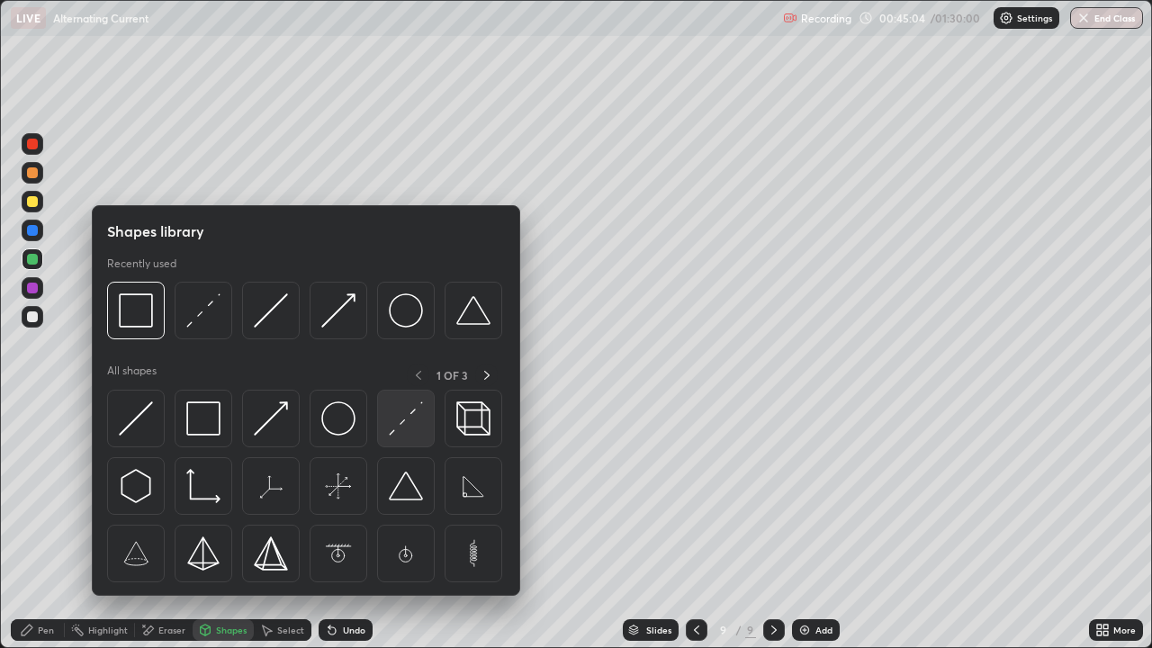
click at [423, 417] on img at bounding box center [406, 418] width 34 height 34
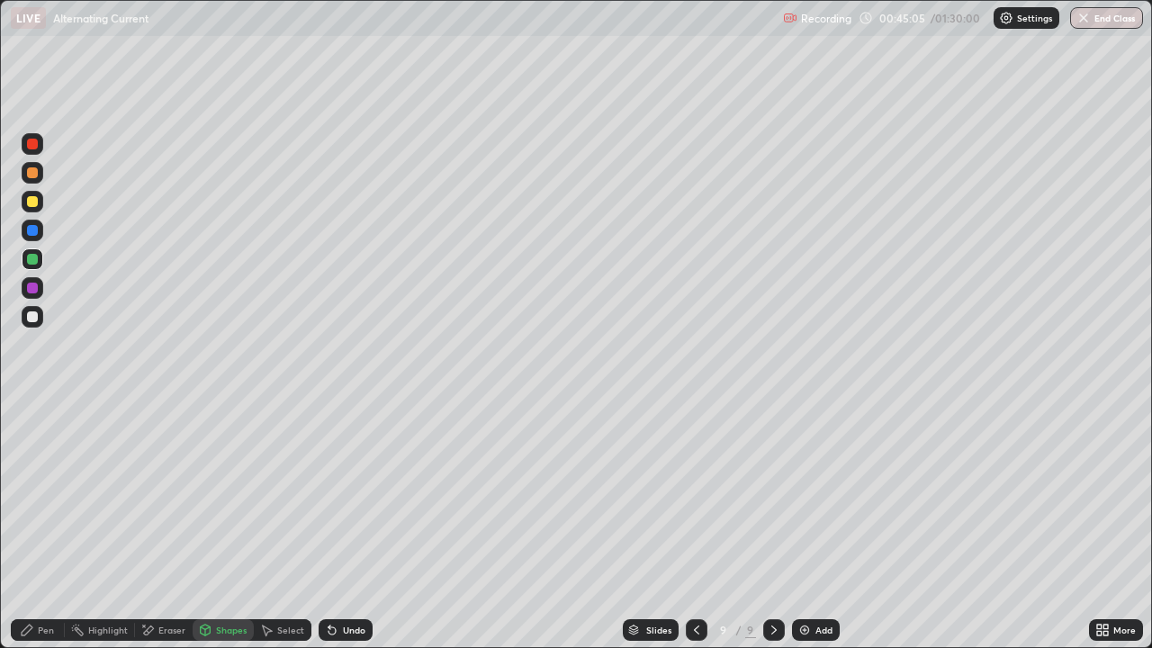
click at [39, 231] on div at bounding box center [33, 231] width 22 height 22
click at [41, 525] on div "Pen" at bounding box center [46, 629] width 16 height 9
click at [216, 525] on div "Shapes" at bounding box center [231, 629] width 31 height 9
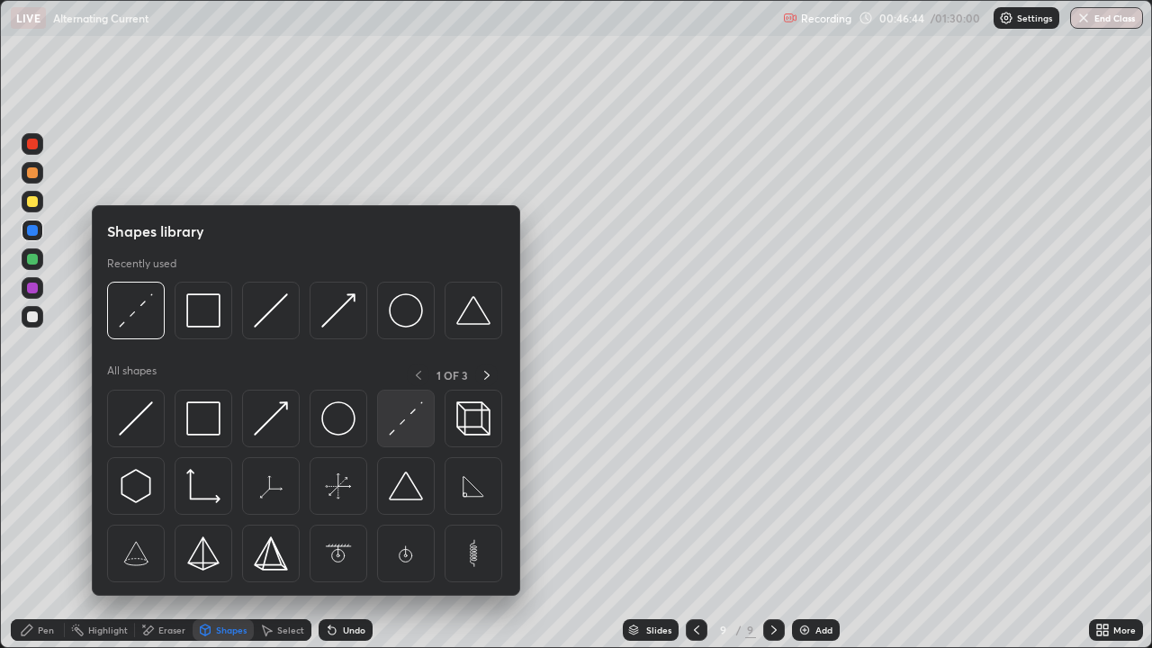
click at [403, 427] on img at bounding box center [406, 418] width 34 height 34
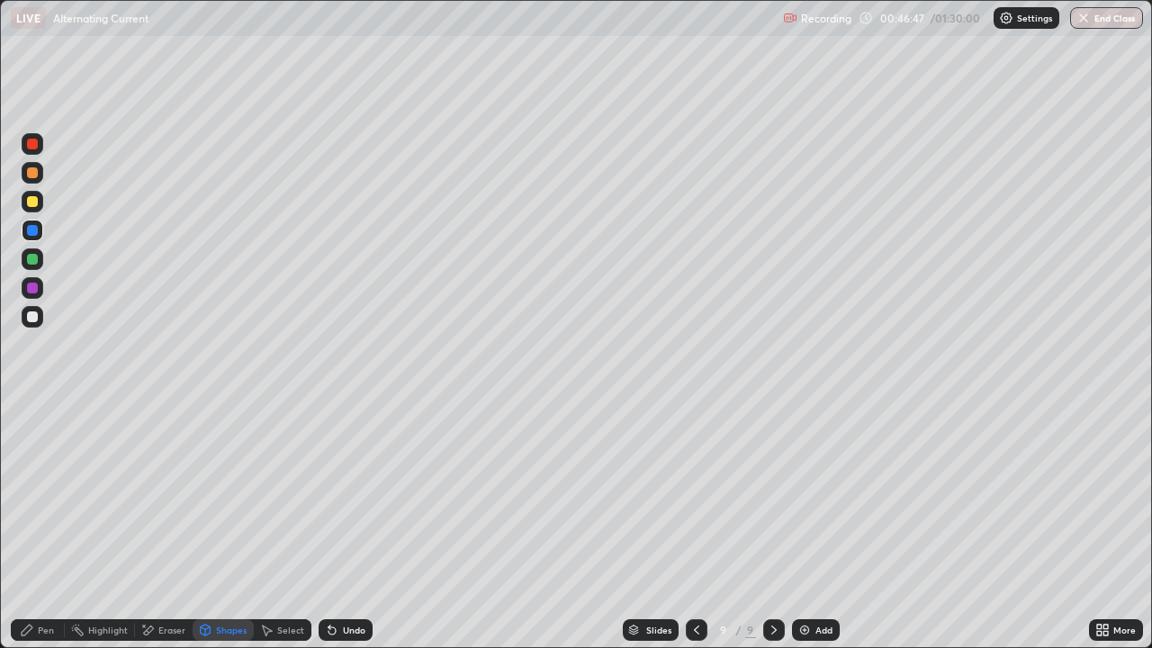
click at [39, 525] on div "Pen" at bounding box center [38, 630] width 54 height 22
click at [41, 310] on div at bounding box center [33, 317] width 22 height 22
click at [229, 525] on div "Shapes" at bounding box center [231, 629] width 31 height 9
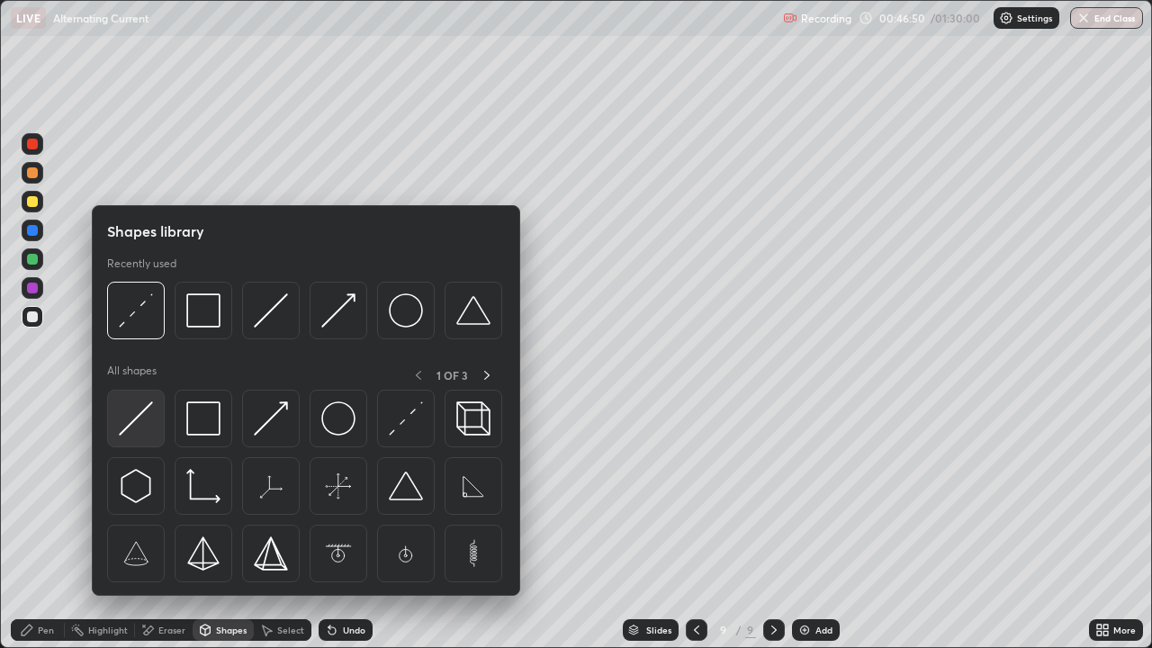
click at [141, 427] on img at bounding box center [136, 418] width 34 height 34
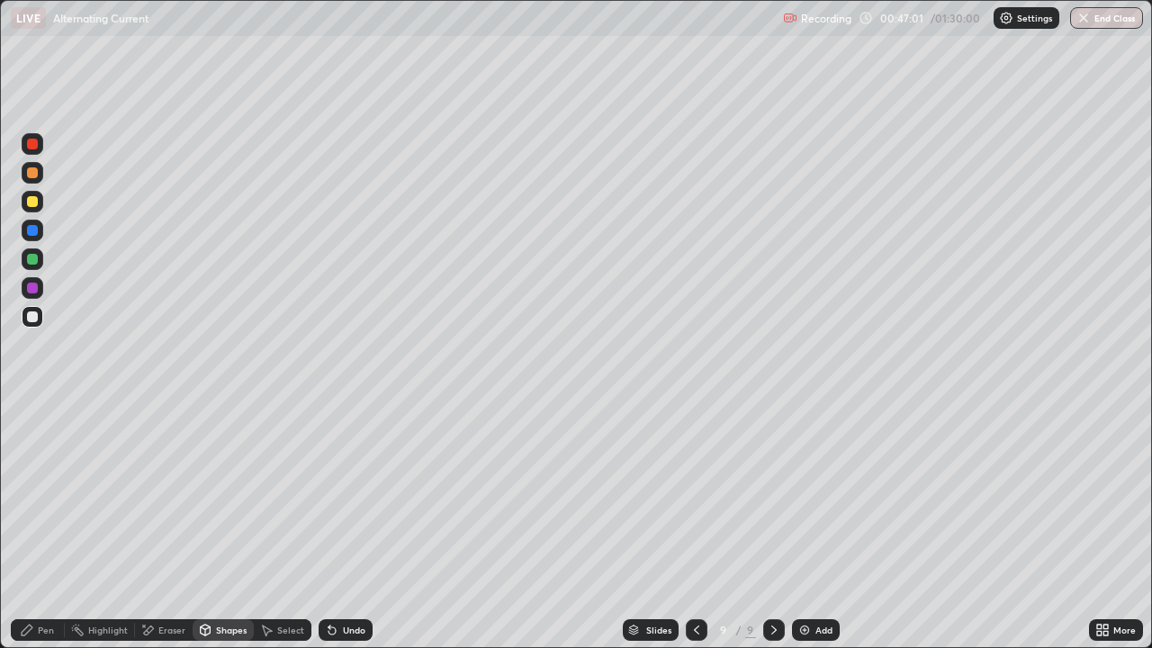
click at [46, 525] on div "Pen" at bounding box center [46, 629] width 16 height 9
click at [166, 525] on div "Eraser" at bounding box center [164, 630] width 58 height 22
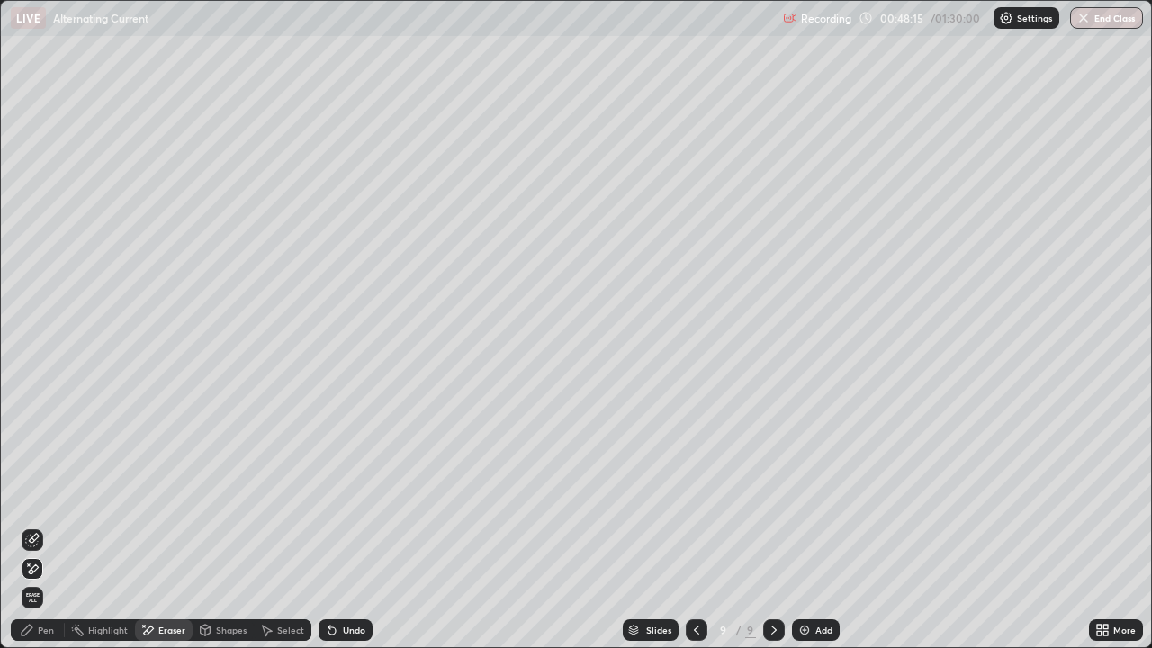
click at [47, 525] on div "Pen" at bounding box center [38, 630] width 54 height 22
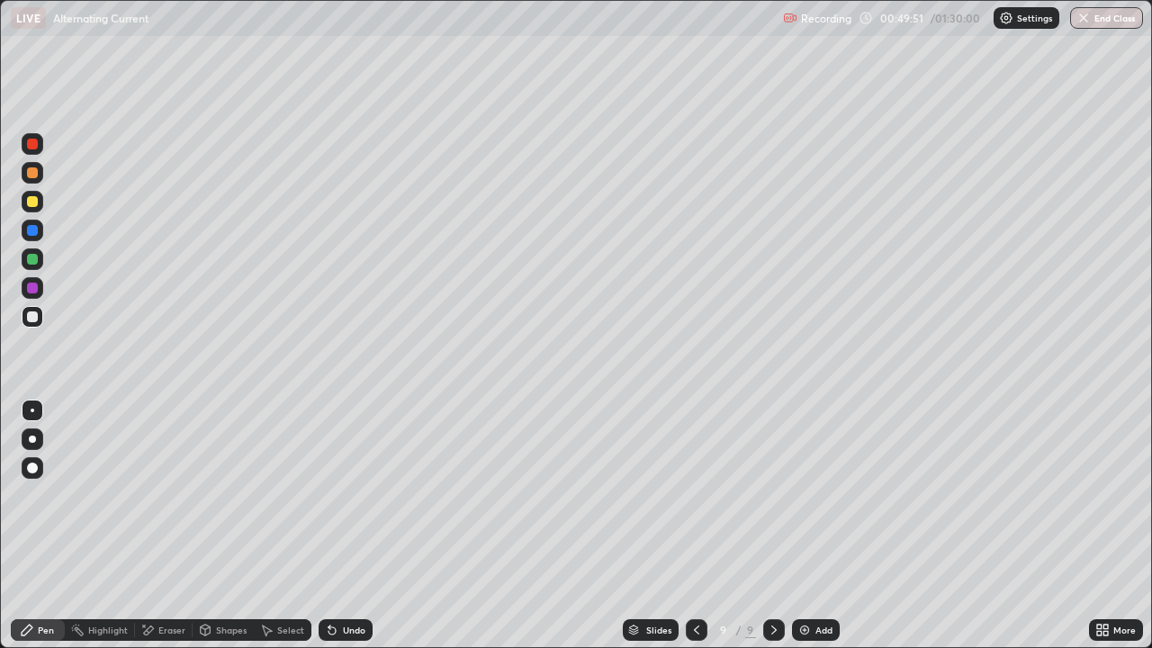
click at [808, 525] on img at bounding box center [804, 630] width 14 height 14
click at [33, 200] on div at bounding box center [32, 201] width 11 height 11
click at [353, 525] on div "Undo" at bounding box center [354, 629] width 22 height 9
click at [353, 525] on div "Undo" at bounding box center [345, 630] width 54 height 22
click at [811, 525] on div "Add" at bounding box center [816, 630] width 48 height 22
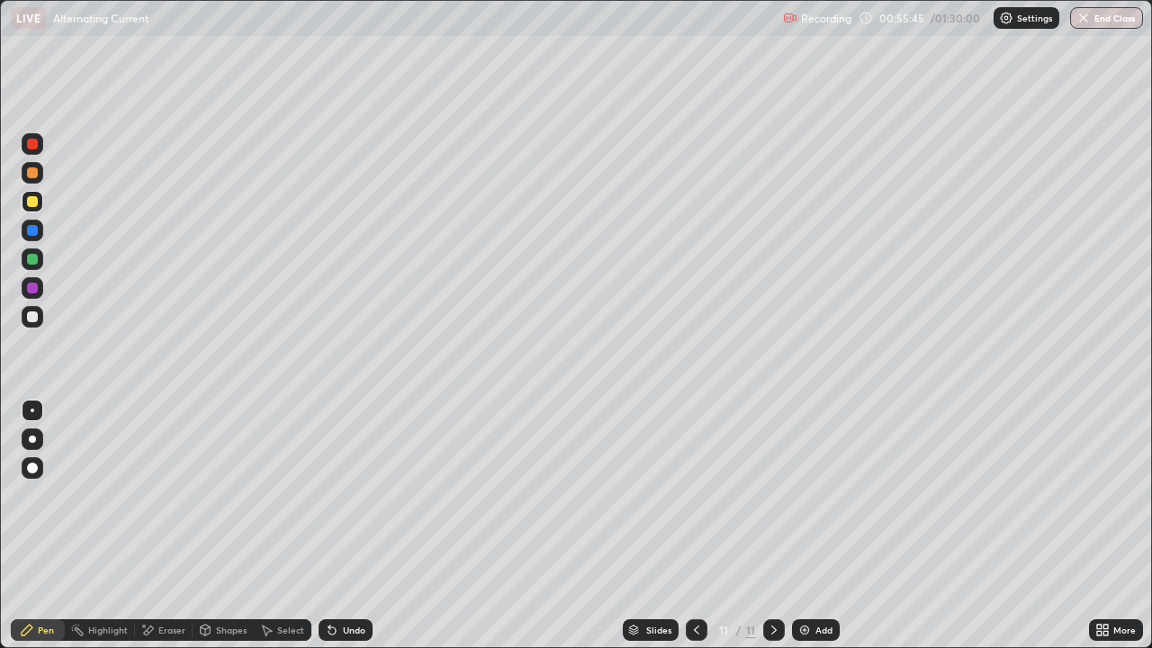
click at [37, 311] on div at bounding box center [33, 317] width 22 height 22
click at [694, 525] on icon at bounding box center [696, 630] width 14 height 14
click at [772, 525] on icon at bounding box center [774, 630] width 14 height 14
click at [795, 525] on div "Add" at bounding box center [816, 630] width 48 height 22
click at [33, 201] on div at bounding box center [32, 201] width 11 height 11
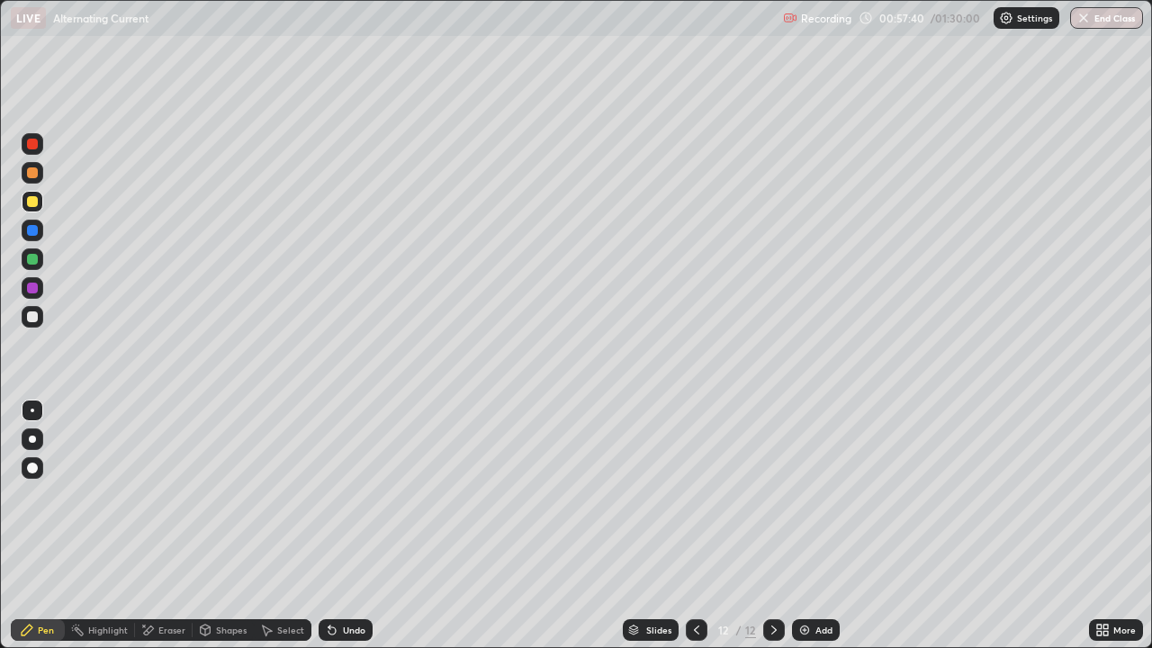
click at [328, 525] on icon at bounding box center [331, 630] width 7 height 7
click at [221, 525] on div "Shapes" at bounding box center [223, 630] width 61 height 22
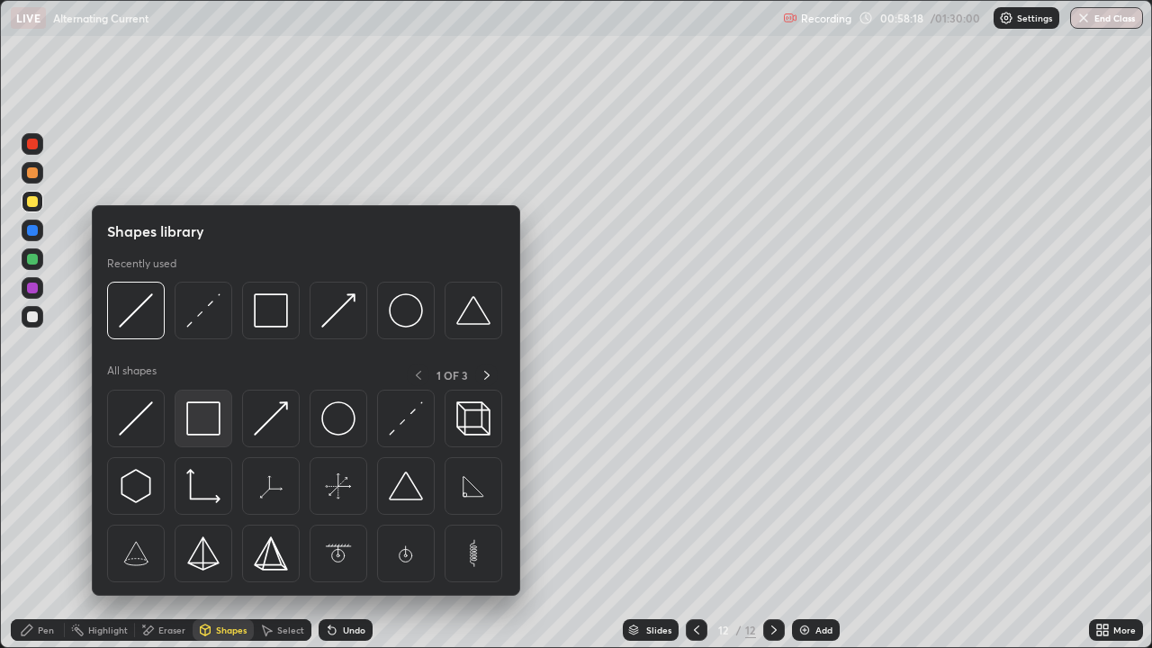
click at [218, 422] on img at bounding box center [203, 418] width 34 height 34
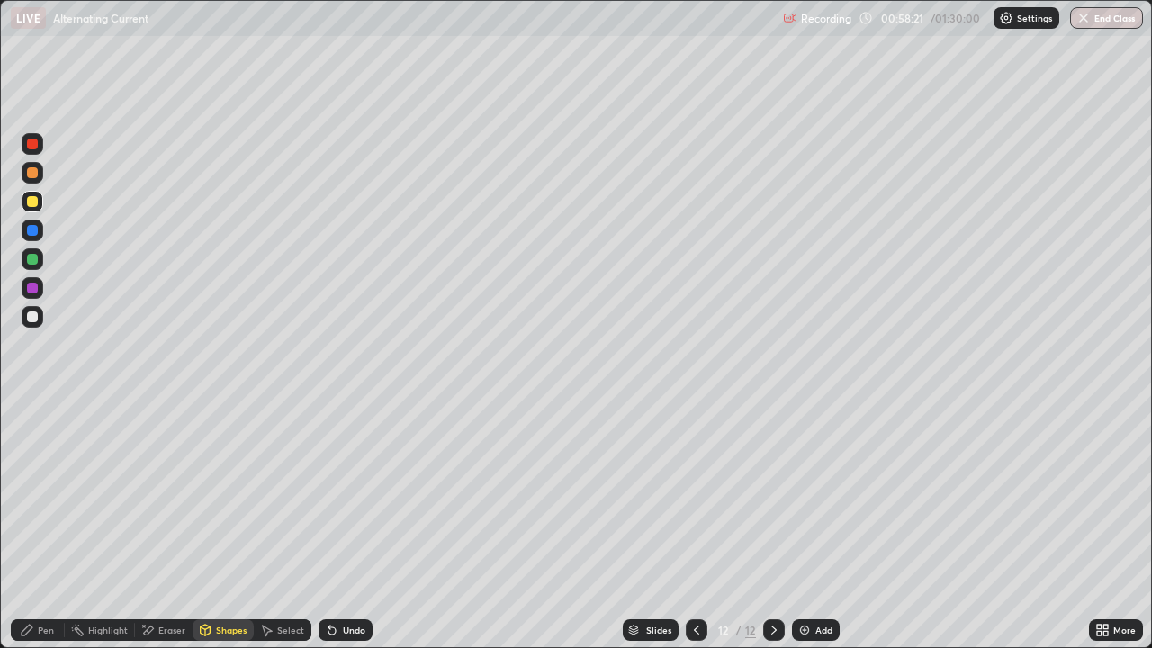
click at [227, 525] on div "Shapes" at bounding box center [231, 629] width 31 height 9
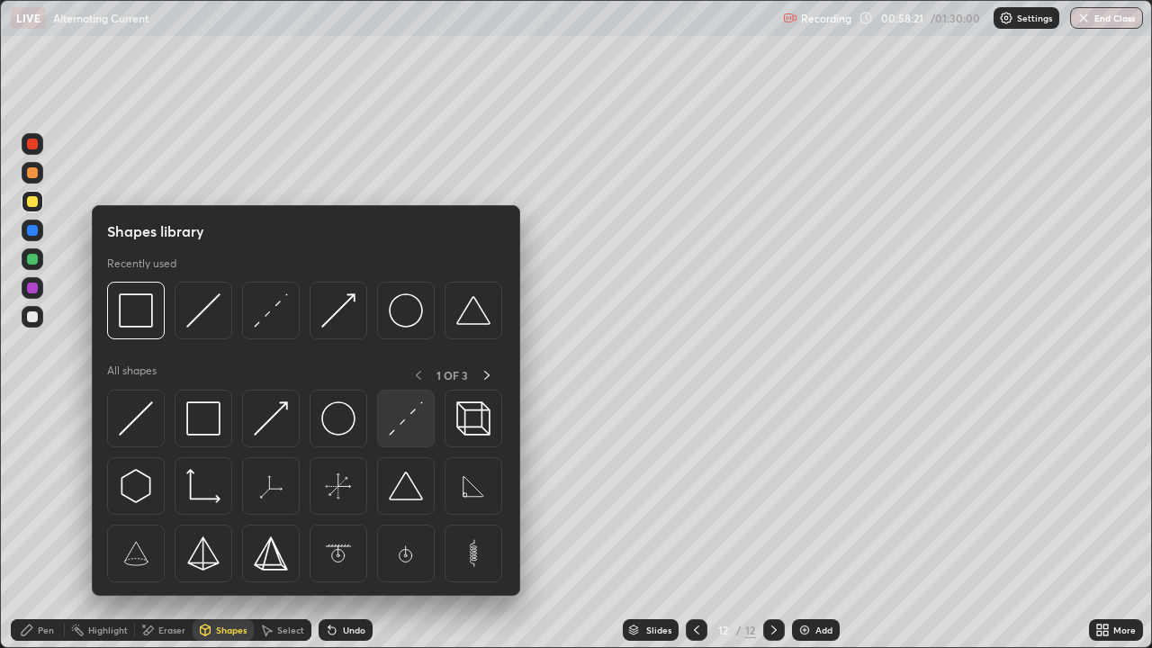
click at [407, 416] on img at bounding box center [406, 418] width 34 height 34
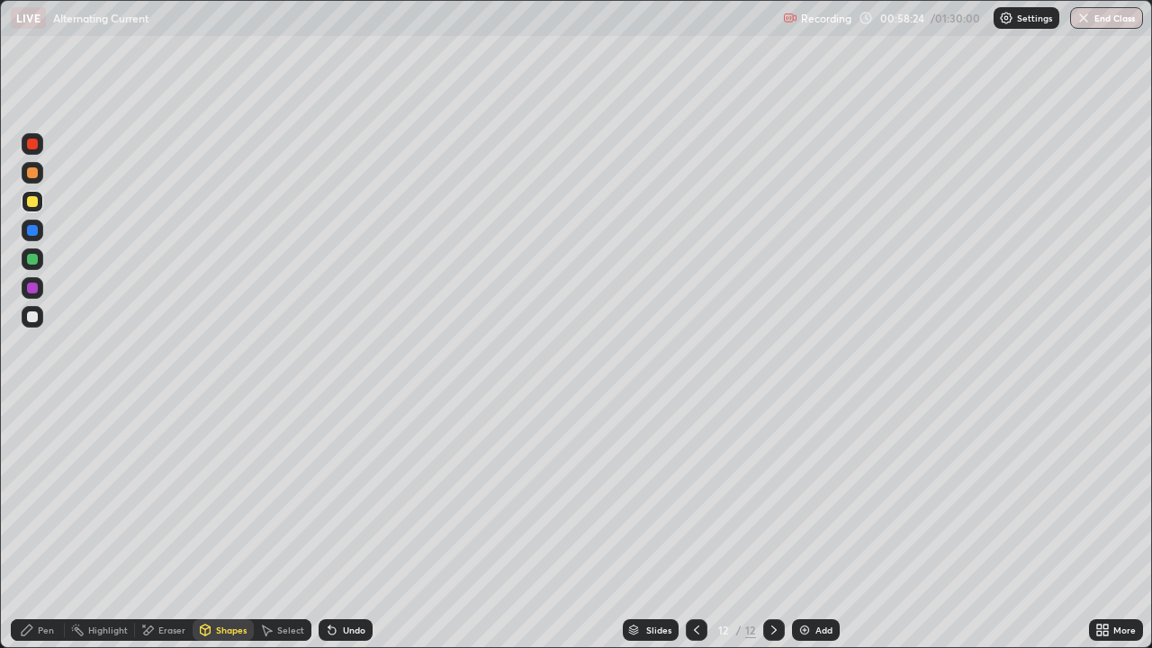
click at [336, 525] on div "Undo" at bounding box center [345, 630] width 54 height 22
click at [348, 525] on div "Undo" at bounding box center [345, 630] width 54 height 22
click at [52, 525] on div "Pen" at bounding box center [46, 629] width 16 height 9
click at [216, 525] on div "Shapes" at bounding box center [231, 629] width 31 height 9
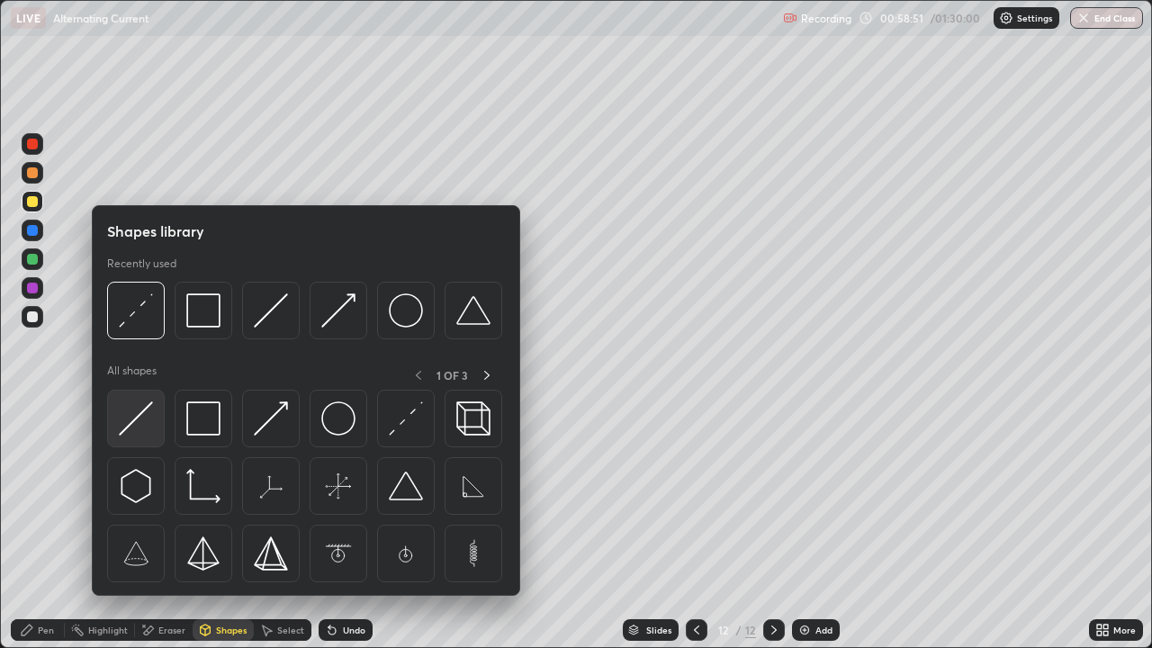
click at [147, 424] on img at bounding box center [136, 418] width 34 height 34
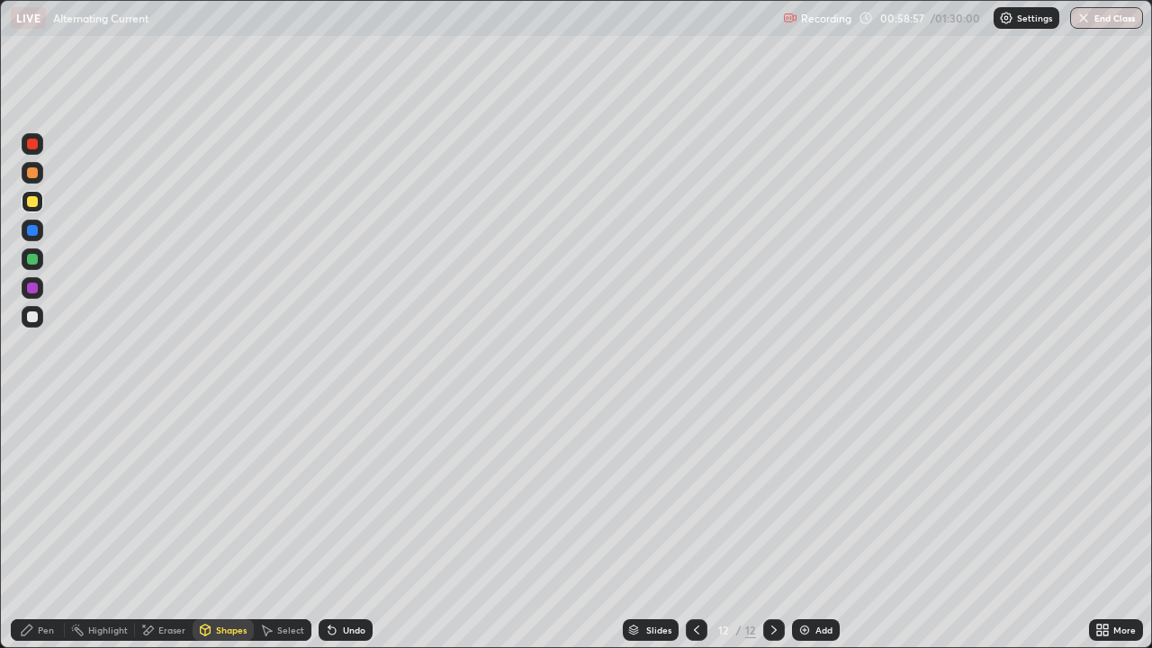
click at [217, 525] on div "Shapes" at bounding box center [231, 629] width 31 height 9
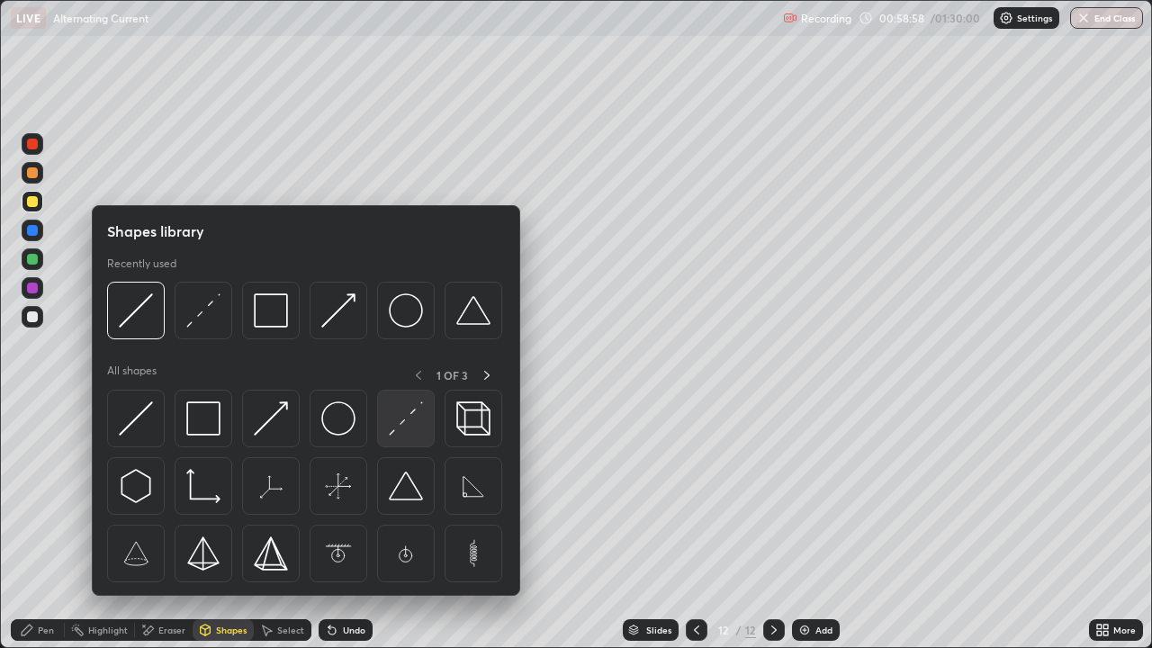
click at [407, 409] on img at bounding box center [406, 418] width 34 height 34
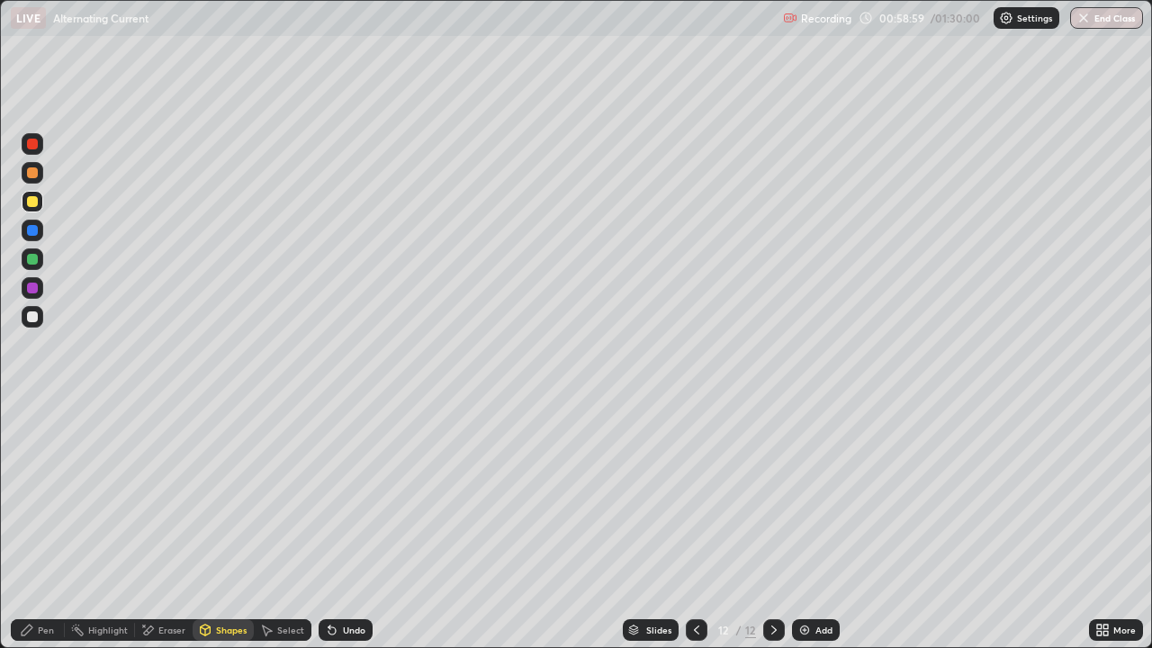
click at [36, 321] on div at bounding box center [33, 317] width 22 height 22
click at [219, 525] on div "Shapes" at bounding box center [223, 630] width 61 height 22
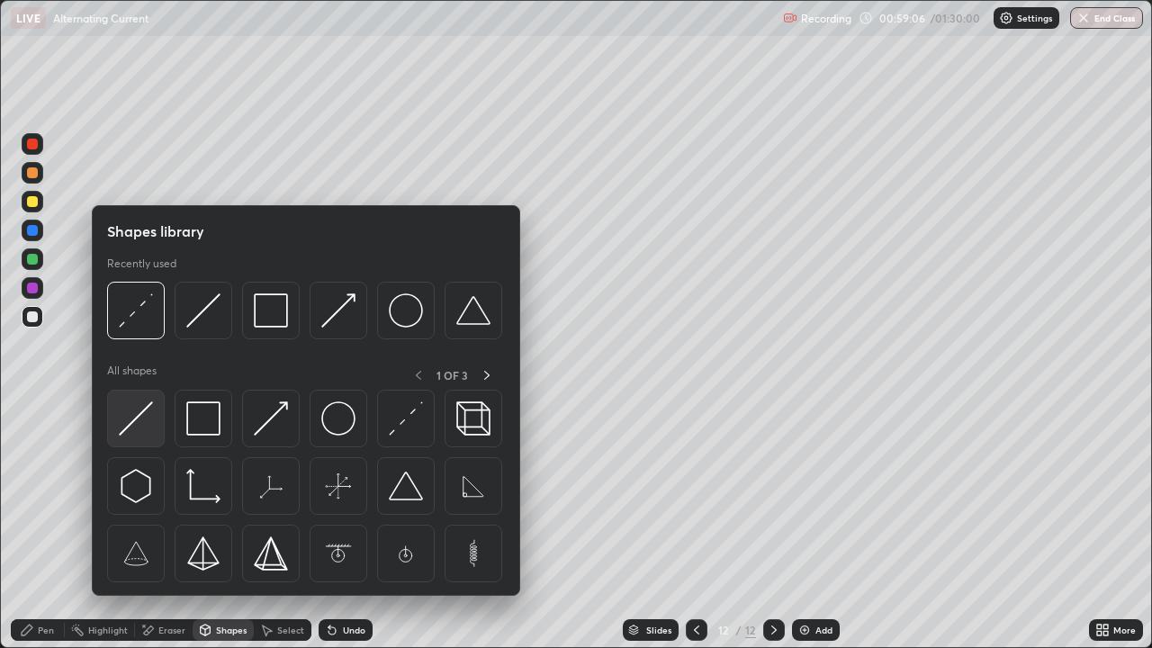
click at [138, 423] on img at bounding box center [136, 418] width 34 height 34
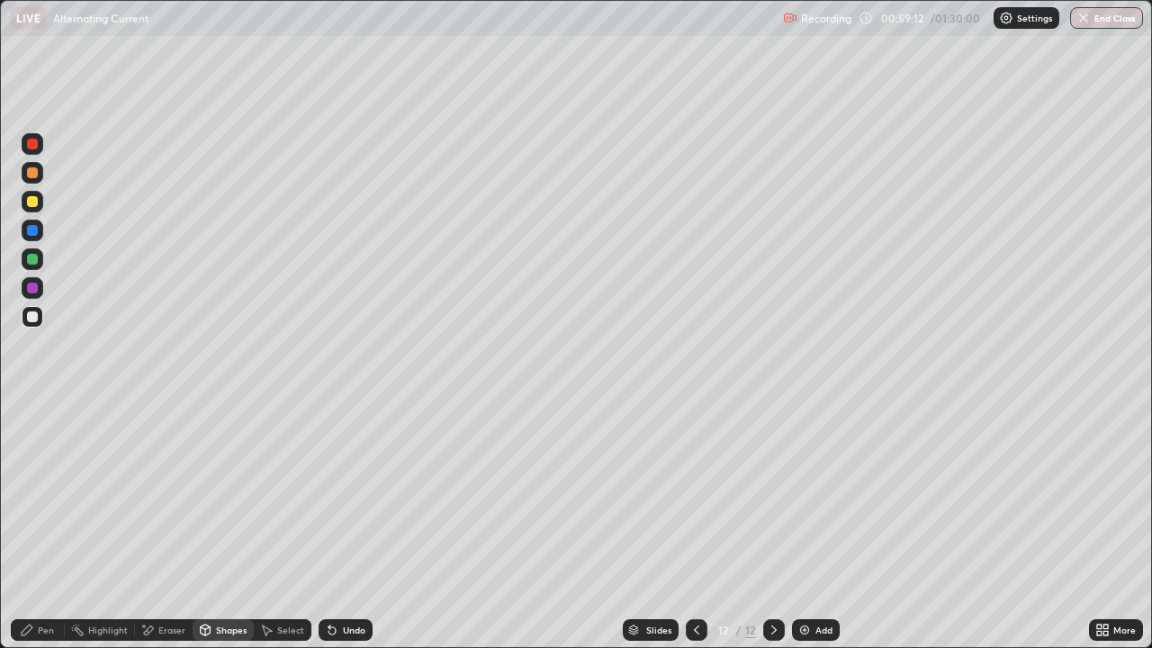
click at [346, 525] on div "Undo" at bounding box center [345, 630] width 54 height 22
click at [168, 525] on div "Eraser" at bounding box center [171, 629] width 27 height 9
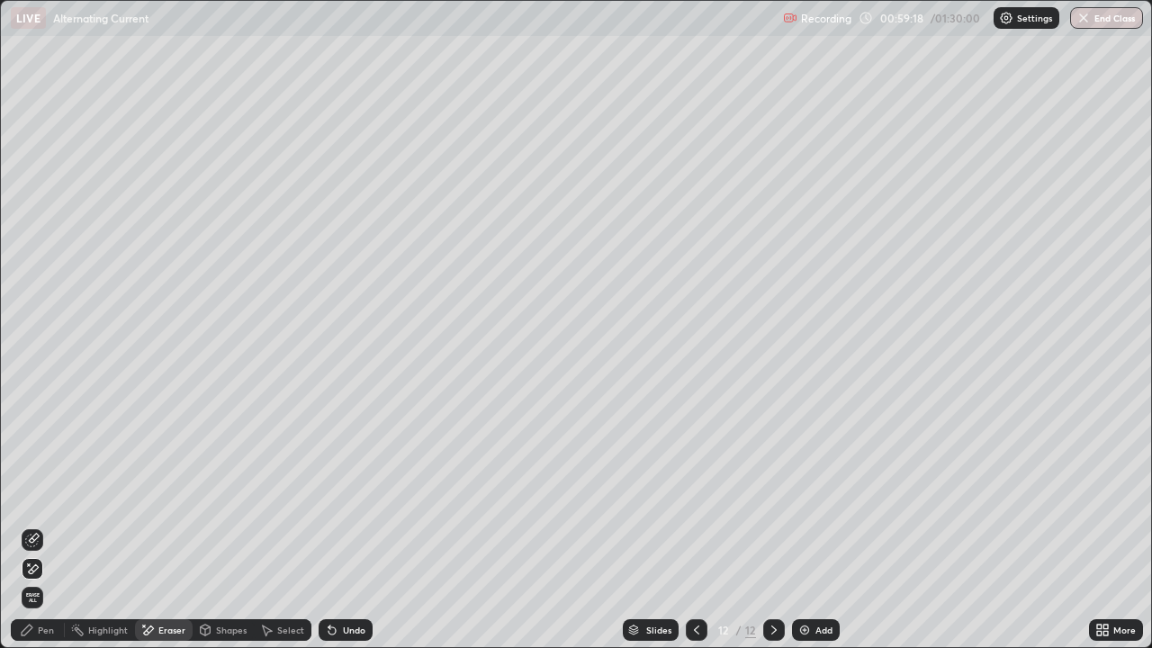
click at [37, 525] on icon at bounding box center [32, 540] width 14 height 14
click at [44, 525] on div "Pen" at bounding box center [46, 629] width 16 height 9
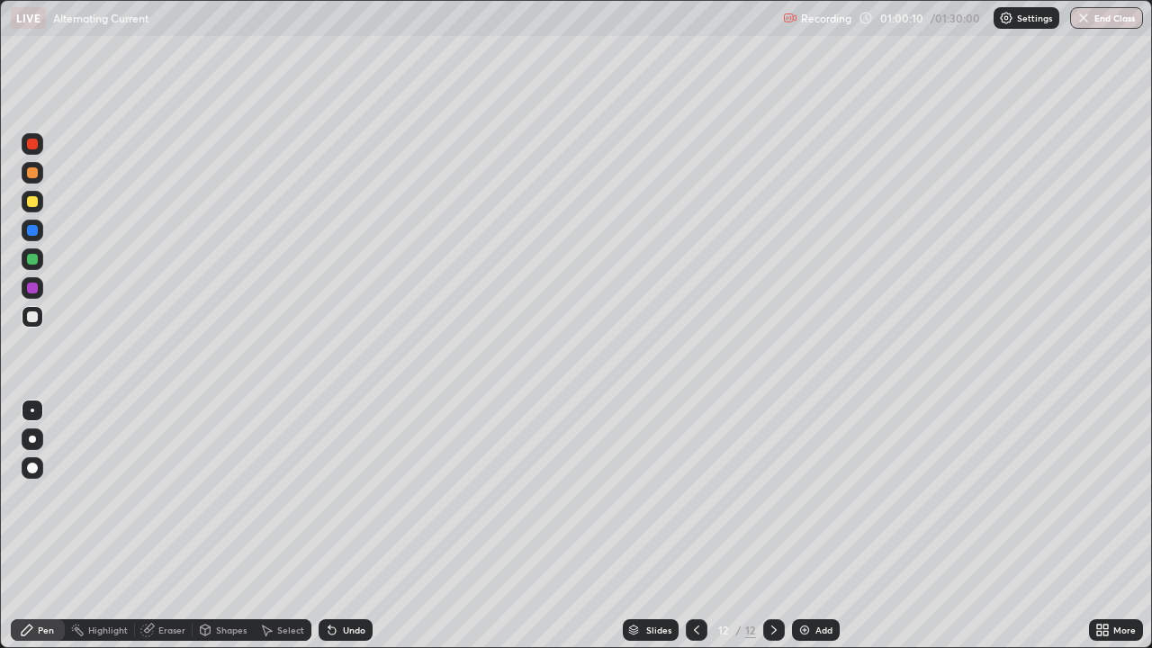
click at [34, 258] on div at bounding box center [32, 259] width 11 height 11
click at [329, 525] on icon at bounding box center [331, 630] width 7 height 7
click at [335, 525] on icon at bounding box center [332, 630] width 14 height 14
click at [329, 525] on icon at bounding box center [331, 630] width 7 height 7
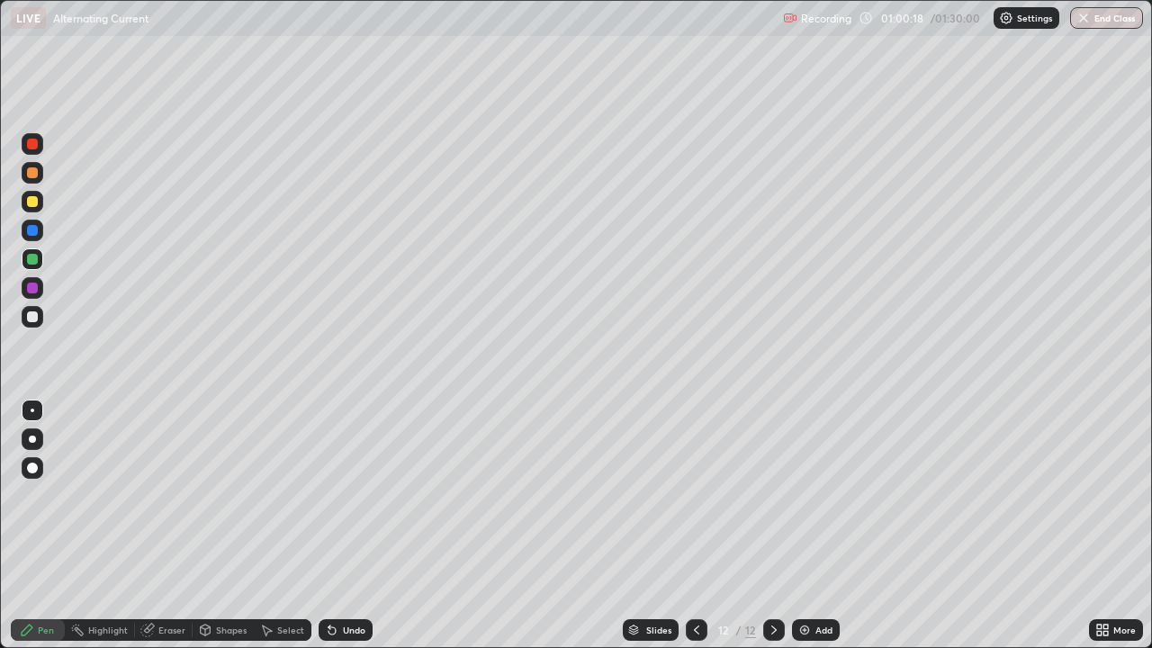
click at [329, 525] on icon at bounding box center [331, 630] width 7 height 7
click at [226, 525] on div "Shapes" at bounding box center [223, 630] width 61 height 22
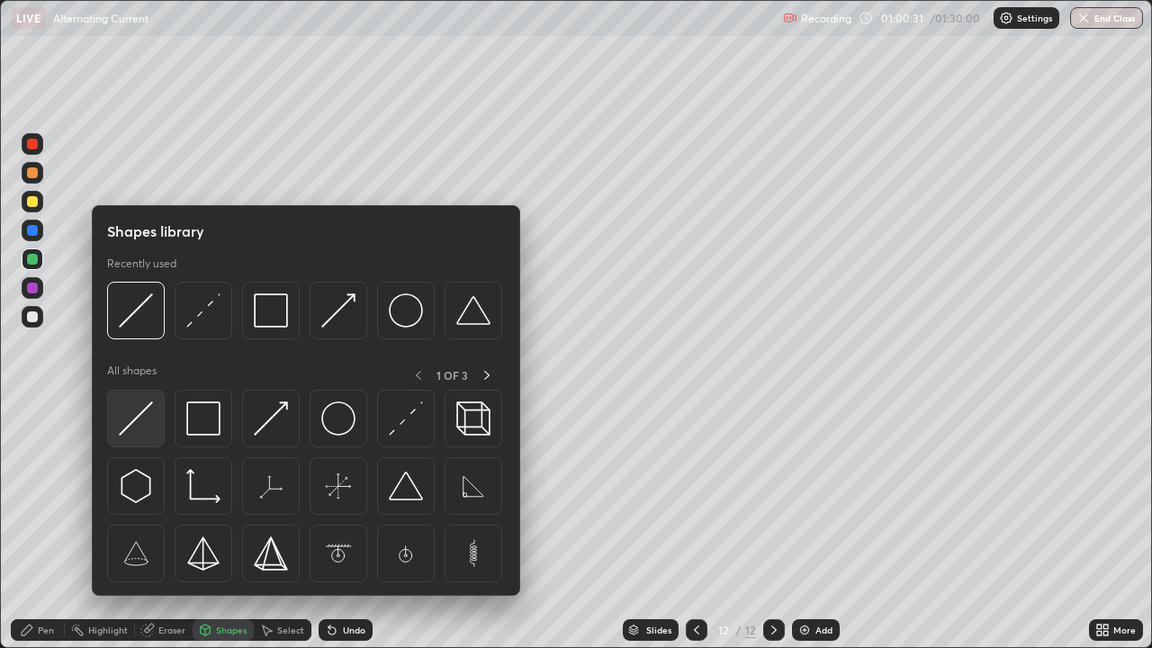
click at [138, 429] on img at bounding box center [136, 418] width 34 height 34
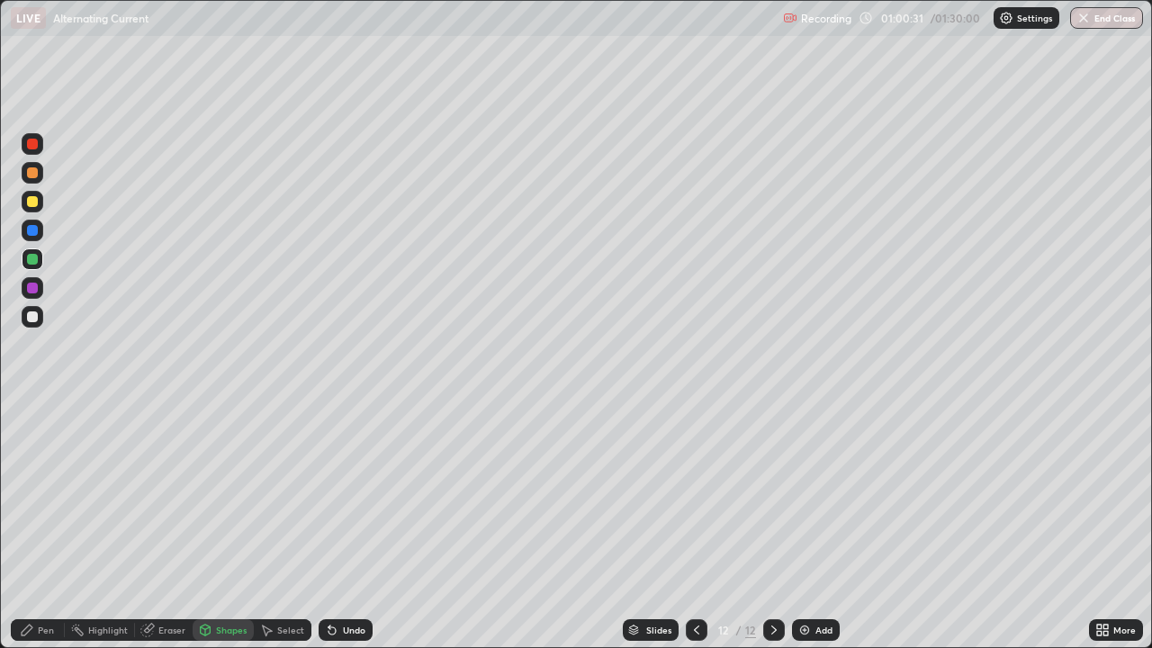
click at [39, 311] on div at bounding box center [33, 317] width 22 height 22
click at [354, 525] on div "Undo" at bounding box center [354, 629] width 22 height 9
click at [349, 525] on div "Undo" at bounding box center [345, 630] width 54 height 22
click at [52, 525] on div "Pen" at bounding box center [38, 630] width 54 height 22
click at [231, 525] on div "Shapes" at bounding box center [231, 629] width 31 height 9
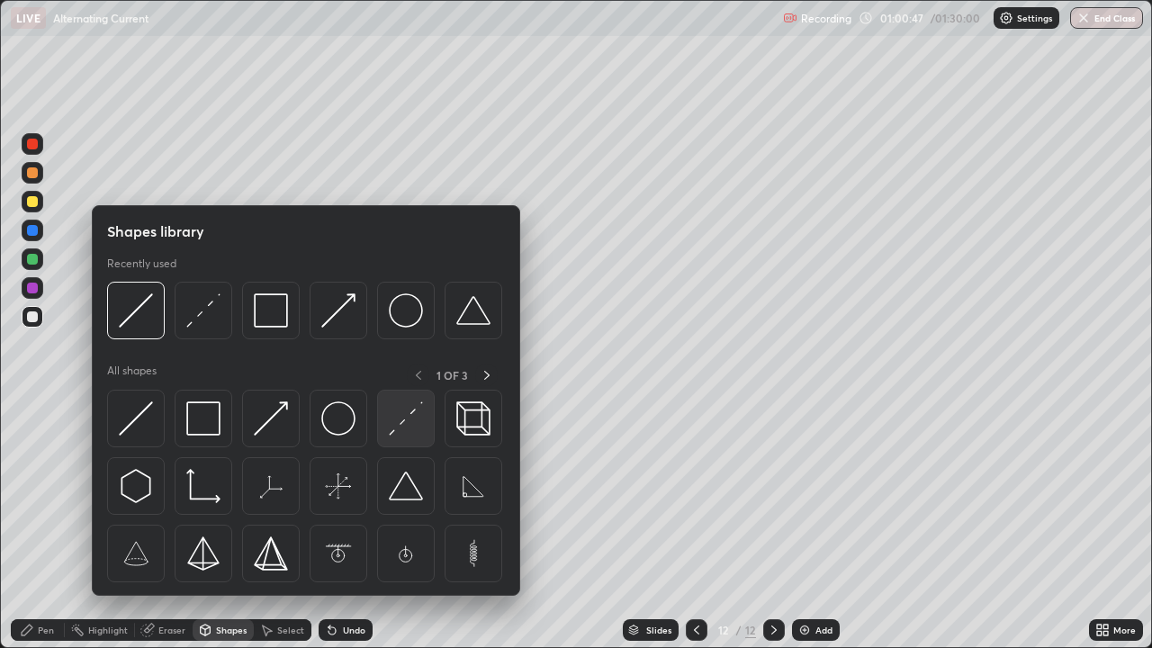
click at [407, 411] on img at bounding box center [406, 418] width 34 height 34
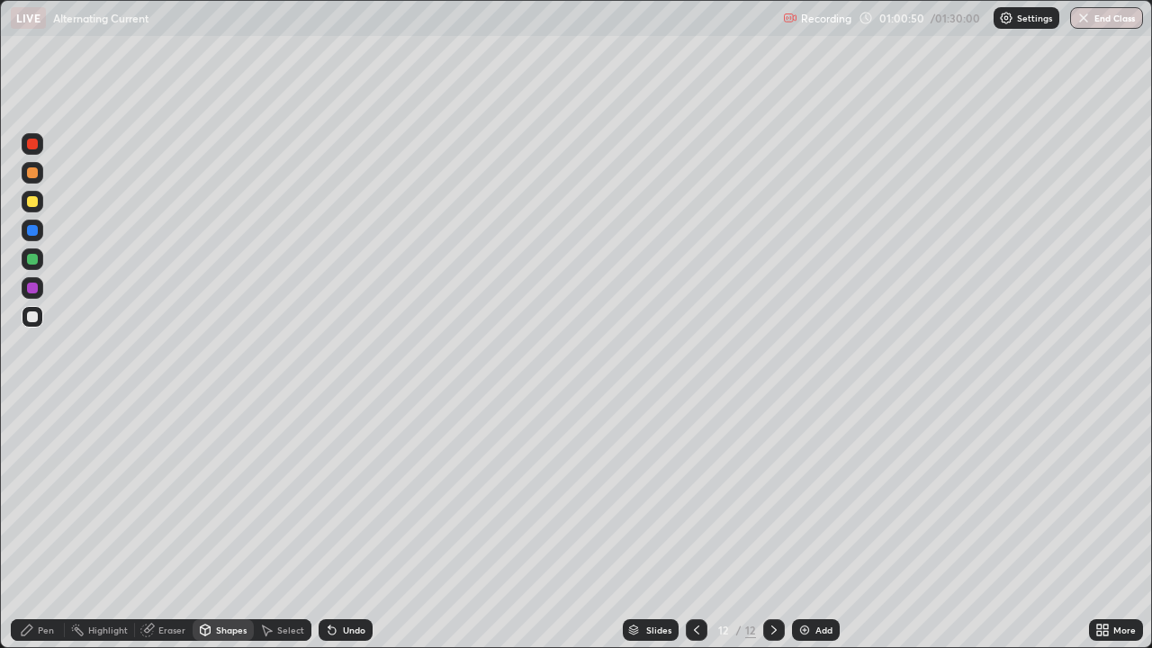
click at [346, 525] on div "Undo" at bounding box center [354, 629] width 22 height 9
click at [46, 525] on div "Pen" at bounding box center [46, 629] width 16 height 9
click at [40, 291] on div at bounding box center [33, 288] width 22 height 22
click at [204, 525] on icon at bounding box center [206, 628] width 10 height 3
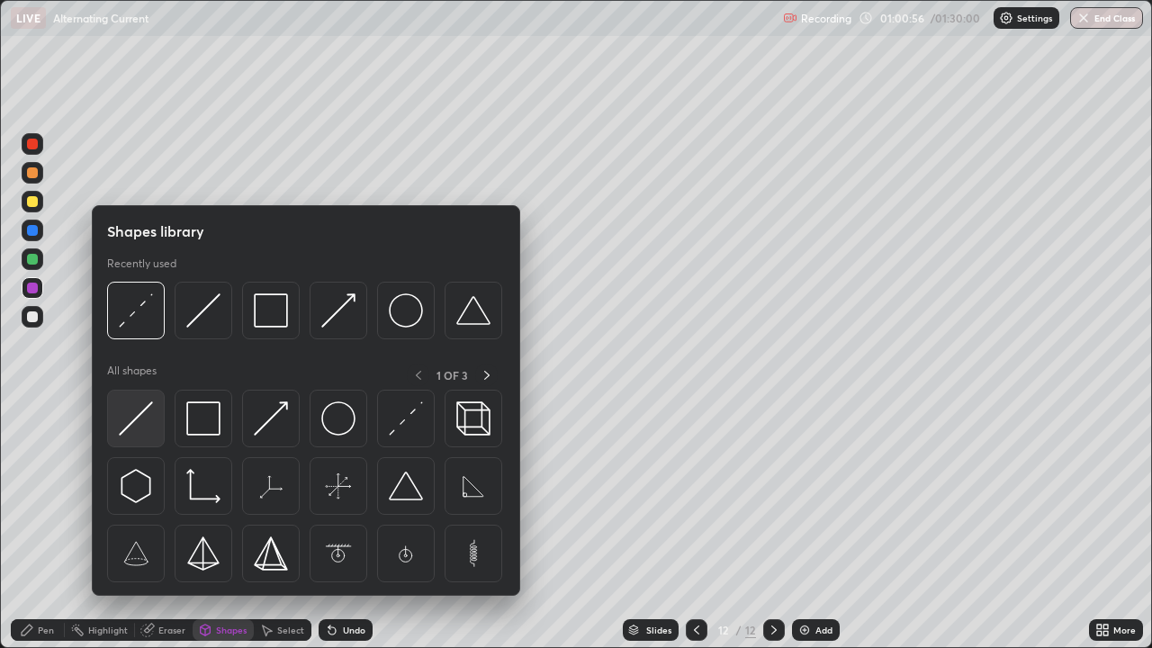
click at [151, 419] on img at bounding box center [136, 418] width 34 height 34
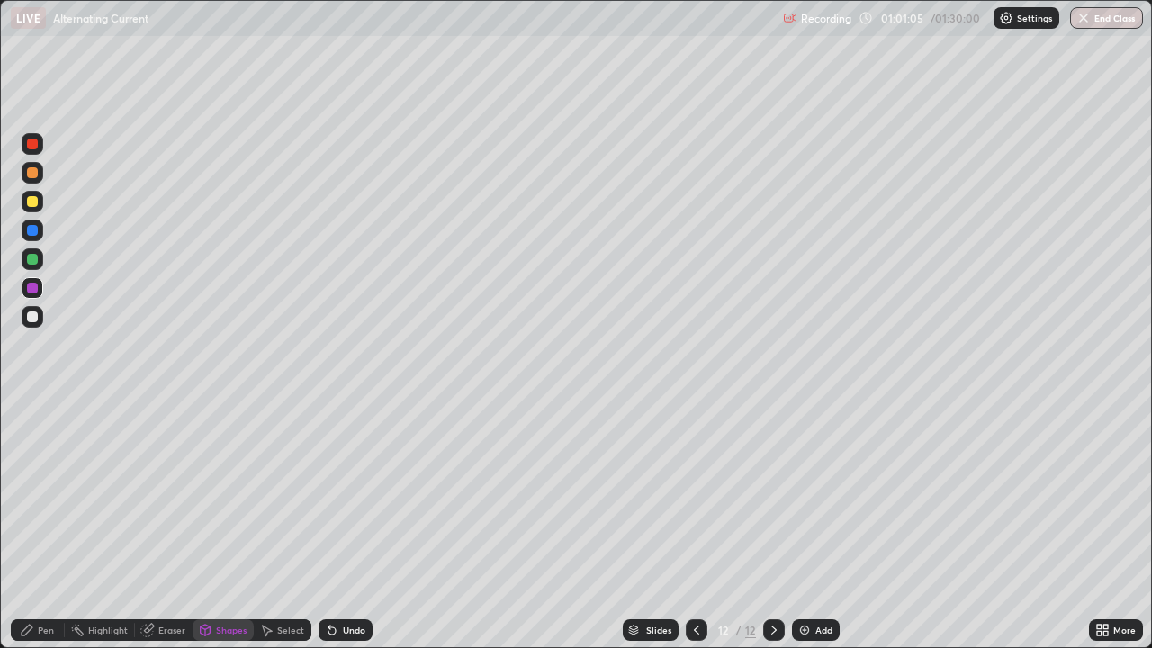
click at [348, 525] on div "Undo" at bounding box center [345, 630] width 54 height 22
click at [169, 525] on div "Eraser" at bounding box center [171, 629] width 27 height 9
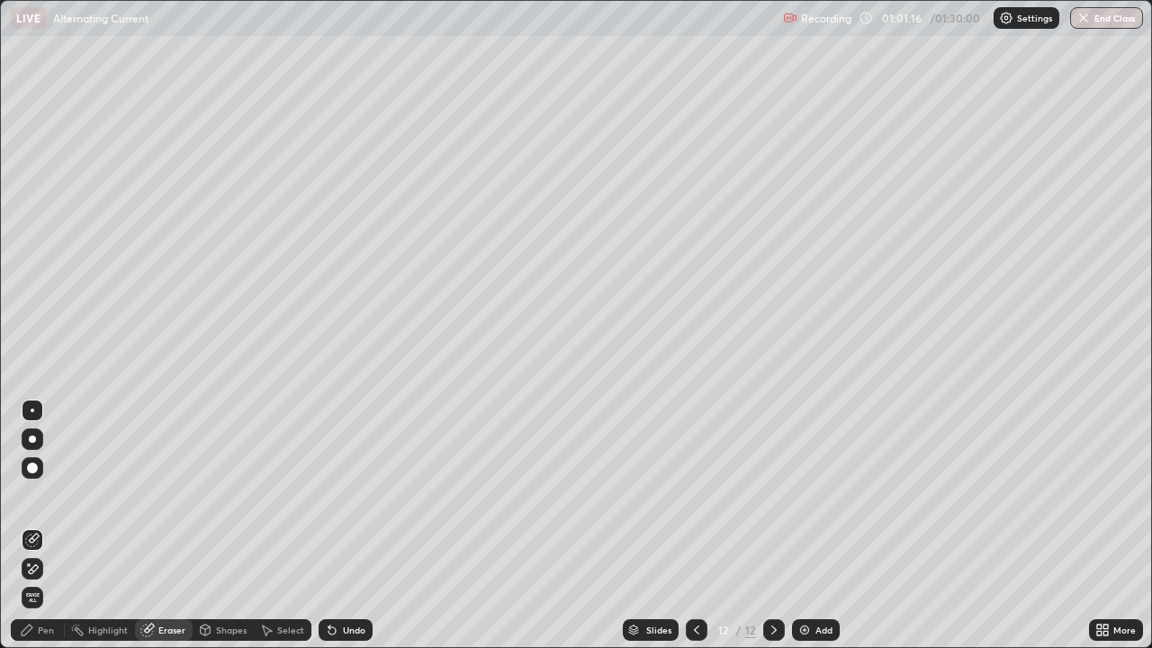
click at [47, 525] on div "Pen" at bounding box center [46, 629] width 16 height 9
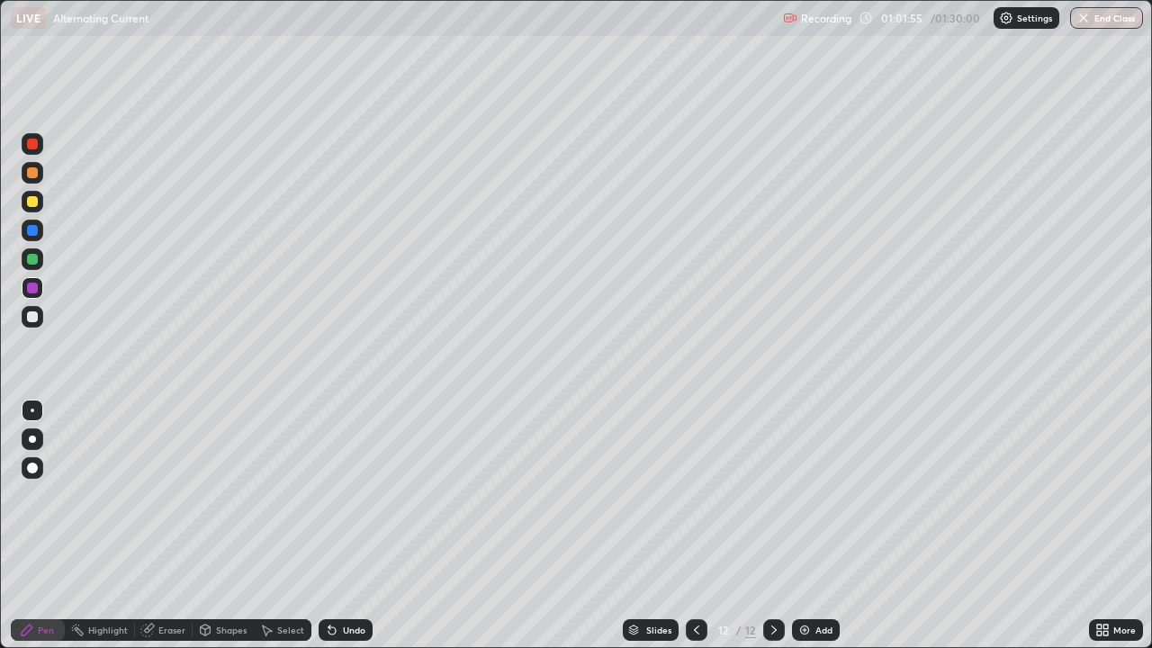
click at [33, 260] on div at bounding box center [32, 259] width 11 height 11
click at [350, 525] on div "Undo" at bounding box center [354, 629] width 22 height 9
click at [346, 525] on div "Undo" at bounding box center [345, 630] width 54 height 22
click at [343, 525] on div "Undo" at bounding box center [345, 630] width 54 height 22
click at [741, 525] on div "12 / 12" at bounding box center [734, 630] width 41 height 16
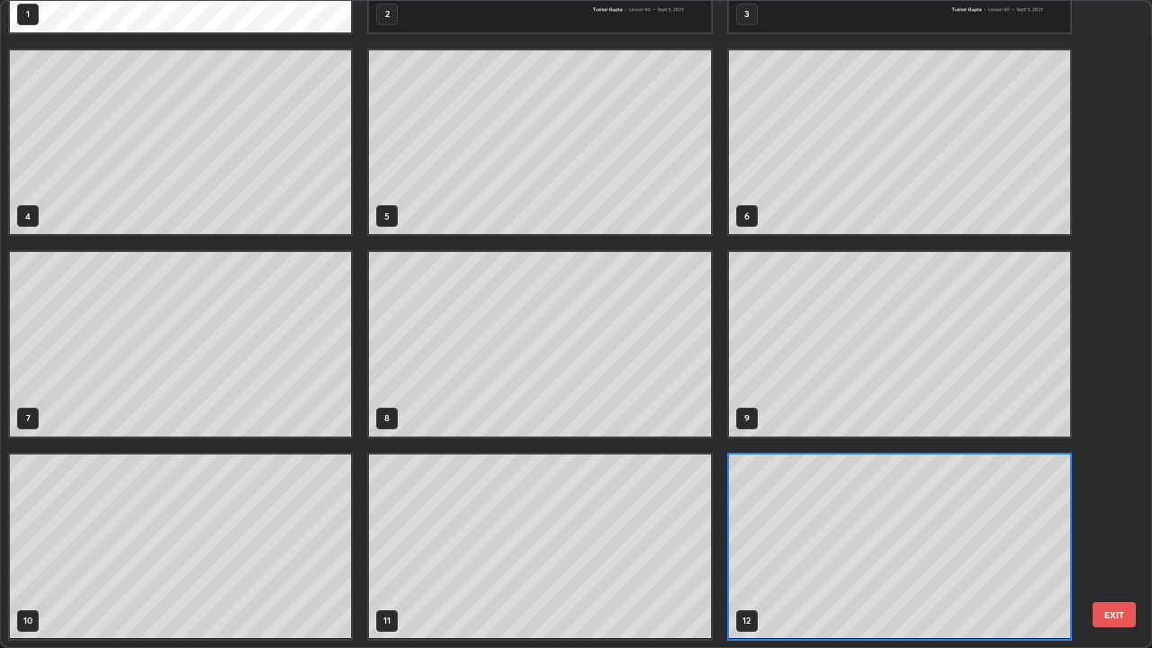
scroll to position [641, 1141]
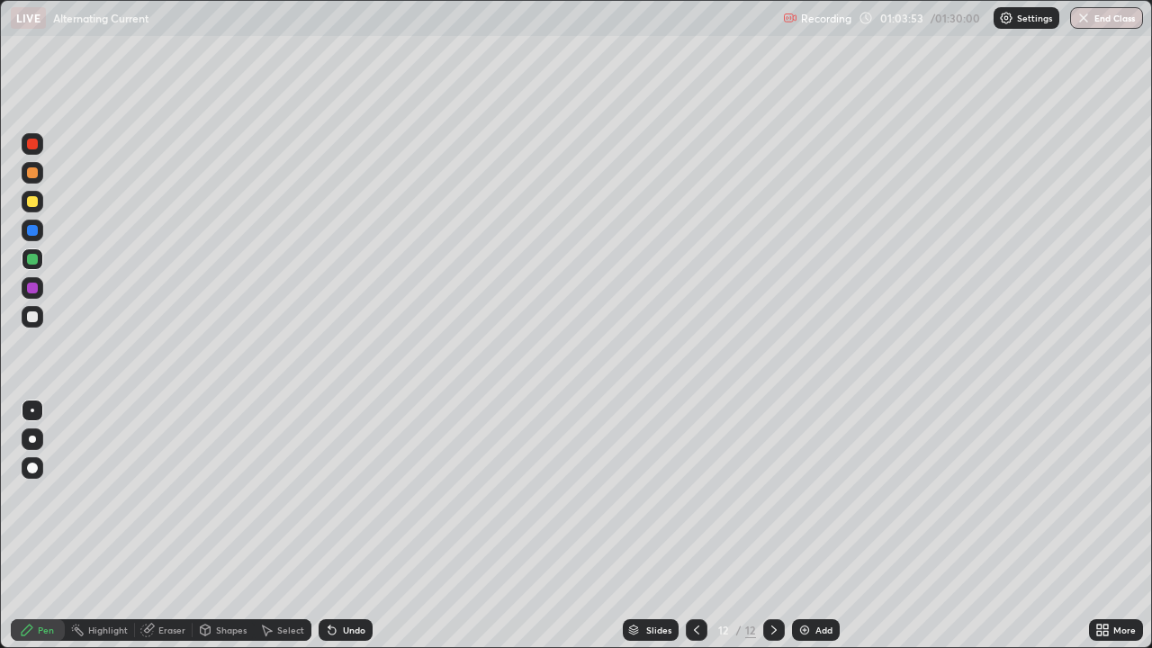
click at [34, 231] on div at bounding box center [32, 230] width 11 height 11
click at [116, 525] on div "Highlight" at bounding box center [108, 629] width 40 height 9
click at [41, 525] on div at bounding box center [33, 569] width 22 height 22
click at [39, 525] on icon at bounding box center [32, 540] width 14 height 14
click at [41, 256] on div at bounding box center [33, 259] width 22 height 22
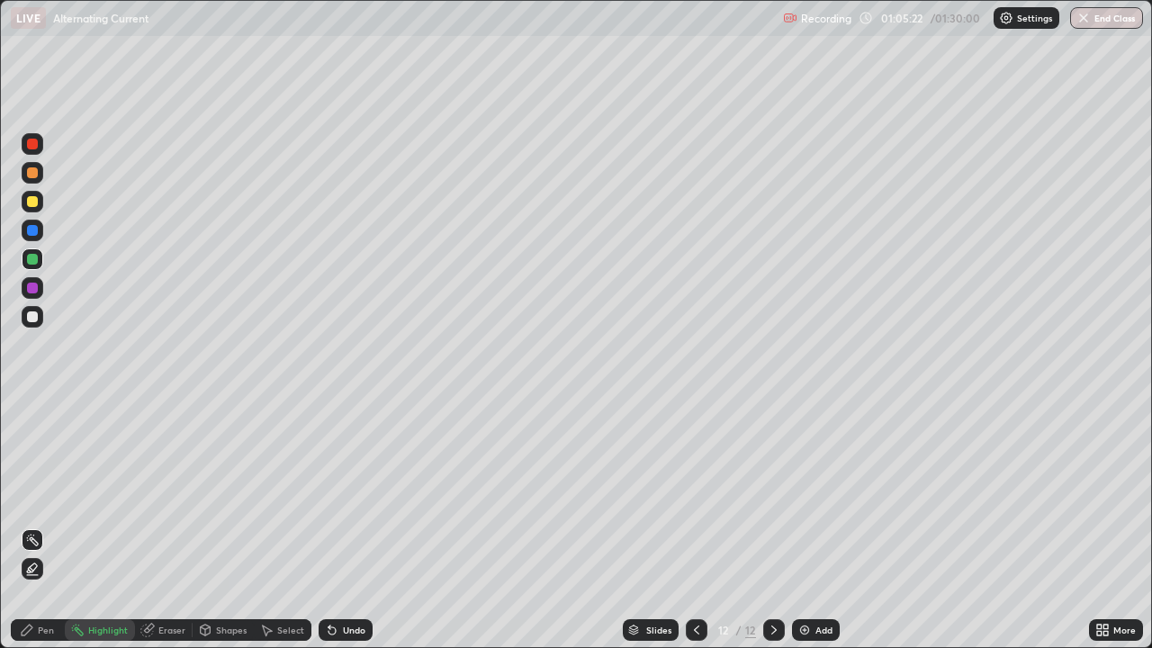
click at [43, 525] on div "Pen" at bounding box center [38, 630] width 54 height 22
click at [810, 525] on div "Add" at bounding box center [816, 630] width 48 height 22
click at [690, 525] on icon at bounding box center [696, 630] width 14 height 14
click at [362, 525] on div "Undo" at bounding box center [354, 629] width 22 height 9
click at [358, 525] on div "Undo" at bounding box center [345, 630] width 54 height 22
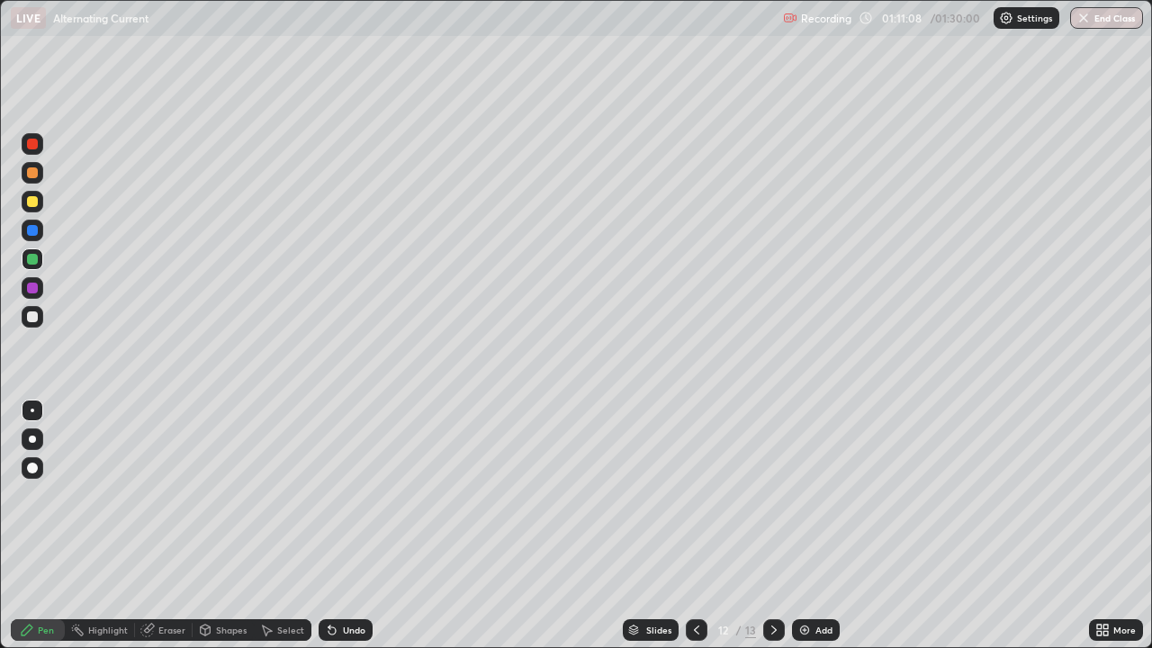
click at [774, 525] on div at bounding box center [774, 630] width 22 height 22
click at [814, 525] on div "Add" at bounding box center [816, 630] width 48 height 22
click at [33, 317] on div at bounding box center [32, 316] width 11 height 11
click at [209, 525] on icon at bounding box center [205, 630] width 14 height 14
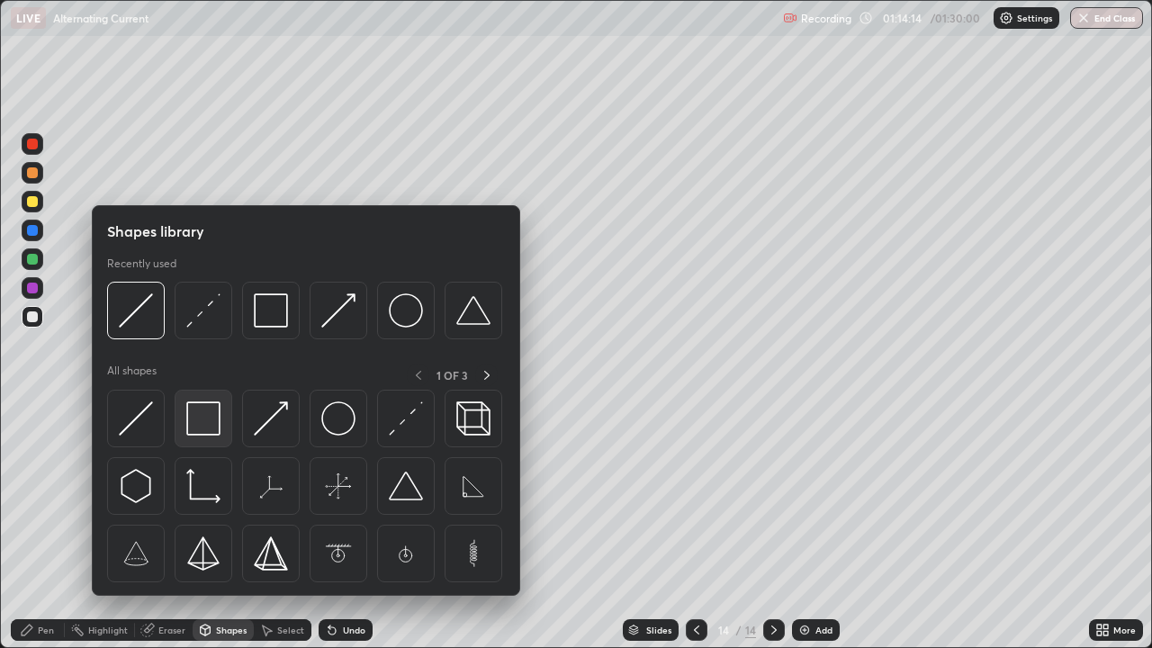
click at [211, 419] on img at bounding box center [203, 418] width 34 height 34
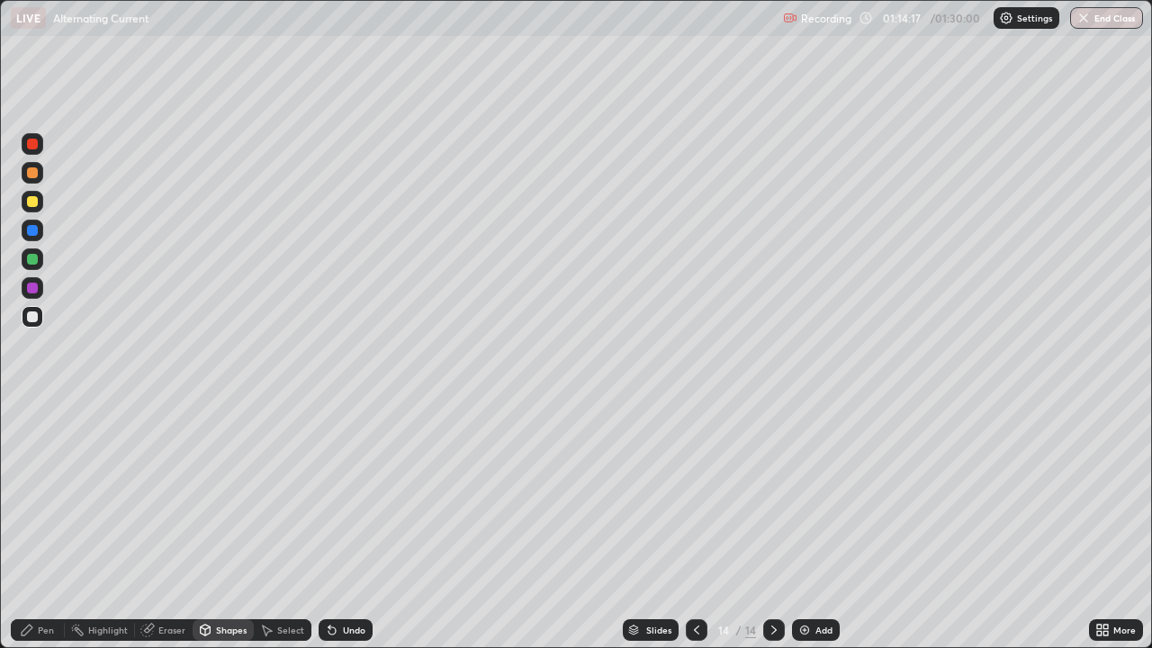
click at [58, 525] on div "Pen" at bounding box center [38, 630] width 54 height 22
click at [350, 525] on div "Undo" at bounding box center [354, 629] width 22 height 9
click at [351, 525] on div "Undo" at bounding box center [354, 629] width 22 height 9
click at [345, 525] on div "Undo" at bounding box center [354, 629] width 22 height 9
click at [802, 525] on img at bounding box center [804, 630] width 14 height 14
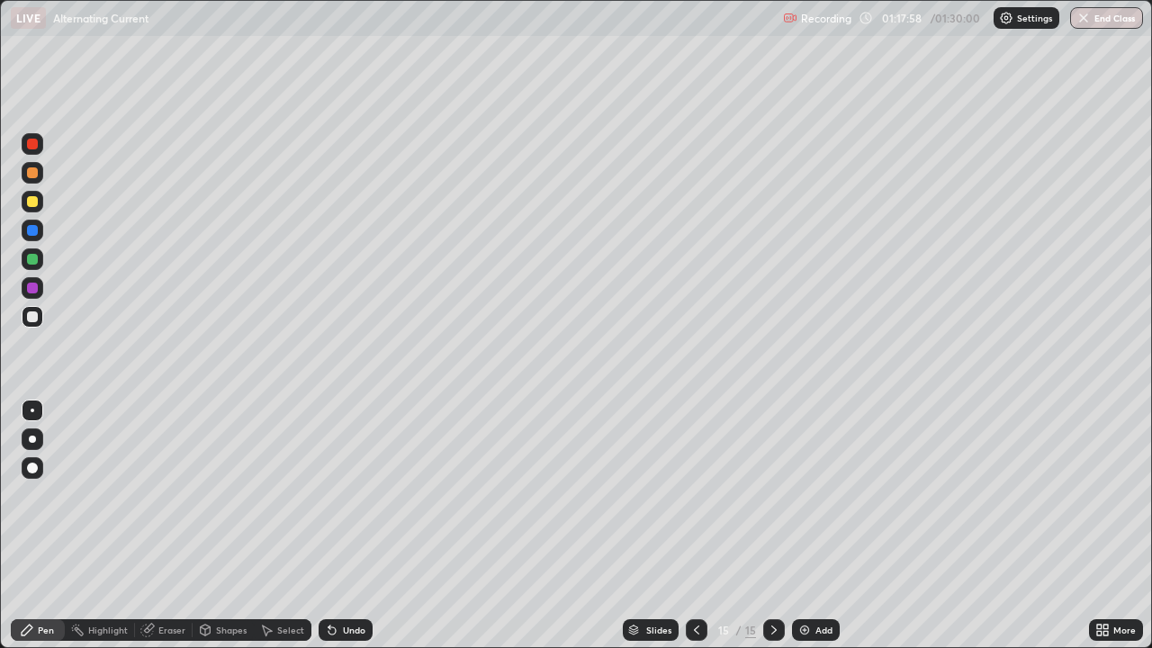
click at [210, 525] on icon at bounding box center [205, 630] width 14 height 14
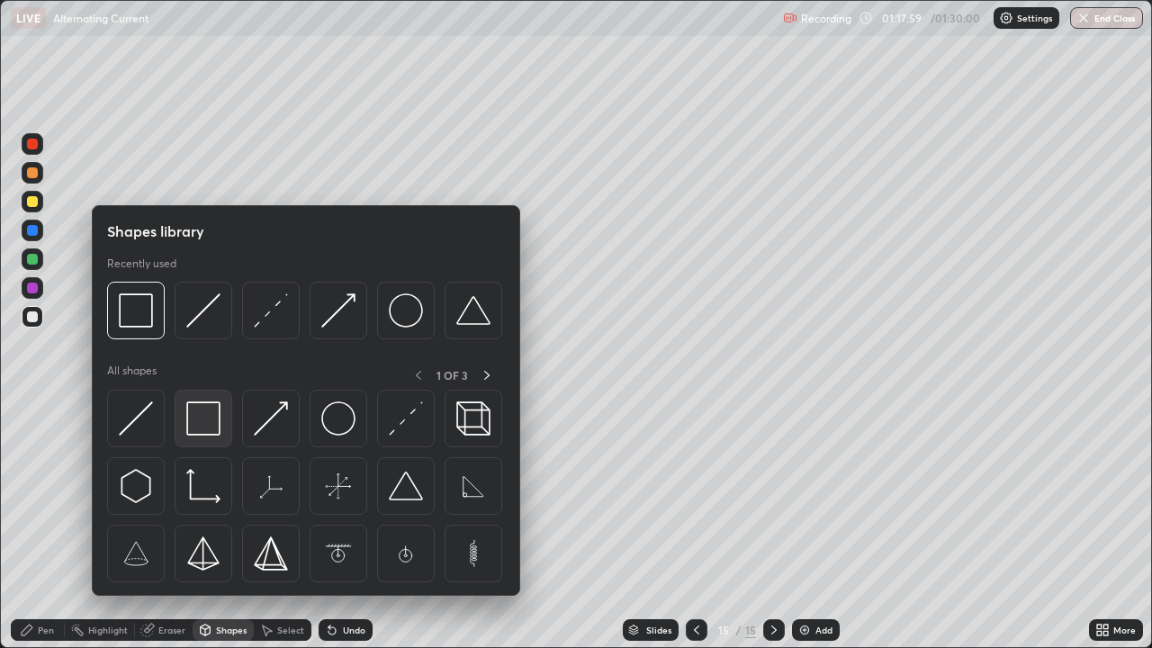
click at [201, 418] on img at bounding box center [203, 418] width 34 height 34
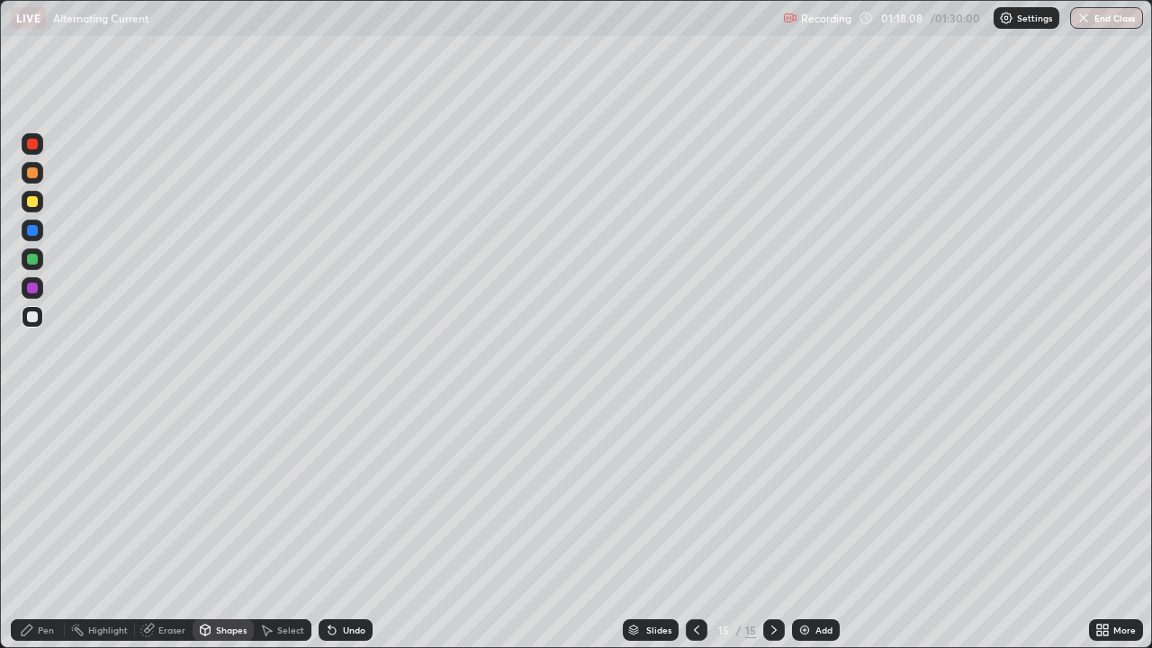
click at [346, 525] on div "Undo" at bounding box center [354, 629] width 22 height 9
click at [53, 525] on div "Pen" at bounding box center [38, 630] width 54 height 22
click at [695, 525] on icon at bounding box center [696, 630] width 14 height 14
click at [686, 525] on div at bounding box center [697, 630] width 22 height 22
click at [695, 525] on icon at bounding box center [696, 630] width 14 height 14
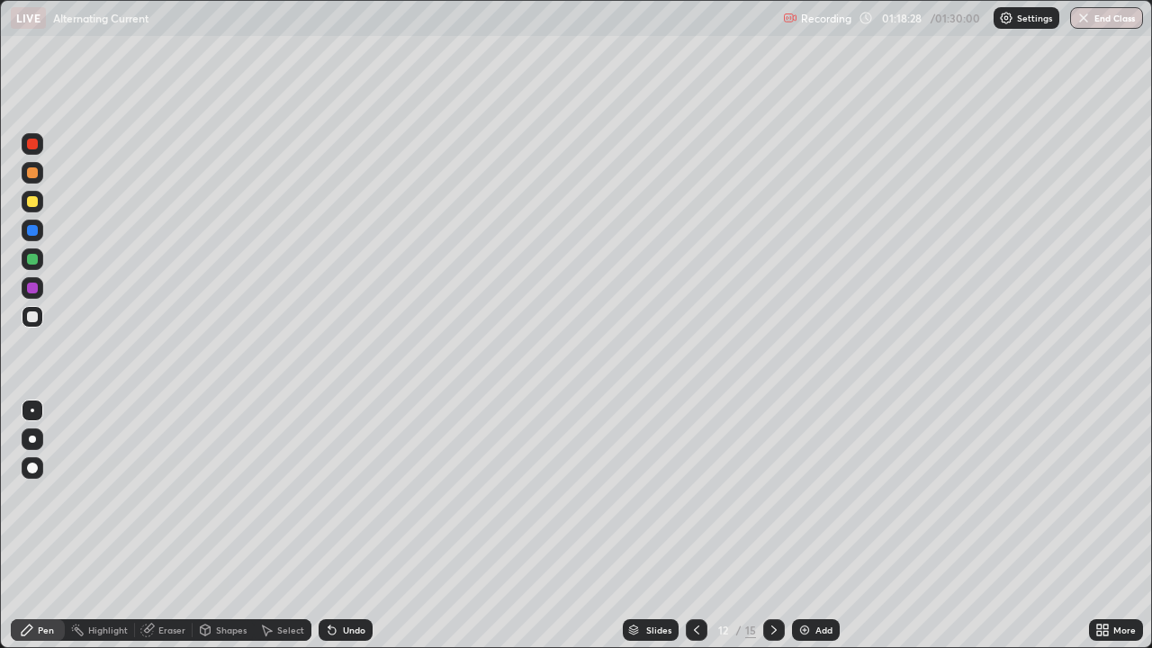
click at [772, 525] on icon at bounding box center [774, 630] width 14 height 14
click at [774, 525] on icon at bounding box center [774, 630] width 14 height 14
click at [772, 525] on icon at bounding box center [774, 630] width 14 height 14
click at [351, 525] on div "Undo" at bounding box center [354, 629] width 22 height 9
click at [344, 525] on div "Undo" at bounding box center [354, 629] width 22 height 9
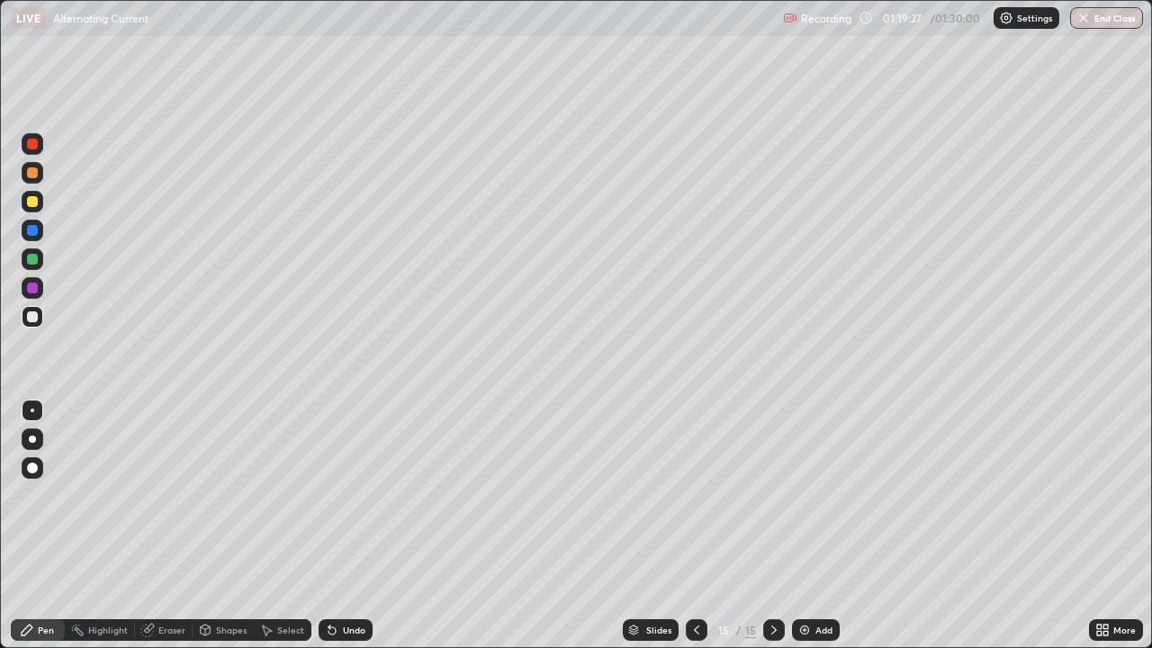
click at [823, 525] on div "Add" at bounding box center [823, 629] width 17 height 9
click at [329, 525] on icon at bounding box center [331, 630] width 7 height 7
click at [219, 525] on div "Shapes" at bounding box center [223, 630] width 61 height 22
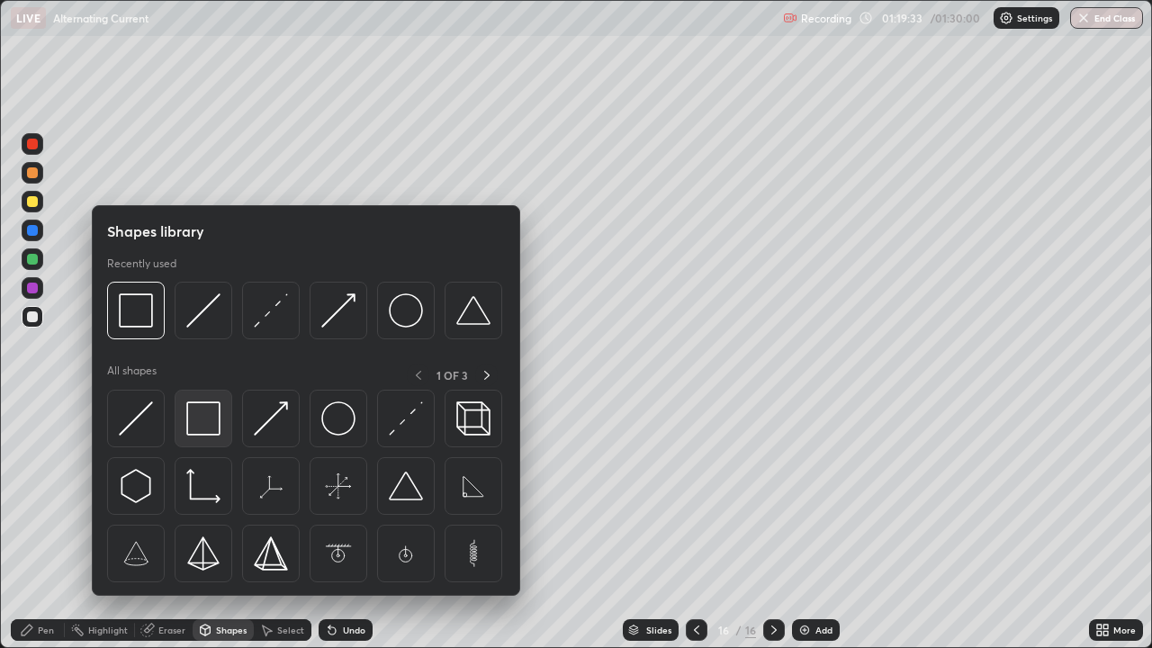
click at [211, 417] on img at bounding box center [203, 418] width 34 height 34
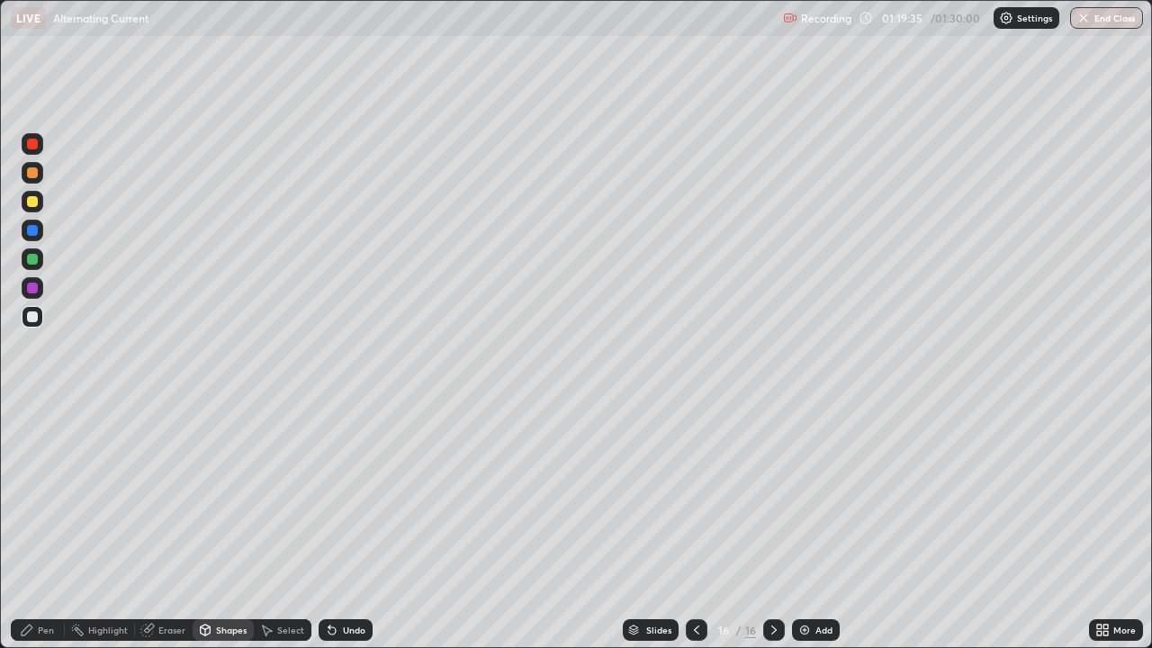
click at [46, 525] on div "Pen" at bounding box center [38, 630] width 54 height 22
click at [695, 525] on div at bounding box center [697, 630] width 22 height 22
click at [769, 525] on icon at bounding box center [774, 630] width 14 height 14
click at [695, 525] on icon at bounding box center [696, 630] width 14 height 14
click at [778, 525] on div at bounding box center [774, 630] width 22 height 22
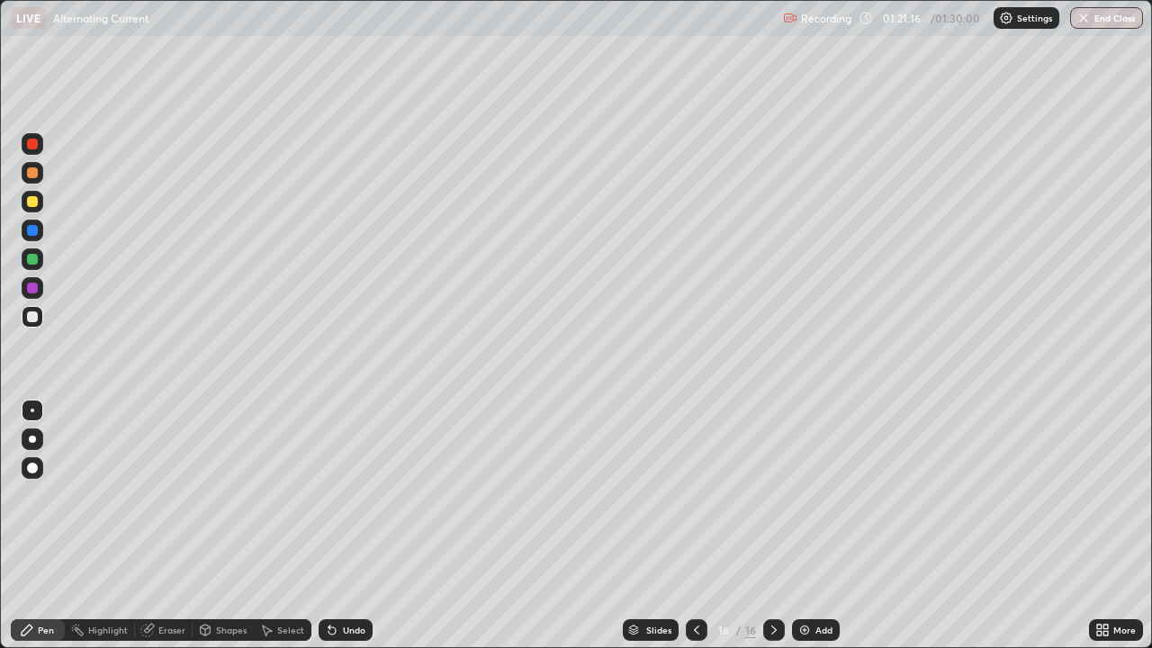
click at [693, 525] on icon at bounding box center [696, 630] width 14 height 14
click at [781, 525] on div at bounding box center [774, 630] width 22 height 36
click at [695, 525] on icon at bounding box center [696, 630] width 14 height 14
click at [774, 525] on div at bounding box center [774, 630] width 22 height 22
click at [704, 525] on div at bounding box center [697, 630] width 22 height 22
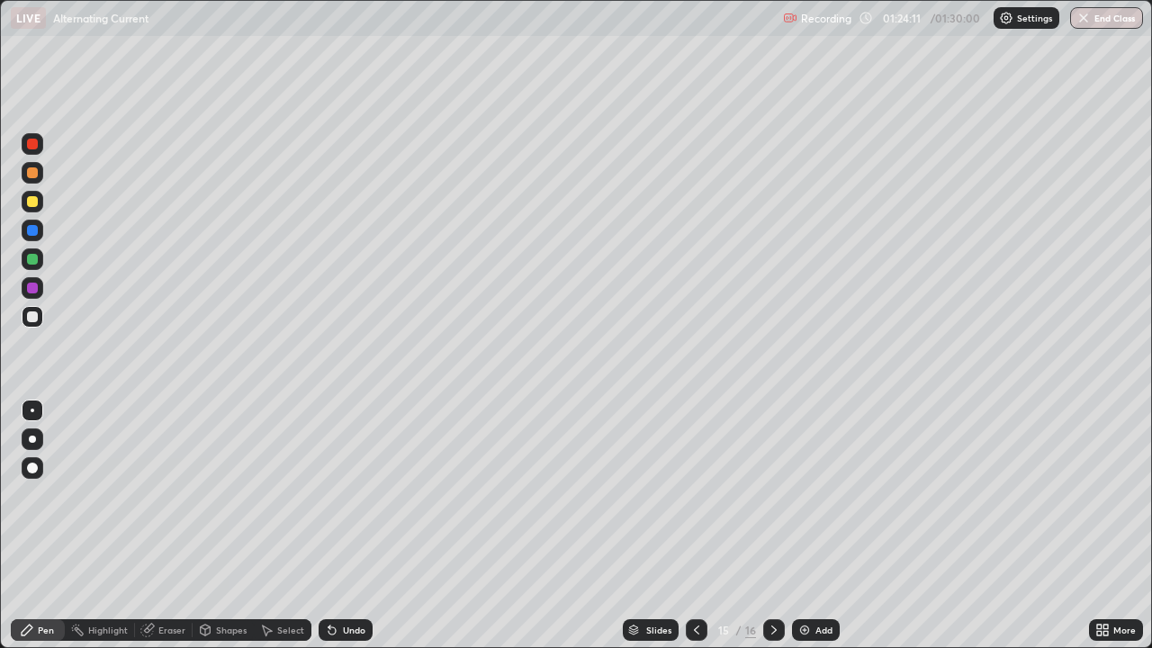
click at [772, 525] on icon at bounding box center [774, 630] width 14 height 14
click at [798, 525] on img at bounding box center [804, 630] width 14 height 14
click at [30, 200] on div at bounding box center [32, 201] width 11 height 11
click at [172, 525] on div "Eraser" at bounding box center [164, 630] width 58 height 22
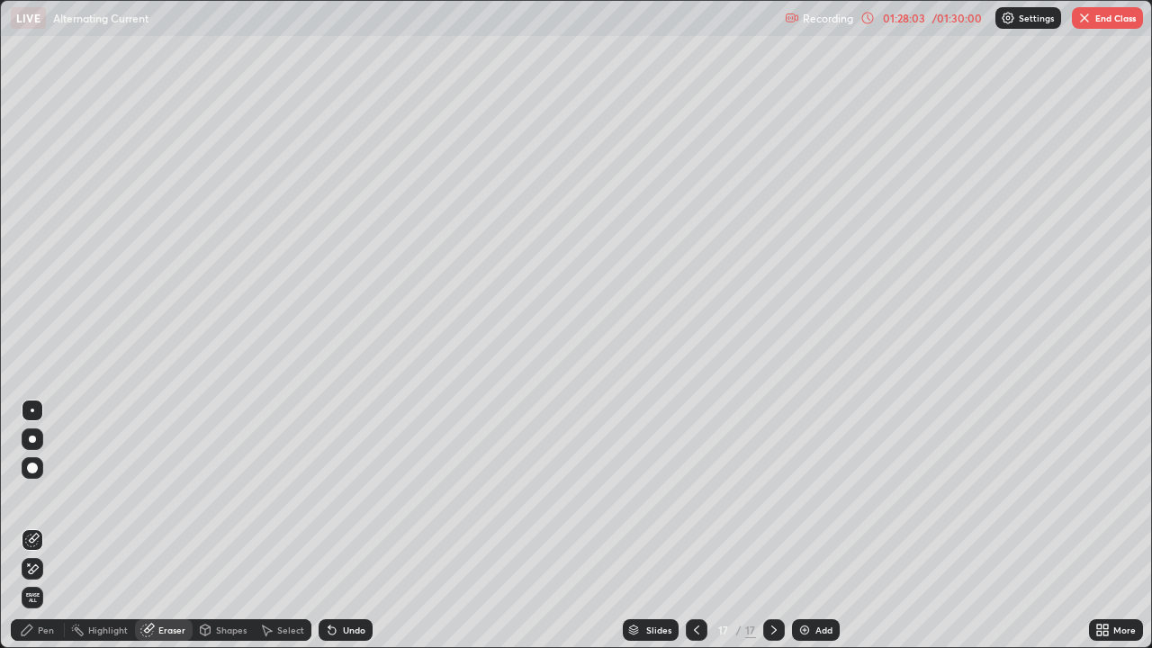
click at [34, 525] on icon at bounding box center [34, 568] width 10 height 9
click at [1098, 20] on button "End Class" at bounding box center [1106, 18] width 71 height 22
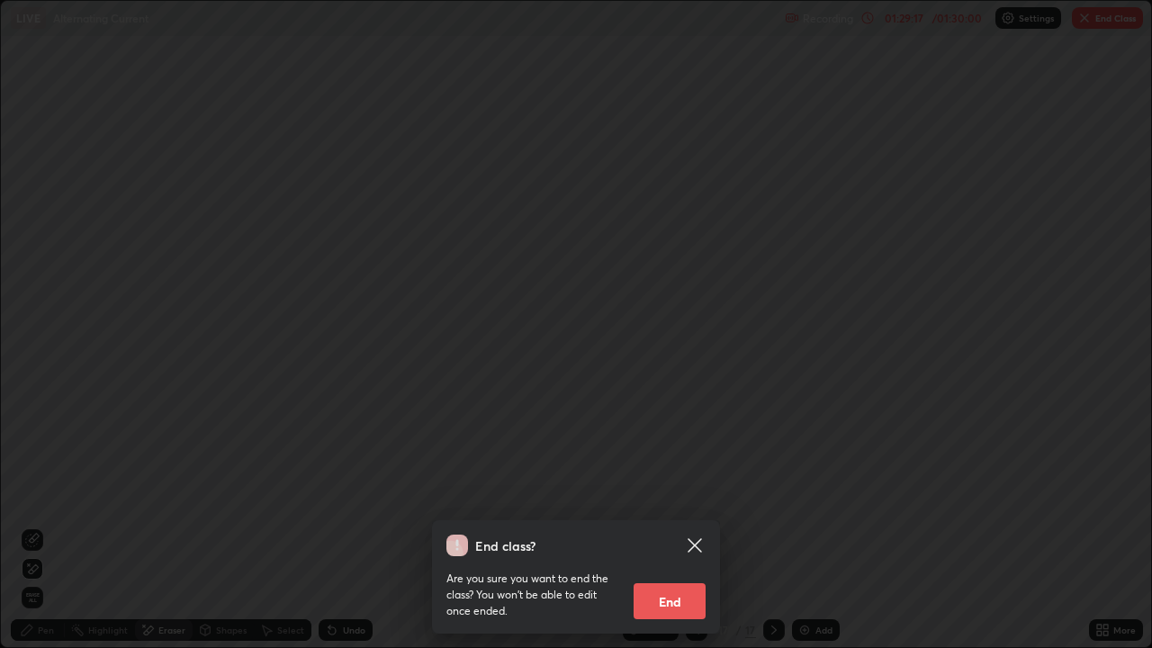
click at [676, 525] on button "End" at bounding box center [669, 601] width 72 height 36
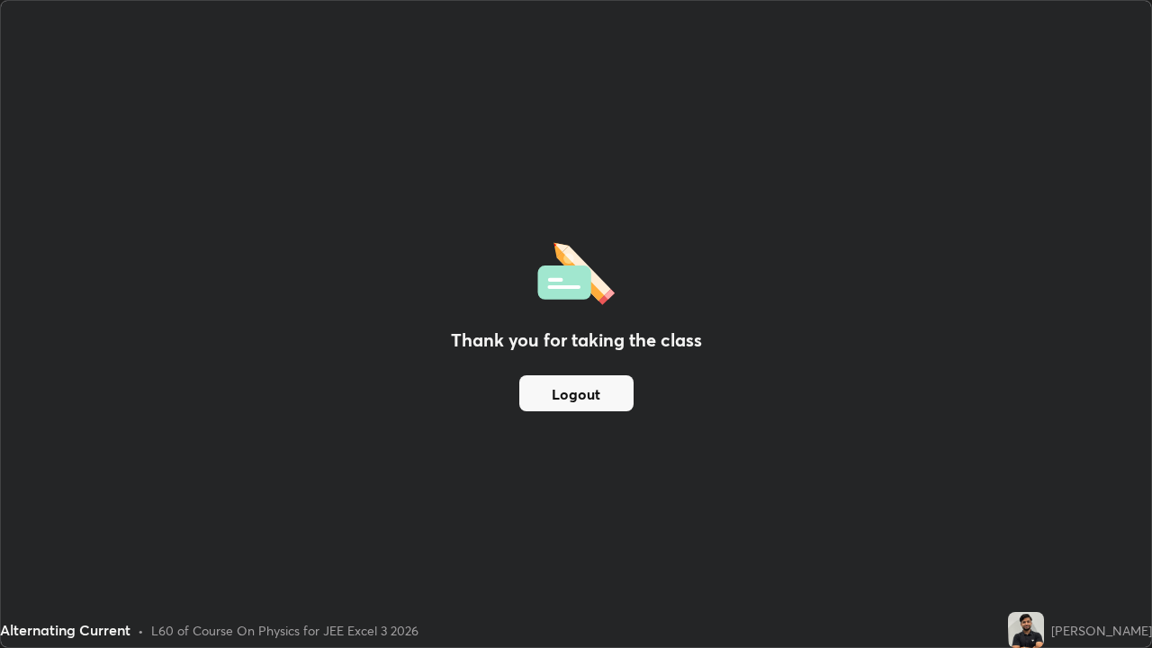
click at [583, 390] on button "Logout" at bounding box center [576, 393] width 114 height 36
click at [585, 388] on button "Logout" at bounding box center [576, 393] width 114 height 36
